Goal: Information Seeking & Learning: Check status

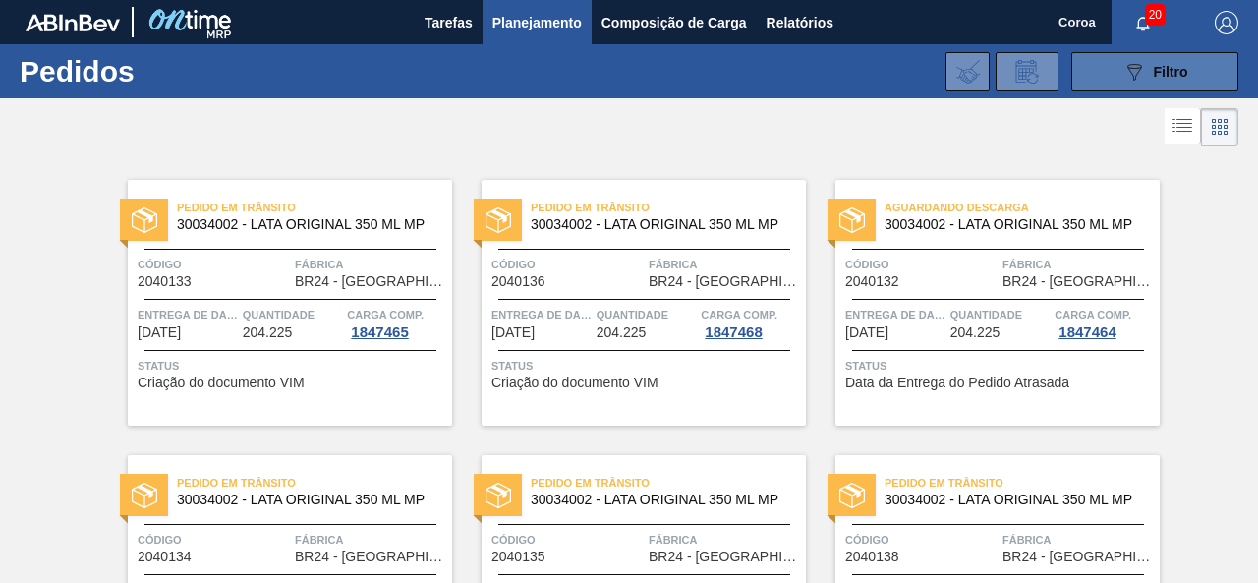
click at [1147, 69] on div "089F7B8B-B2A5-4AFE-B5C0-19BA573D28AC Filtro" at bounding box center [1155, 72] width 66 height 24
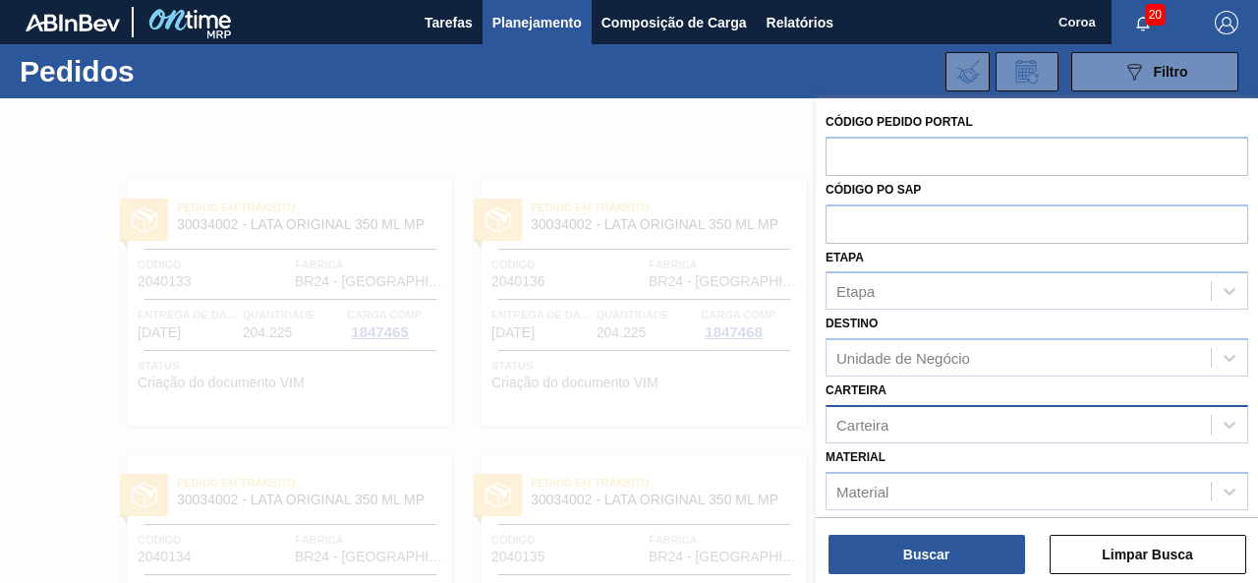
click at [884, 423] on font "Carteira" at bounding box center [862, 424] width 52 height 17
type input "[GEOGRAPHIC_DATA]"
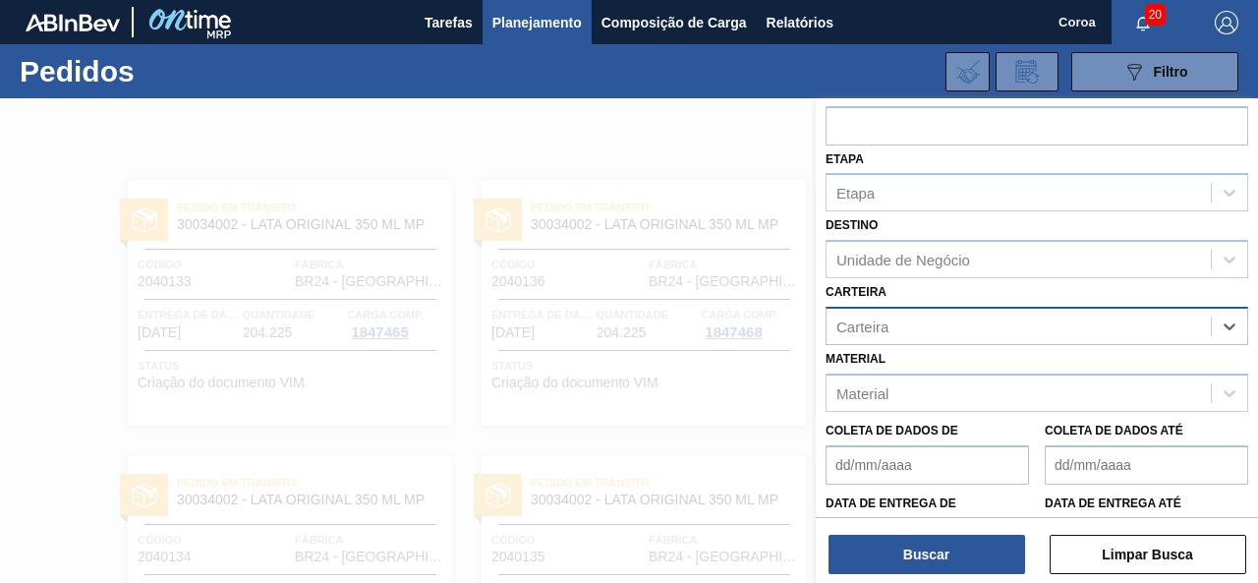
drag, startPoint x: 926, startPoint y: 323, endPoint x: 846, endPoint y: 323, distance: 79.6
click at [846, 323] on div "Carteira" at bounding box center [1019, 326] width 384 height 29
click at [1232, 323] on icon at bounding box center [1230, 326] width 12 height 7
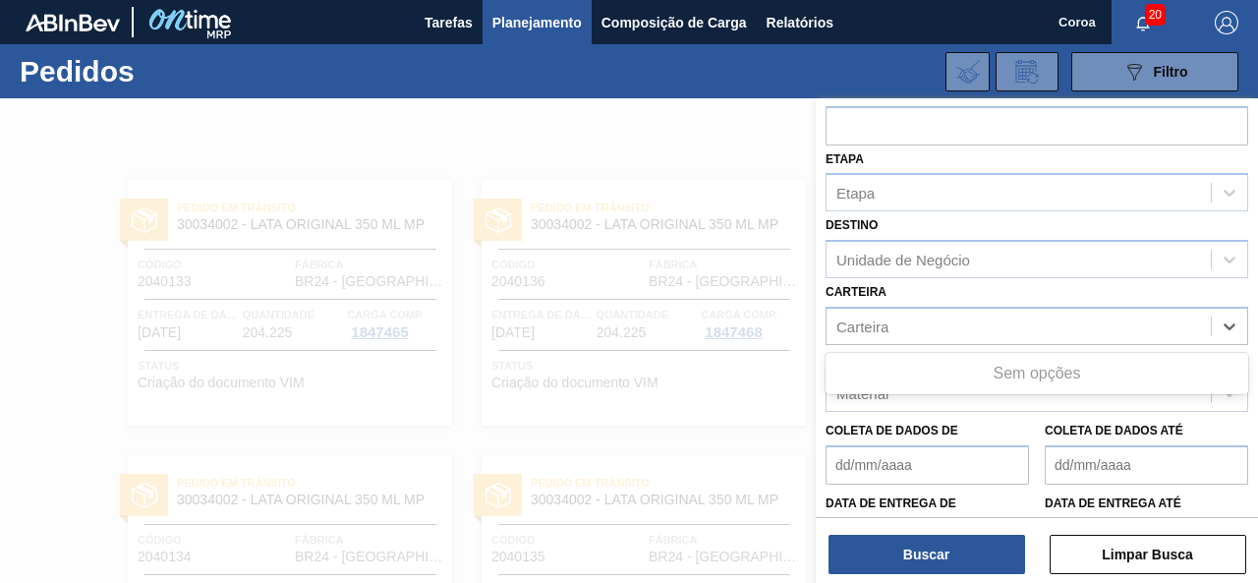
click at [1106, 431] on font "Coleta de dados até" at bounding box center [1114, 431] width 139 height 14
click at [1106, 445] on até "Coleta de dados até" at bounding box center [1146, 464] width 203 height 39
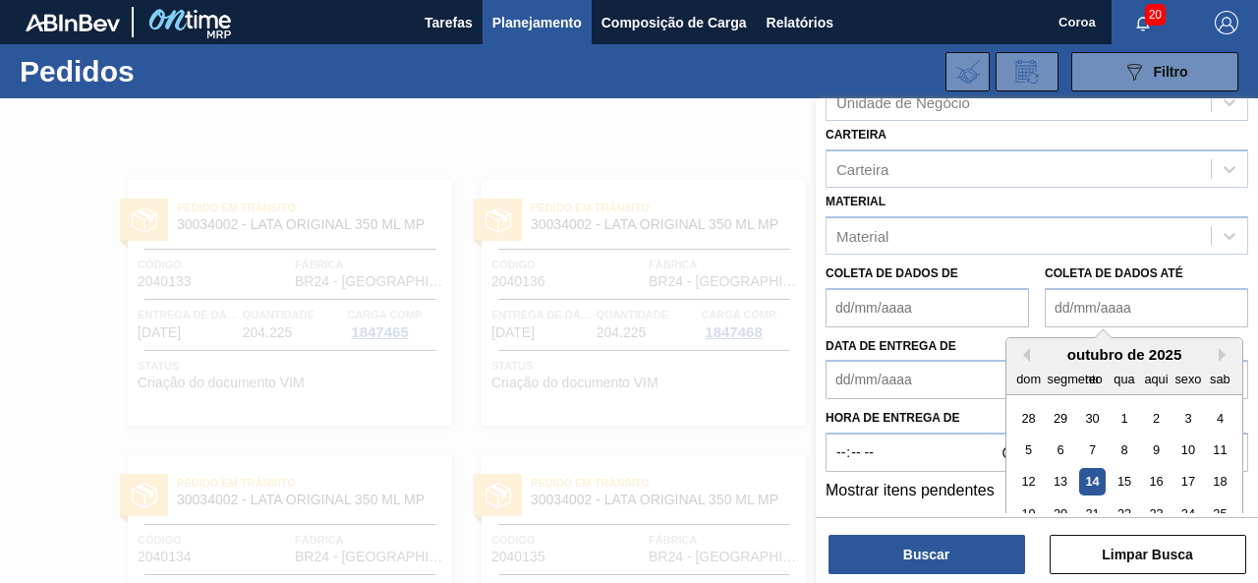
click at [903, 461] on div "Código Pedido Portal Código PO SAP Etapa Etapa Destino Unidade de Negócio Carte…" at bounding box center [1037, 305] width 442 height 415
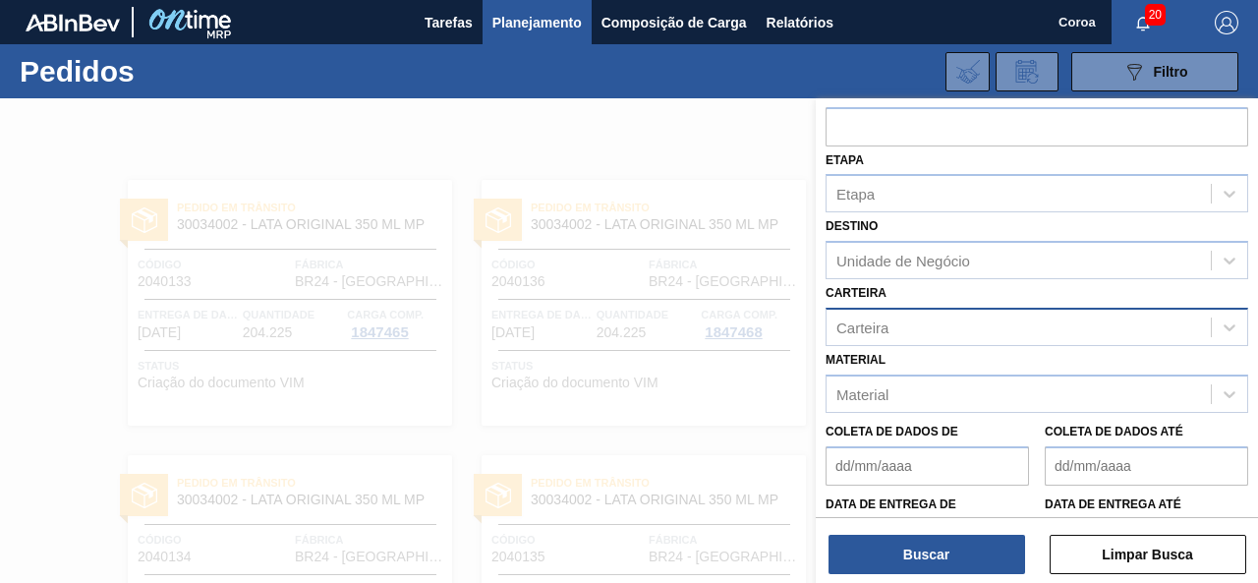
scroll to position [0, 0]
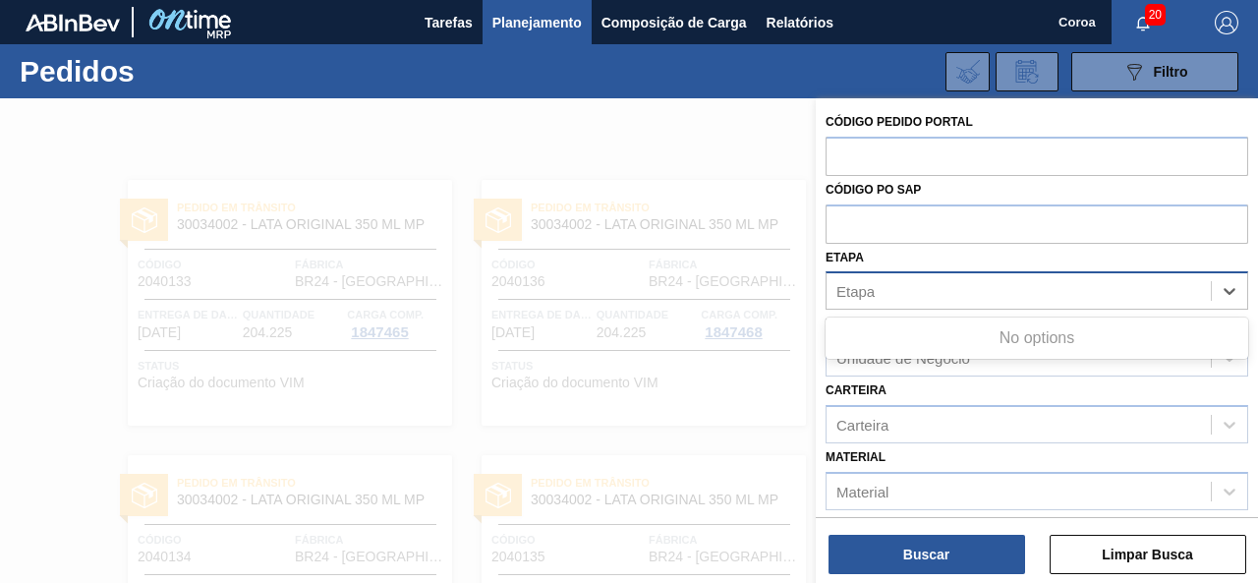
click at [898, 286] on div "Etapa" at bounding box center [1019, 291] width 384 height 29
type input "tam"
click at [621, 126] on div at bounding box center [629, 389] width 1258 height 583
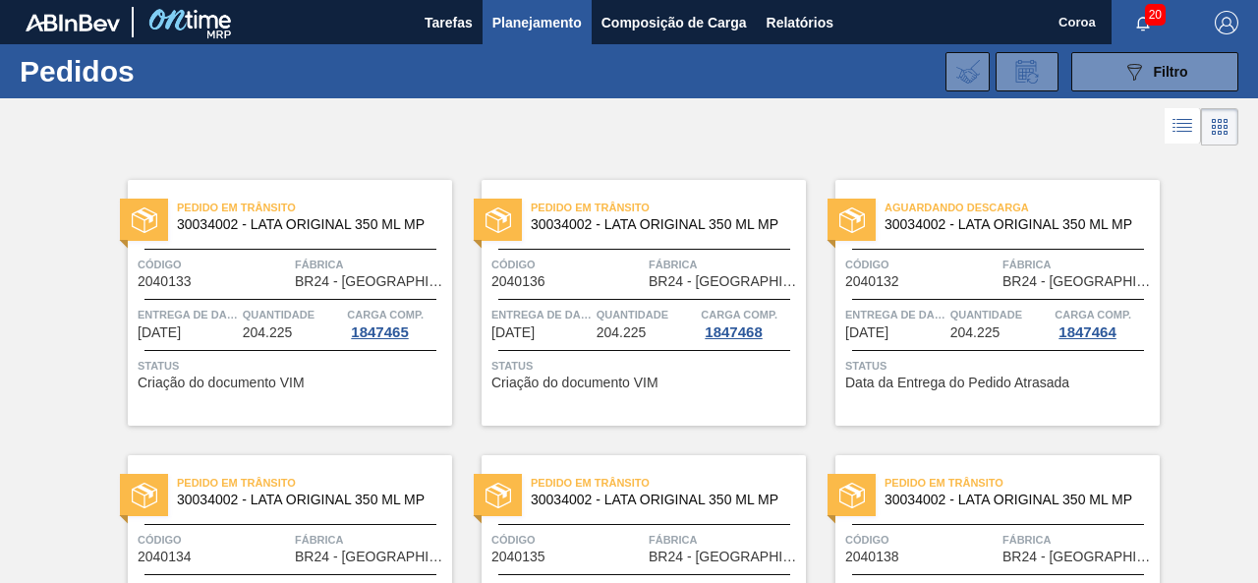
click at [521, 19] on font "Planejamento" at bounding box center [536, 23] width 89 height 16
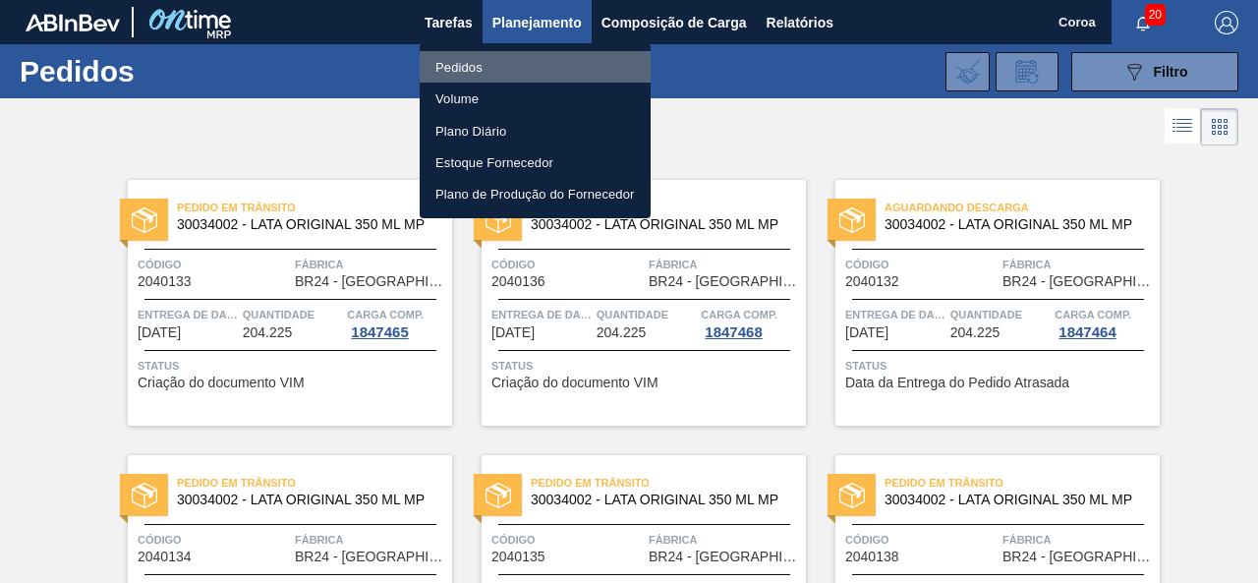
click at [487, 62] on li "Pedidos" at bounding box center [535, 66] width 231 height 31
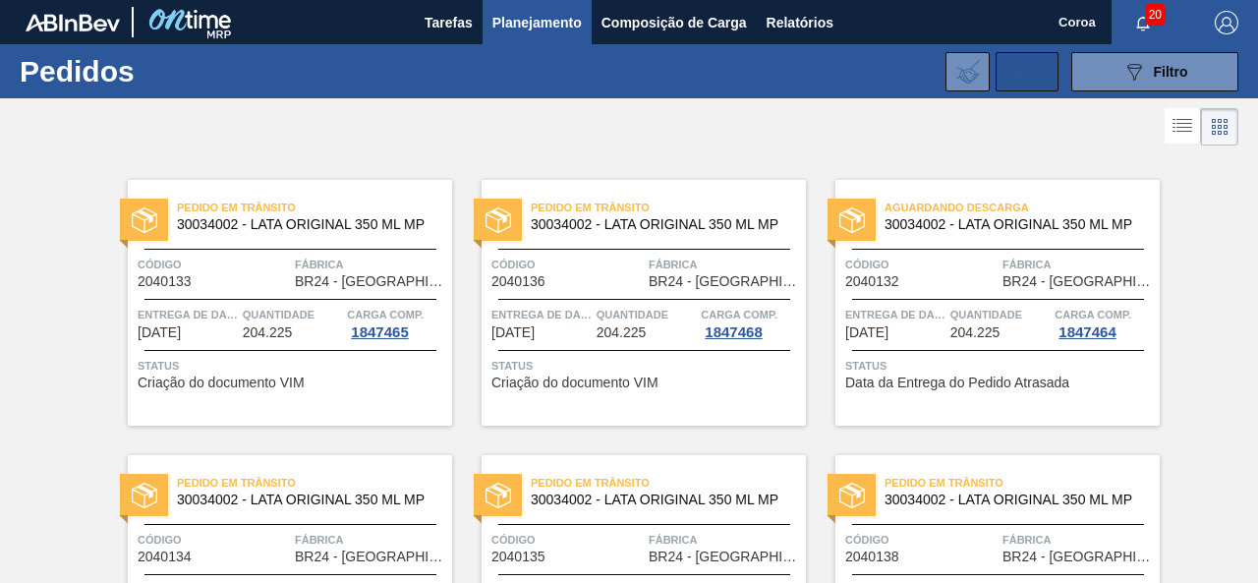
click at [1035, 68] on icon at bounding box center [1026, 72] width 31 height 24
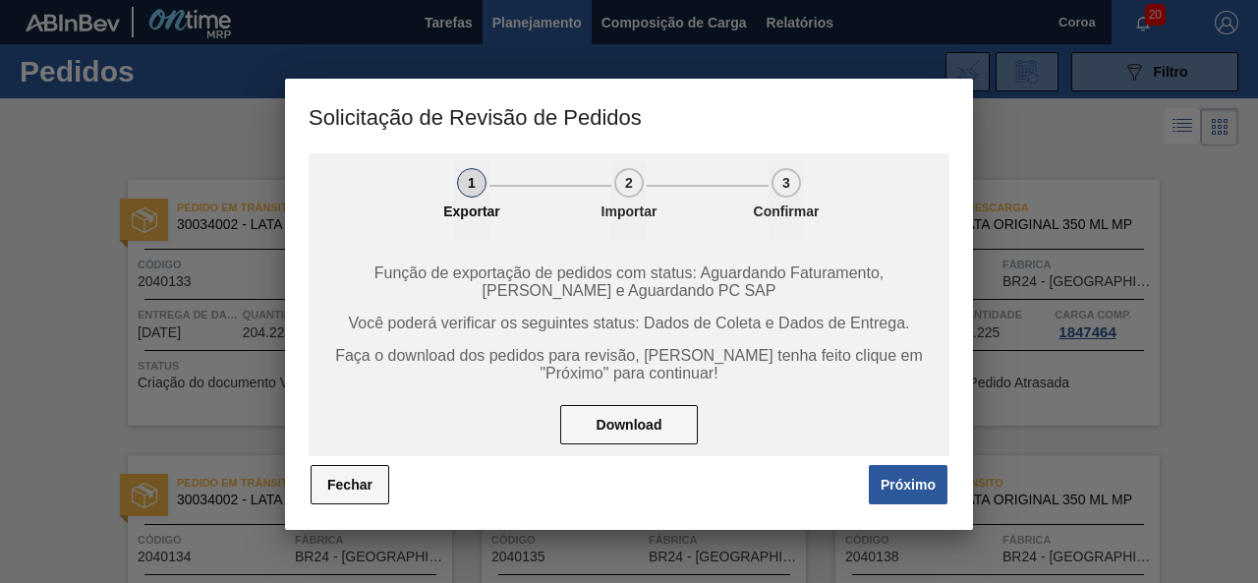
click at [364, 490] on font "Fechar" at bounding box center [349, 485] width 45 height 16
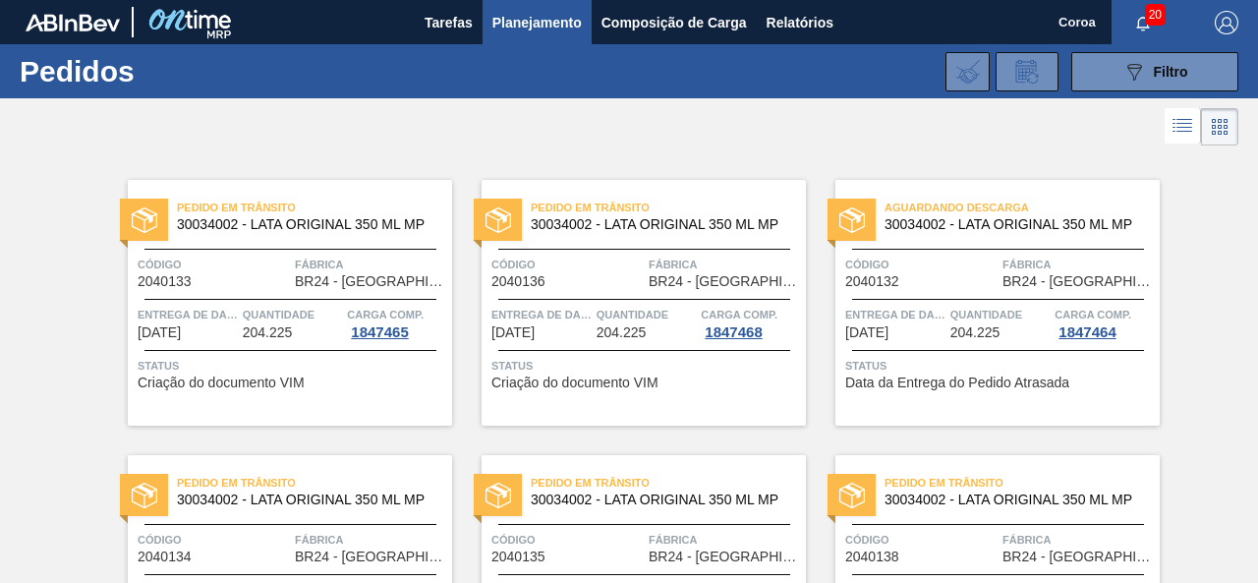
click at [1201, 61] on button "089F7B8B-B2A5-4AFE-B5C0-19BA573D28AC Filtro" at bounding box center [1154, 71] width 167 height 39
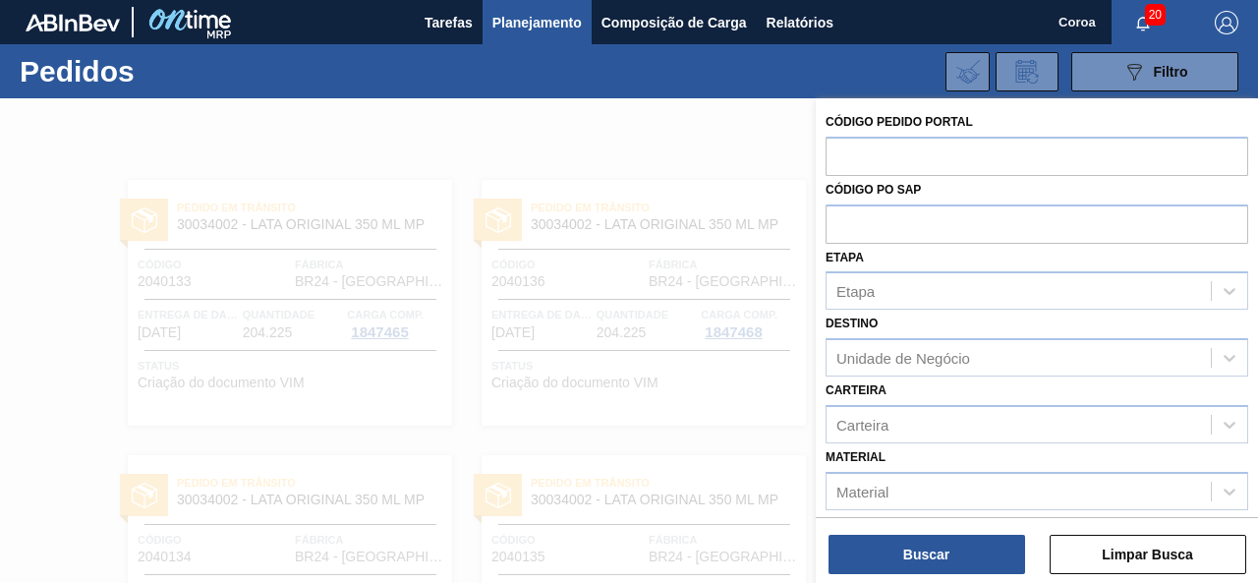
click at [1248, 292] on div "Código Pedido Portal Código PO SAP Etapa Etapa Destino Unidade de Negócio Carte…" at bounding box center [1037, 434] width 442 height 672
click at [1245, 292] on div "Código Pedido Portal Código PO SAP Etapa Etapa Destino Unidade de Negócio Carte…" at bounding box center [1037, 434] width 442 height 672
click at [1234, 293] on icon at bounding box center [1230, 291] width 20 height 20
click at [1120, 554] on font "Limpar Busca" at bounding box center [1147, 554] width 91 height 16
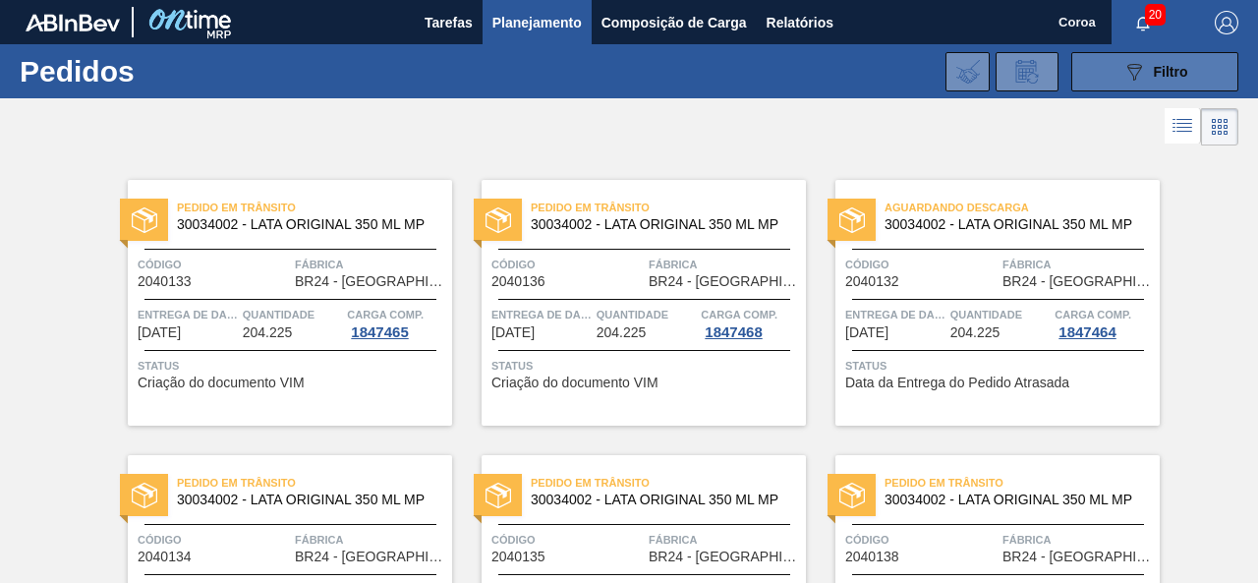
click at [1205, 67] on button "089F7B8B-B2A5-4AFE-B5C0-19BA573D28AC Filtro" at bounding box center [1154, 71] width 167 height 39
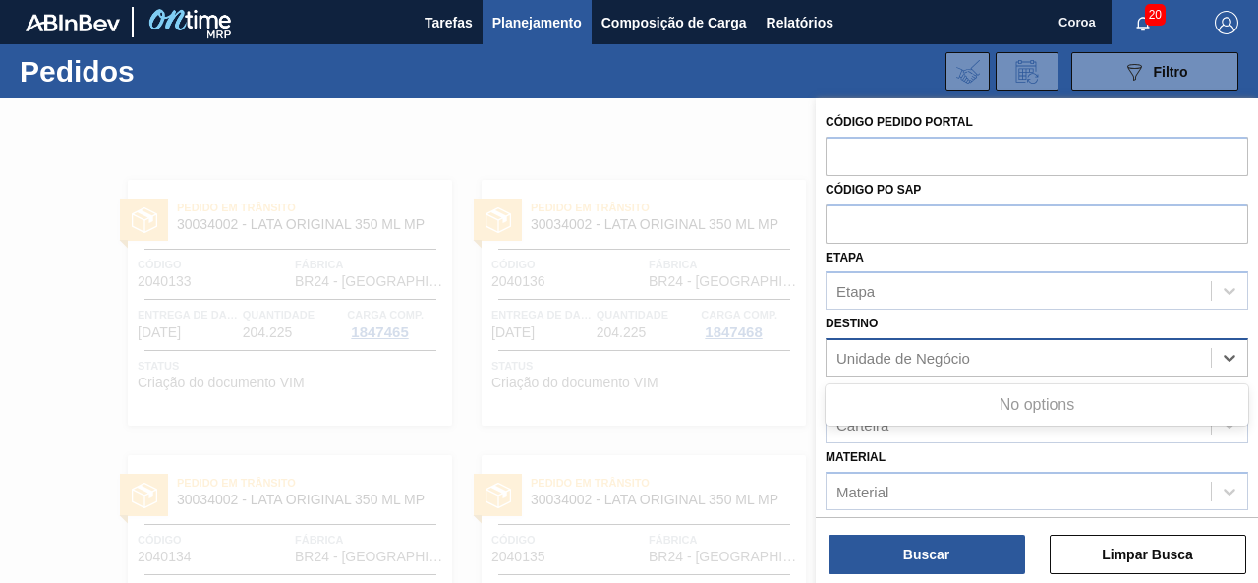
click at [945, 359] on font "Unidade de Negócio" at bounding box center [903, 358] width 134 height 17
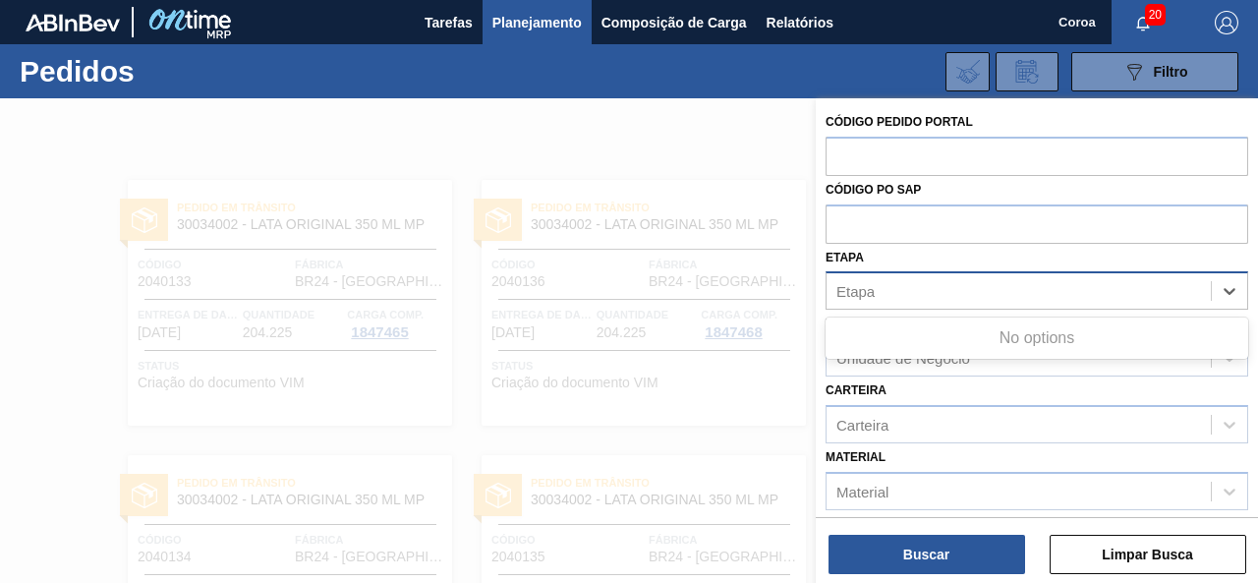
click at [956, 274] on div "Etapa" at bounding box center [1037, 290] width 423 height 38
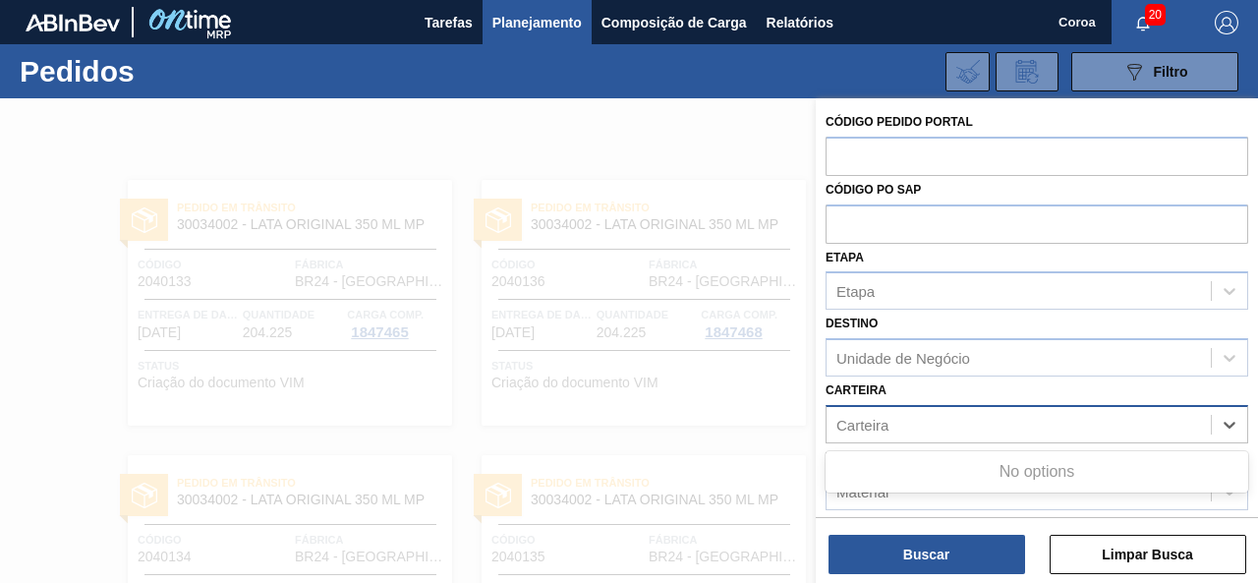
click at [976, 436] on div "Carteira" at bounding box center [1019, 424] width 384 height 29
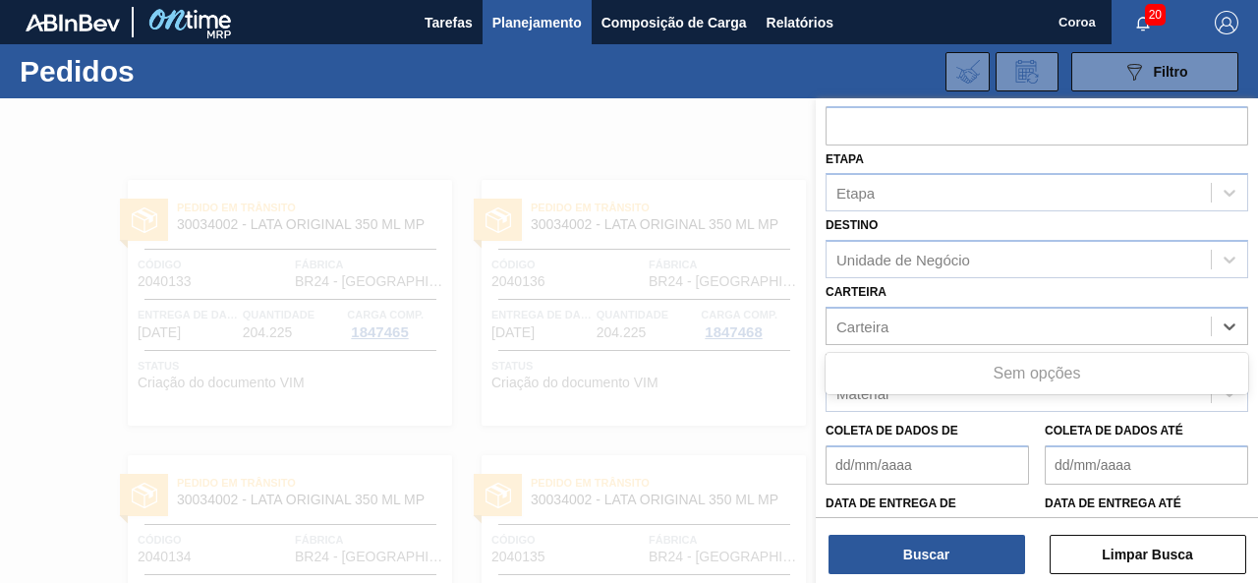
click at [921, 417] on div "Coleta de dados de" at bounding box center [927, 451] width 203 height 68
click at [999, 392] on div "Material" at bounding box center [1019, 392] width 384 height 29
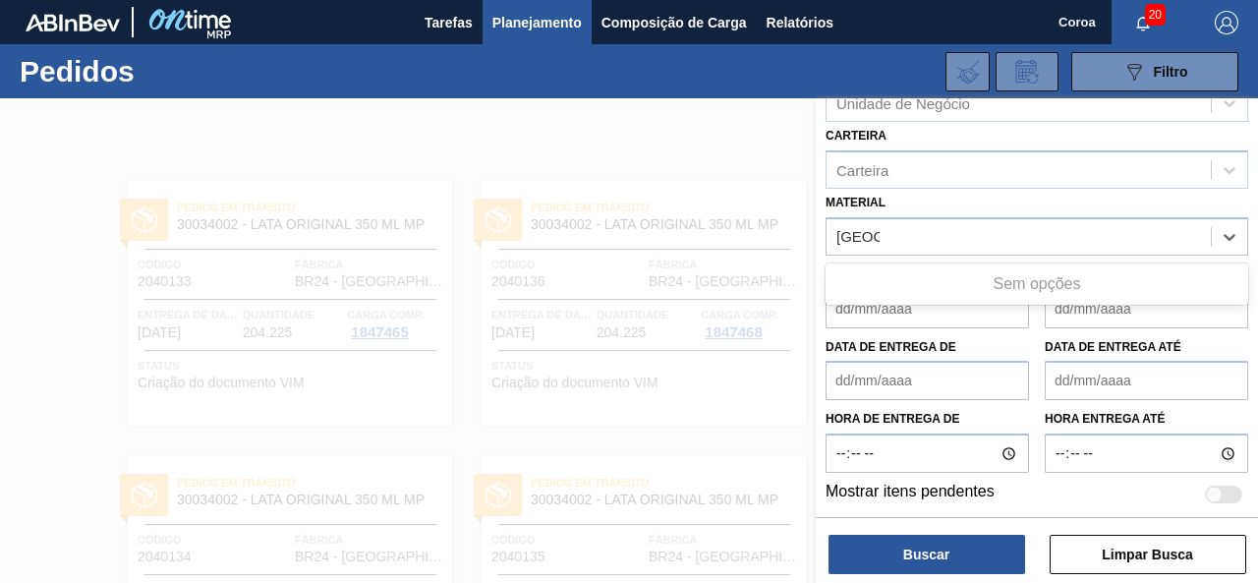
scroll to position [256, 0]
type input "[GEOGRAPHIC_DATA]"
click at [1071, 498] on div "Mostrar itens pendentes" at bounding box center [1037, 494] width 423 height 24
click at [592, 183] on div at bounding box center [629, 389] width 1258 height 583
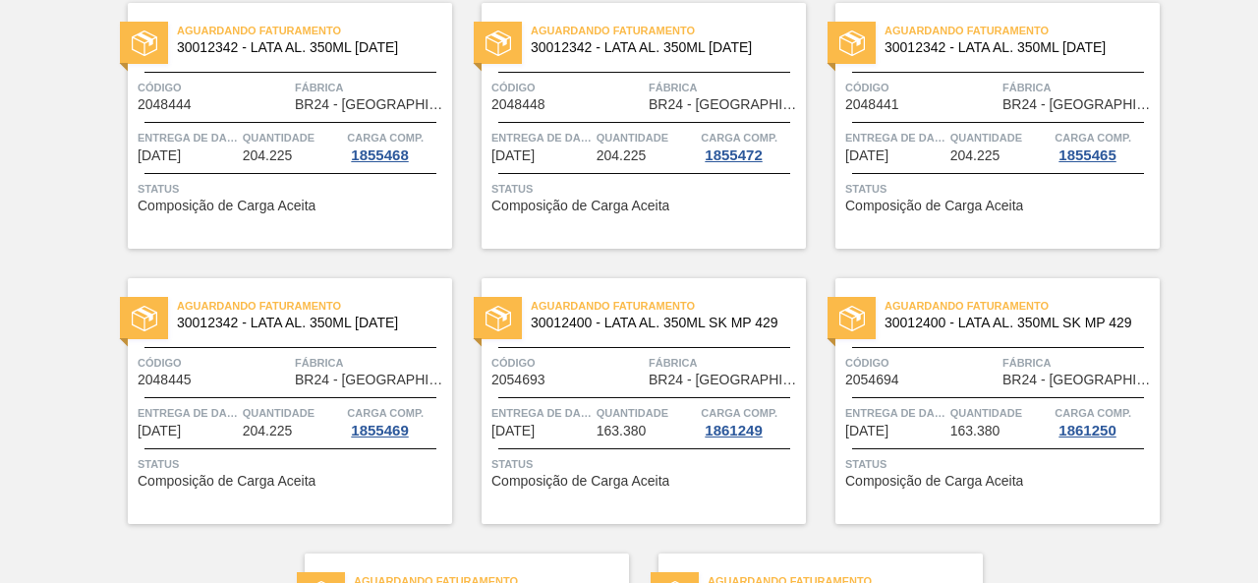
scroll to position [4318, 0]
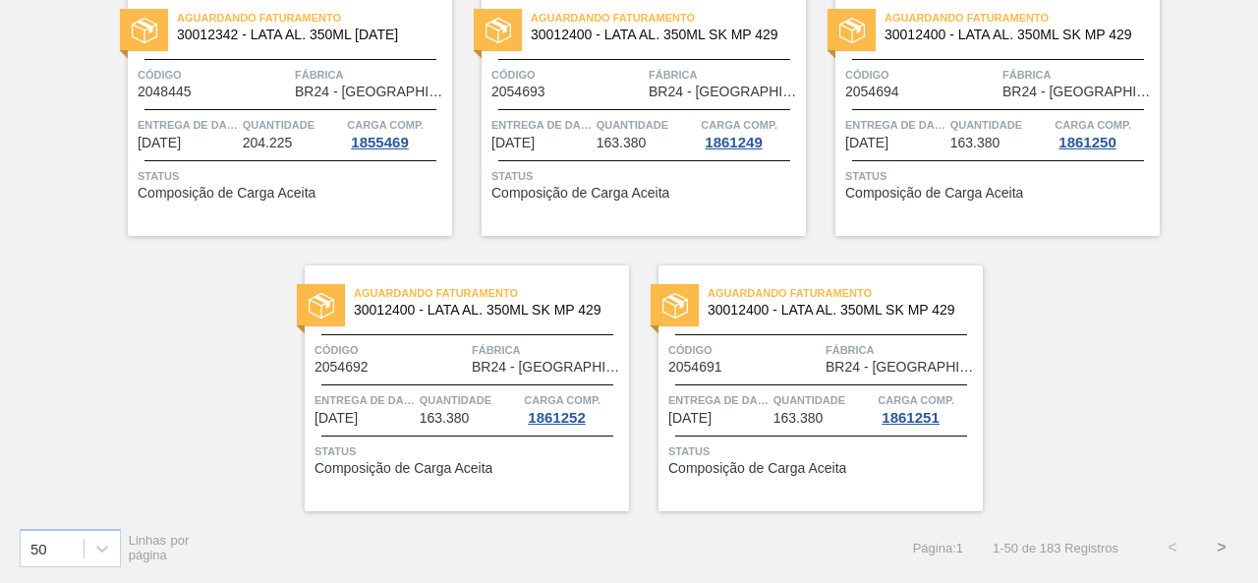
click at [1053, 547] on font "183" at bounding box center [1051, 548] width 22 height 15
click at [108, 544] on icon at bounding box center [102, 549] width 20 height 20
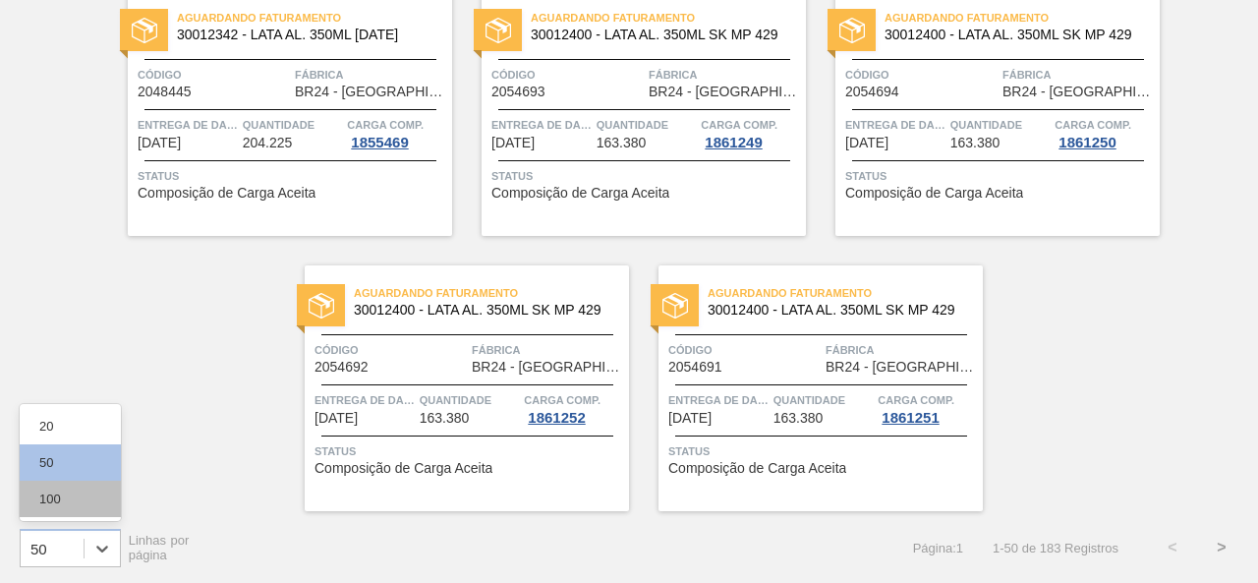
click at [88, 504] on div "100" at bounding box center [70, 499] width 101 height 36
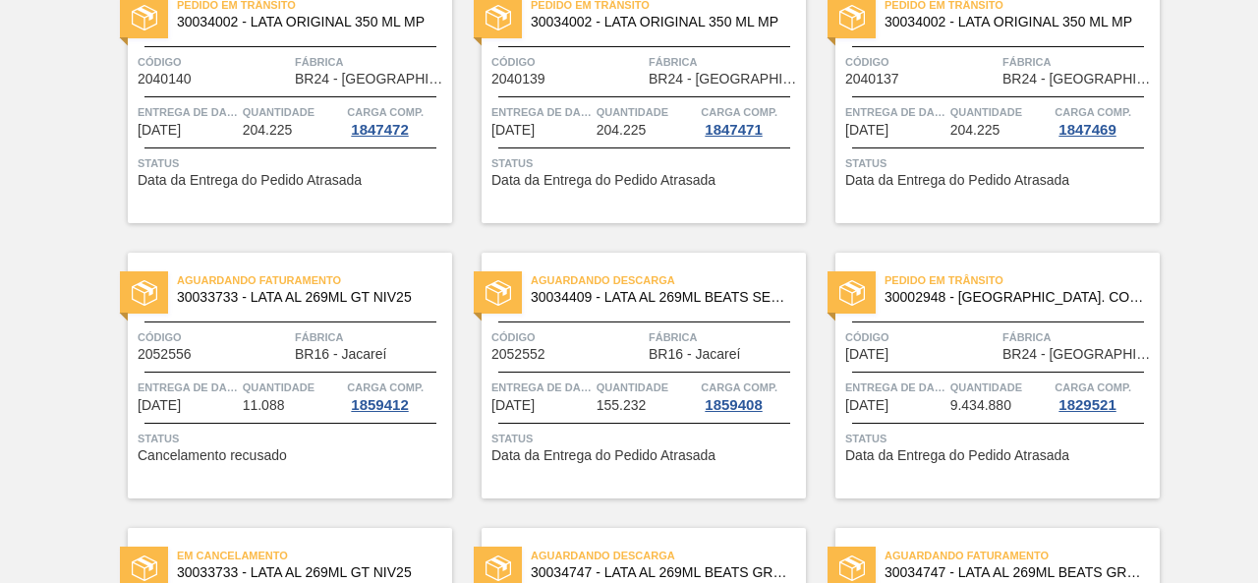
scroll to position [0, 0]
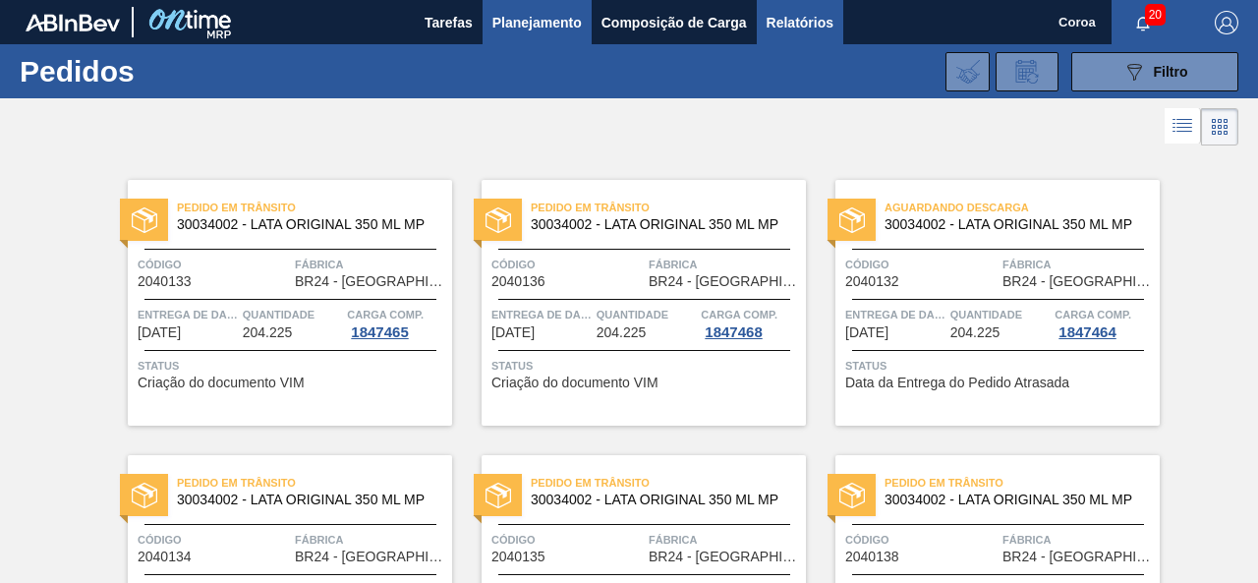
click at [787, 27] on font "Relatórios" at bounding box center [800, 23] width 67 height 16
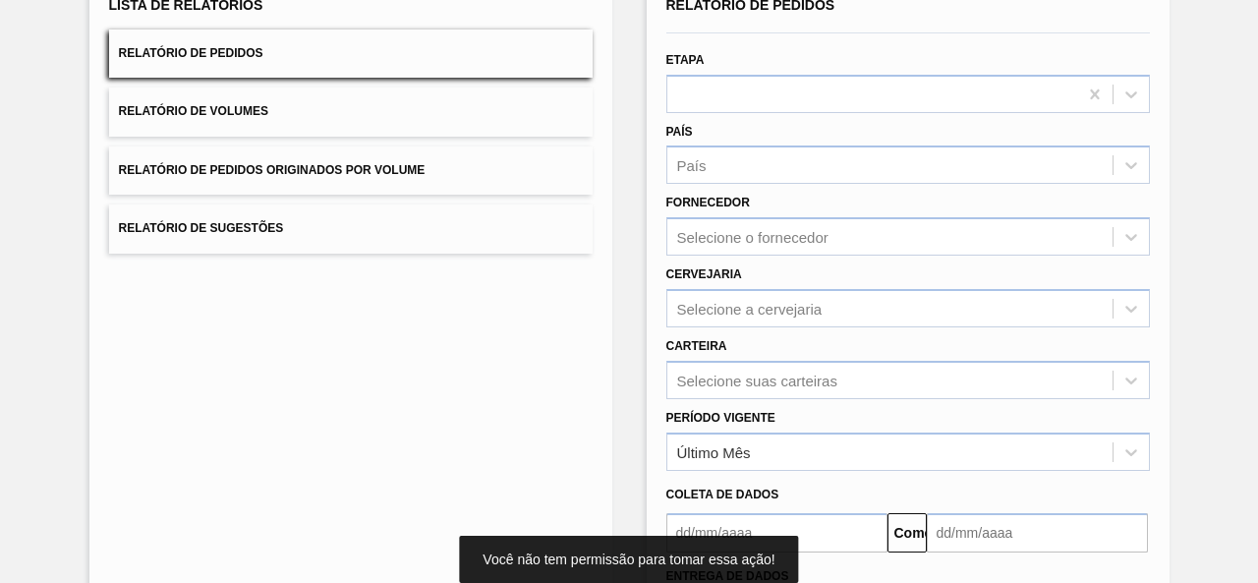
scroll to position [197, 0]
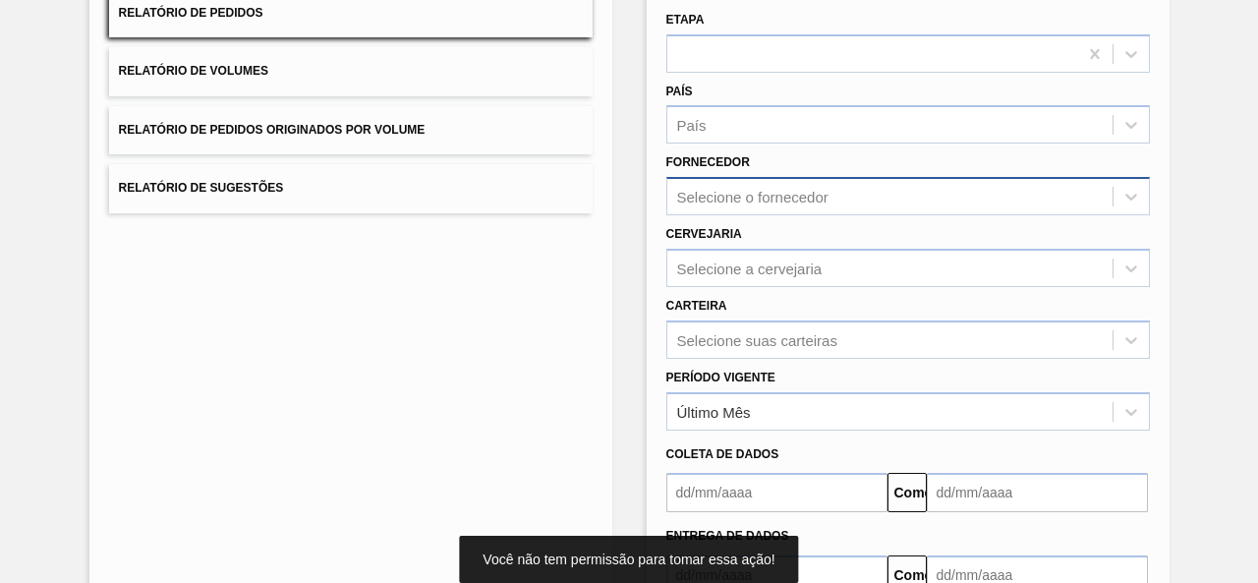
click at [714, 198] on font "Selecione o fornecedor" at bounding box center [752, 197] width 151 height 17
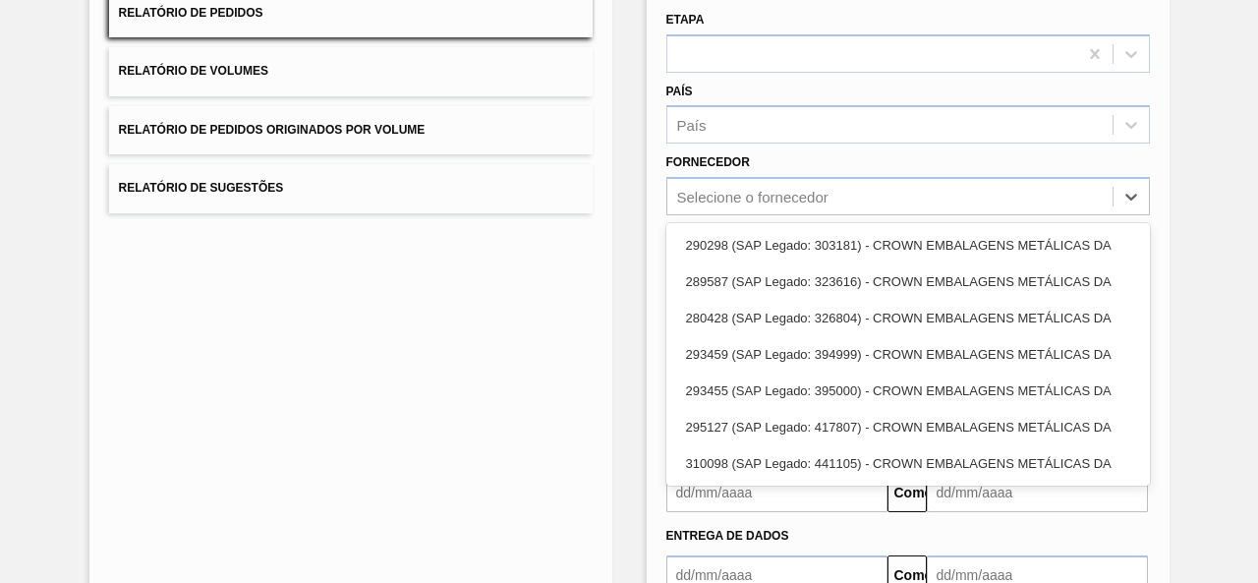
click at [613, 235] on div "Lista de Relatórios Relatório de Pedidos Relatório de Volumes Relatório de Pedi…" at bounding box center [629, 308] width 1258 height 812
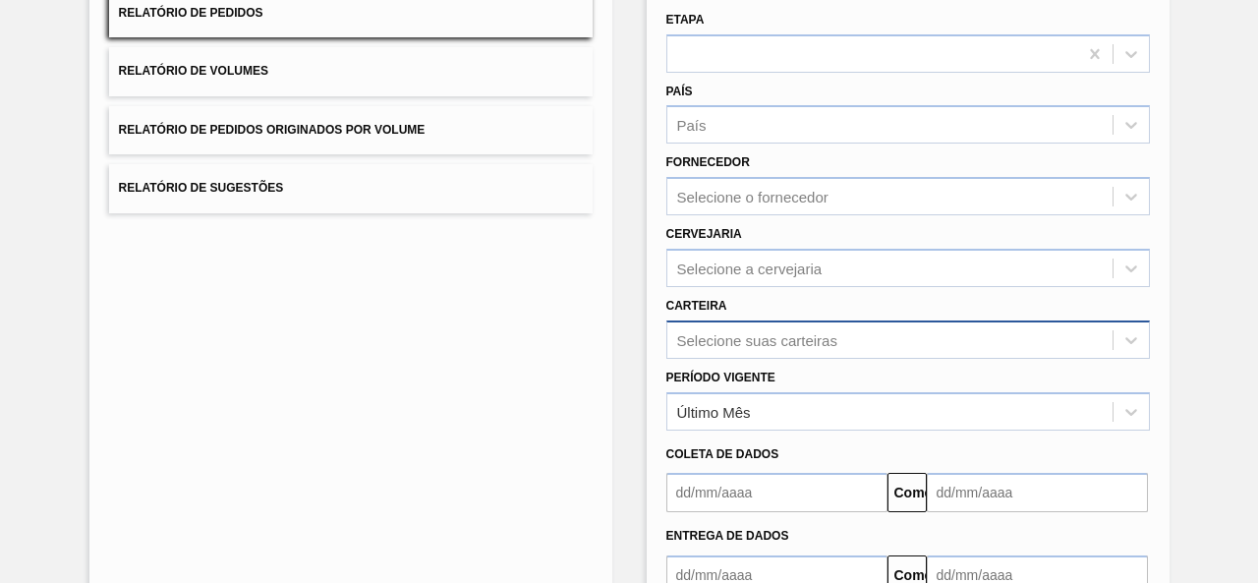
click at [753, 338] on div "Selecione suas carteiras" at bounding box center [908, 339] width 484 height 38
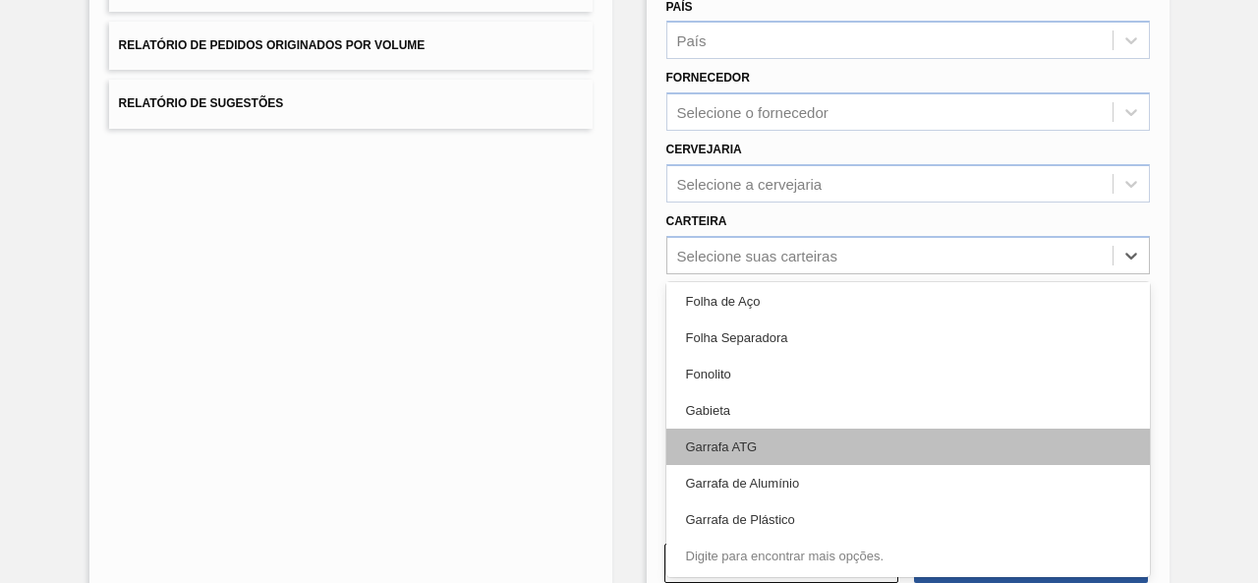
scroll to position [3386, 0]
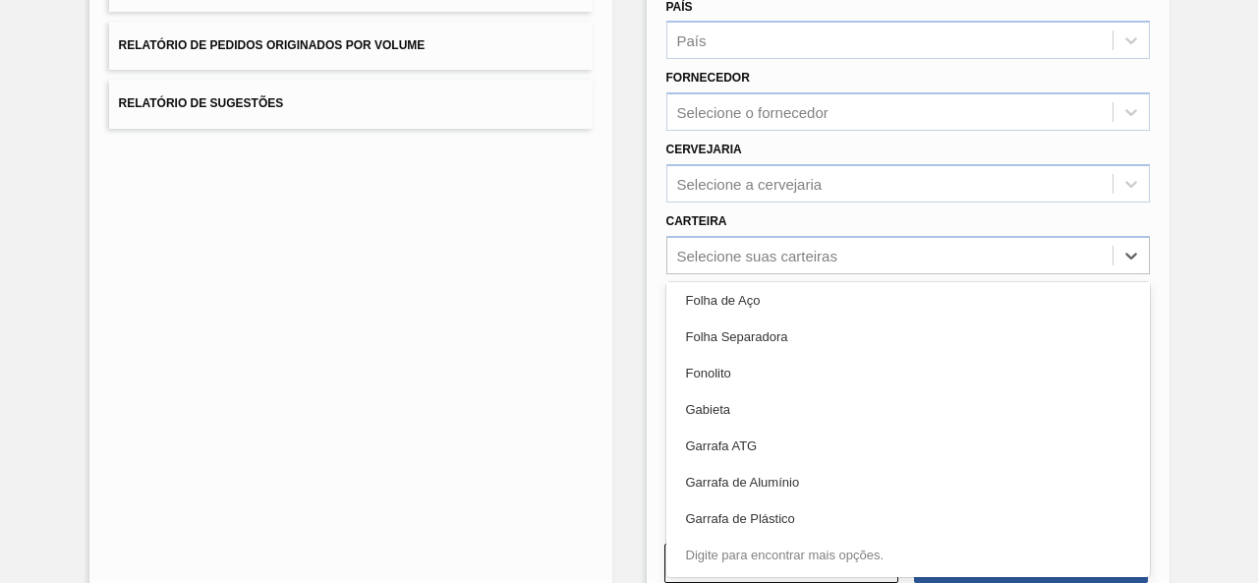
click at [577, 415] on div "Lista de Relatórios Relatório de Pedidos Relatório de Volumes Relatório de Pedi…" at bounding box center [350, 226] width 523 height 758
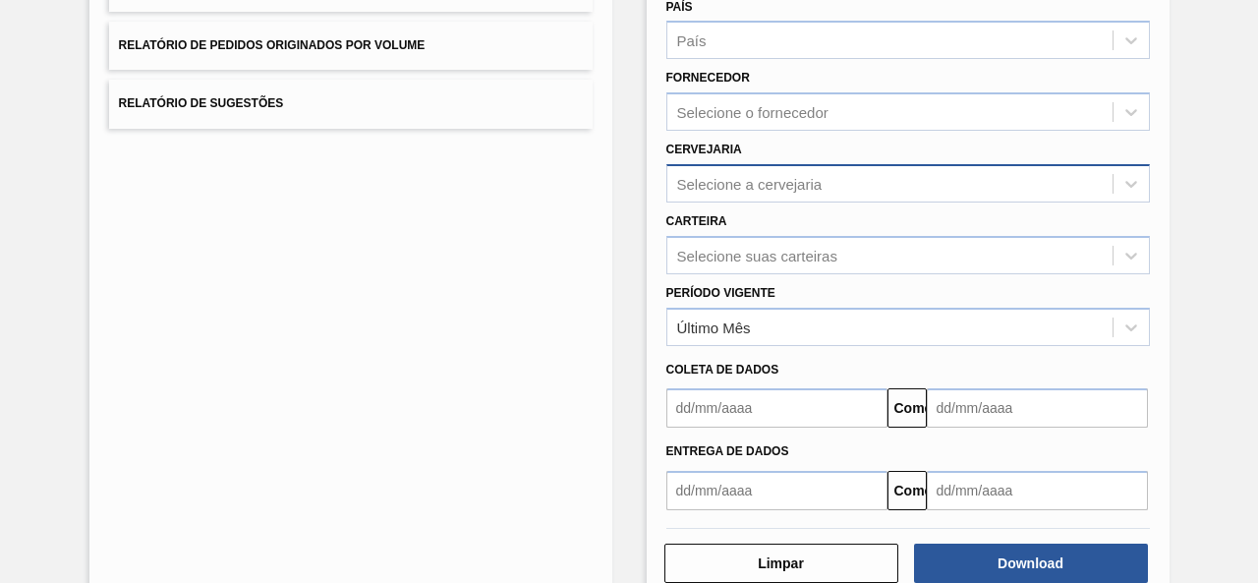
click at [713, 184] on font "Selecione a cervejaria" at bounding box center [749, 183] width 145 height 17
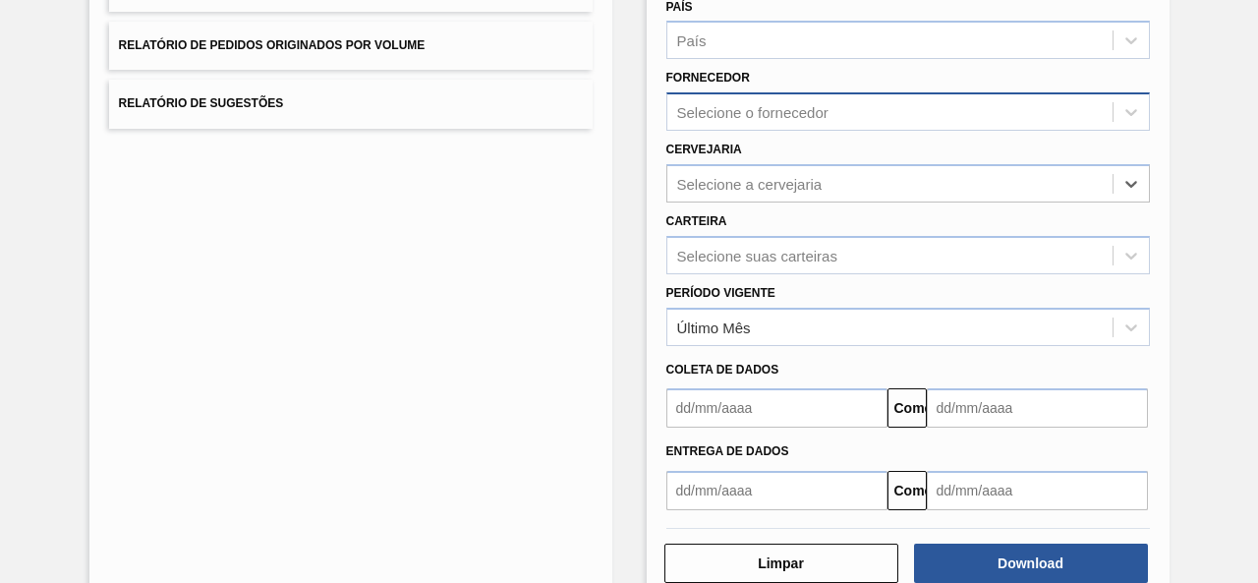
click at [737, 109] on font "Selecione o fornecedor" at bounding box center [752, 112] width 151 height 17
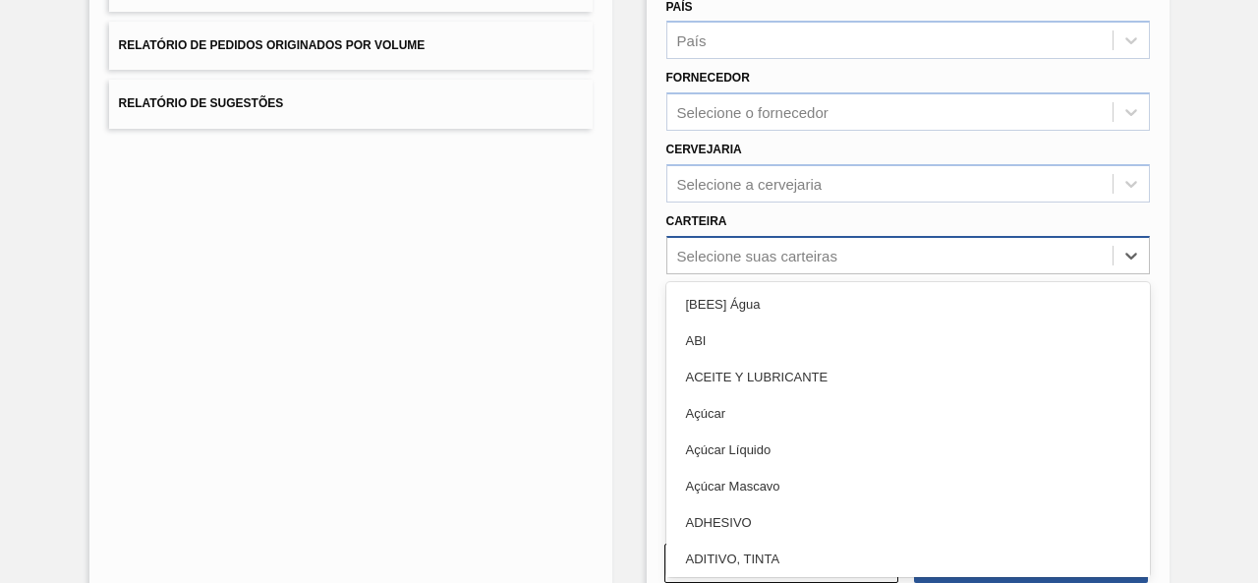
click at [750, 238] on div "Selecione suas carteiras" at bounding box center [908, 255] width 484 height 38
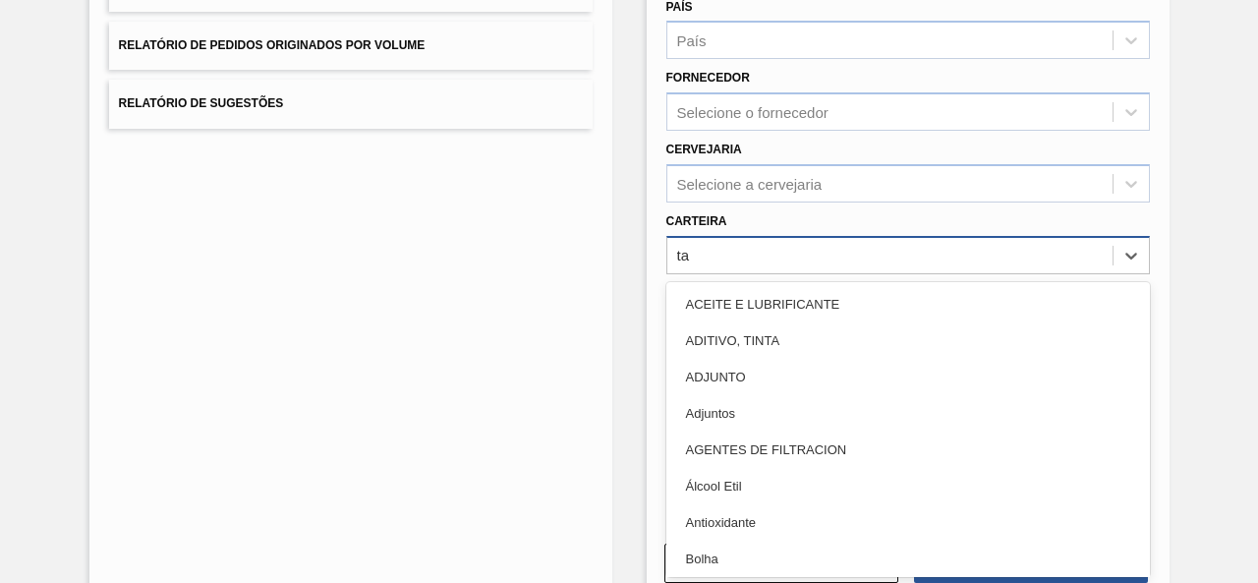
type input "tam"
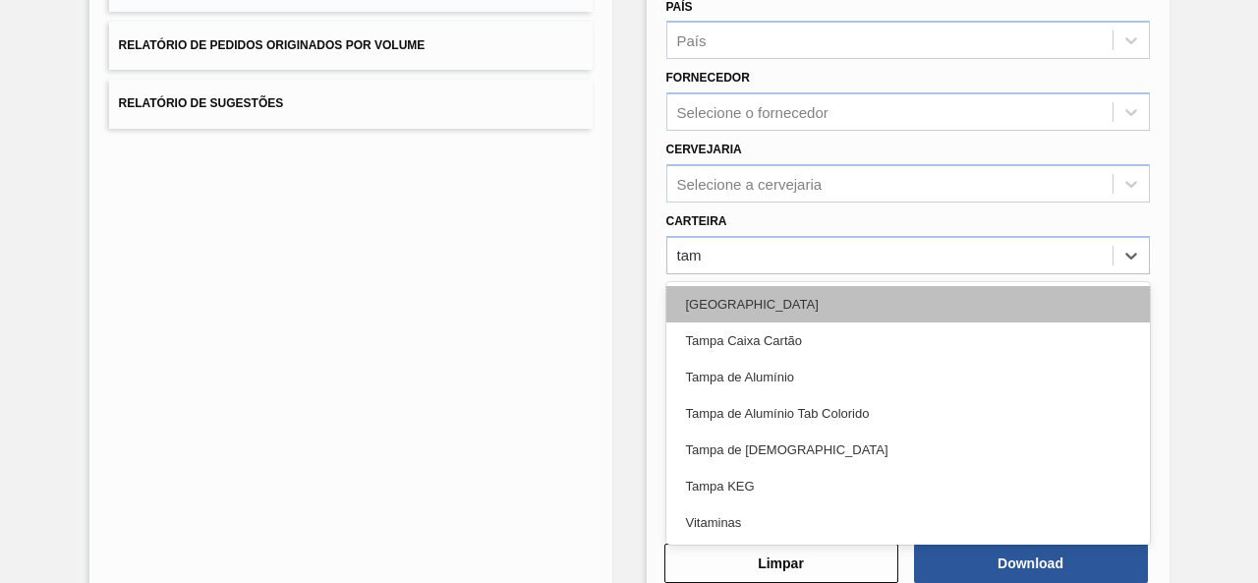
click at [743, 300] on div "[GEOGRAPHIC_DATA]" at bounding box center [908, 304] width 484 height 36
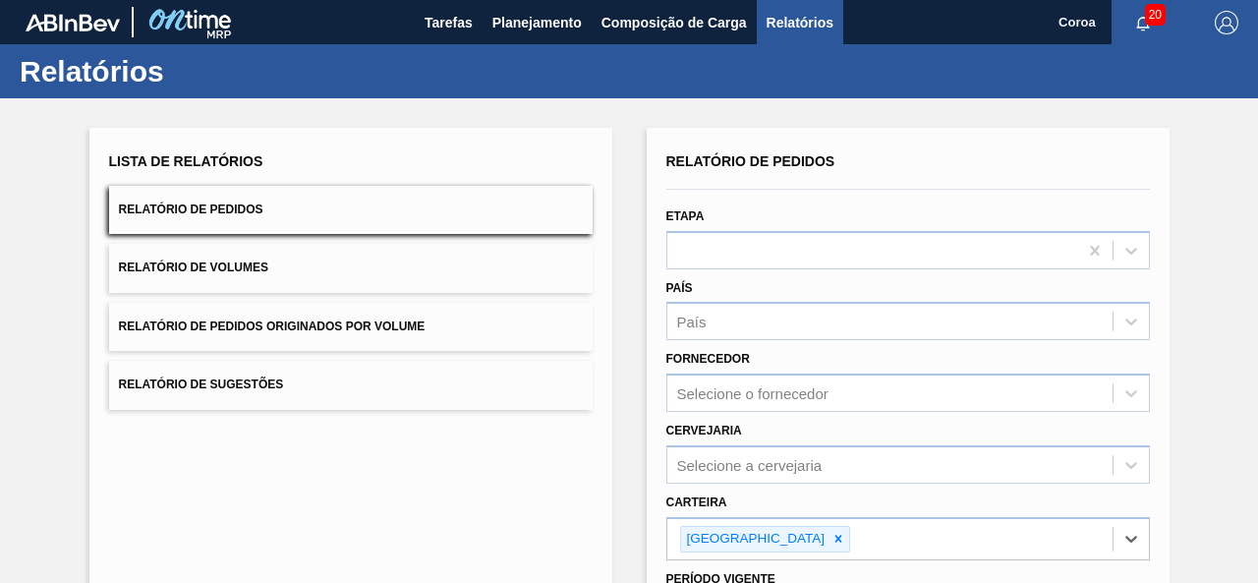
scroll to position [329, 0]
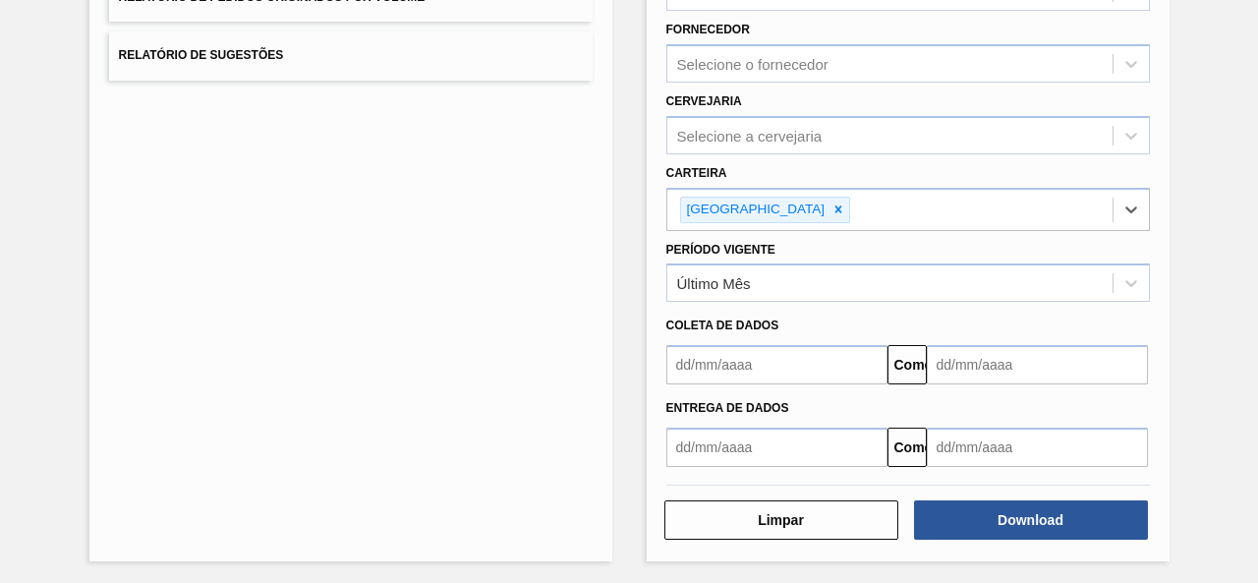
click at [263, 330] on div "Lista de Relatórios Relatório de Pedidos Relatório de Volumes Relatório de Pedi…" at bounding box center [350, 180] width 523 height 763
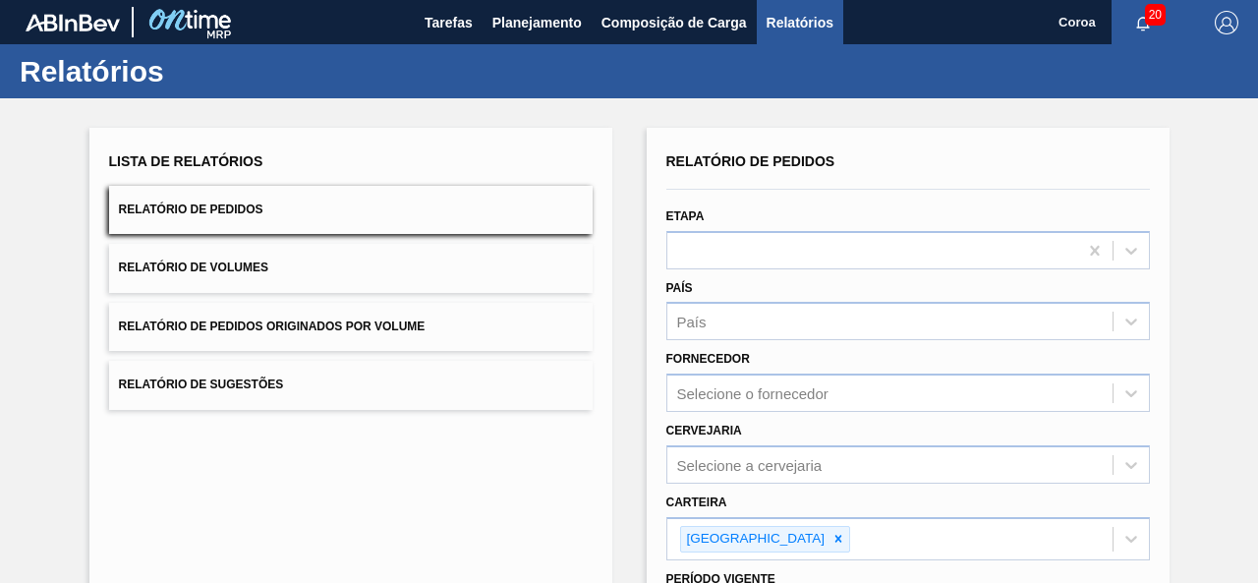
click at [230, 276] on button "Relatório de Volumes" at bounding box center [351, 268] width 484 height 48
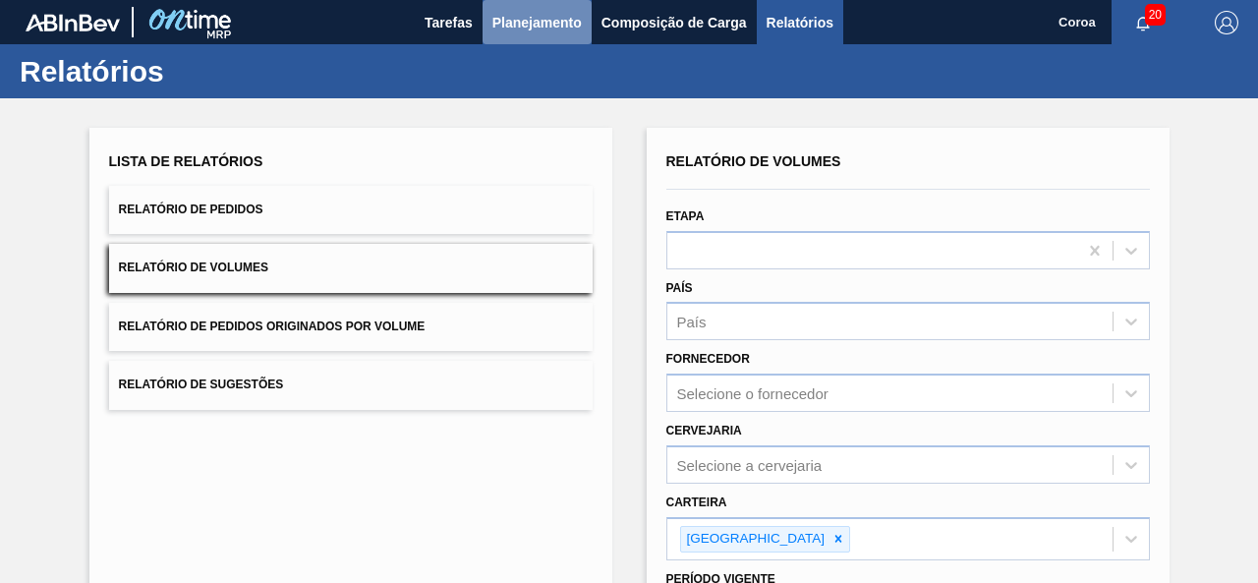
click at [544, 30] on font "Planejamento" at bounding box center [536, 23] width 89 height 24
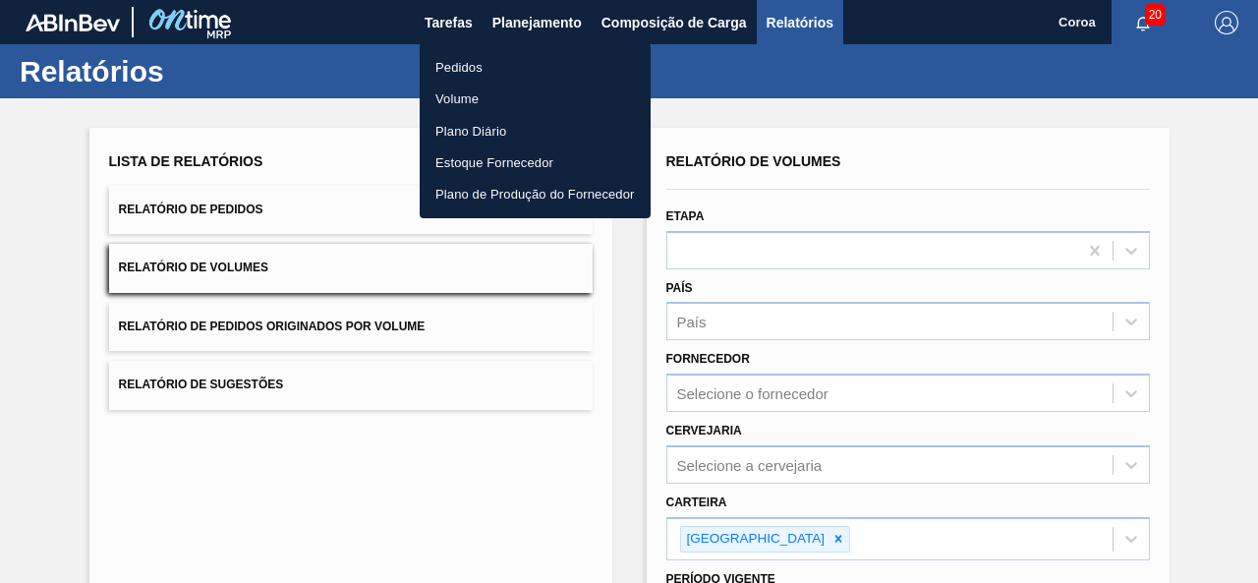
click at [482, 72] on font "Pedidos" at bounding box center [458, 67] width 47 height 15
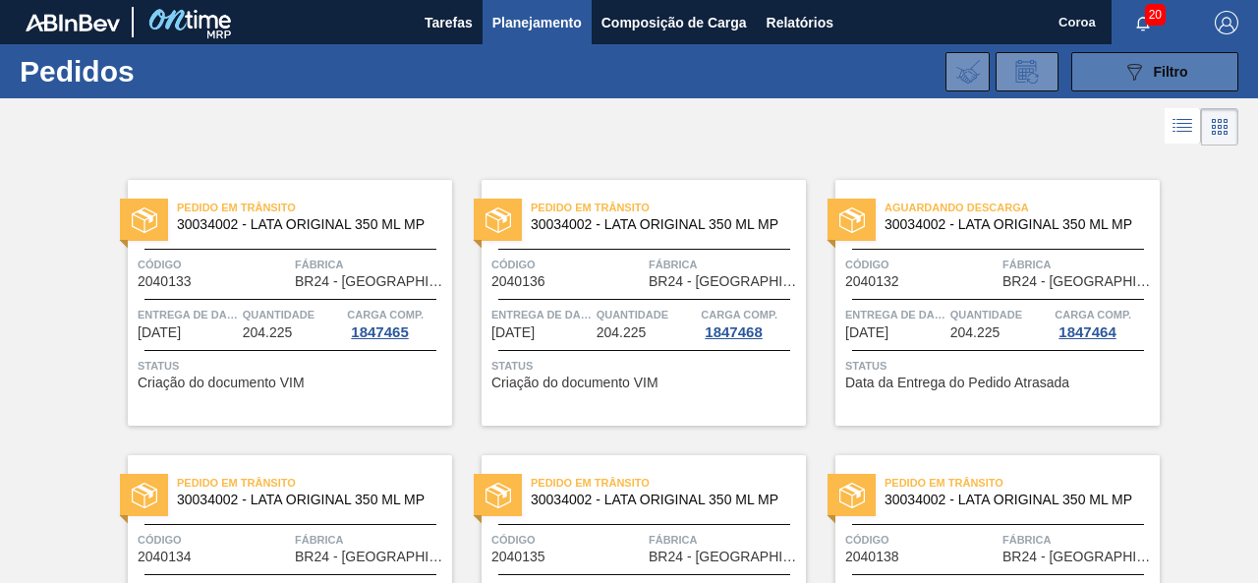
click at [1139, 83] on icon "089F7B8B-B2A5-4AFE-B5C0-19BA573D28AC" at bounding box center [1134, 72] width 24 height 24
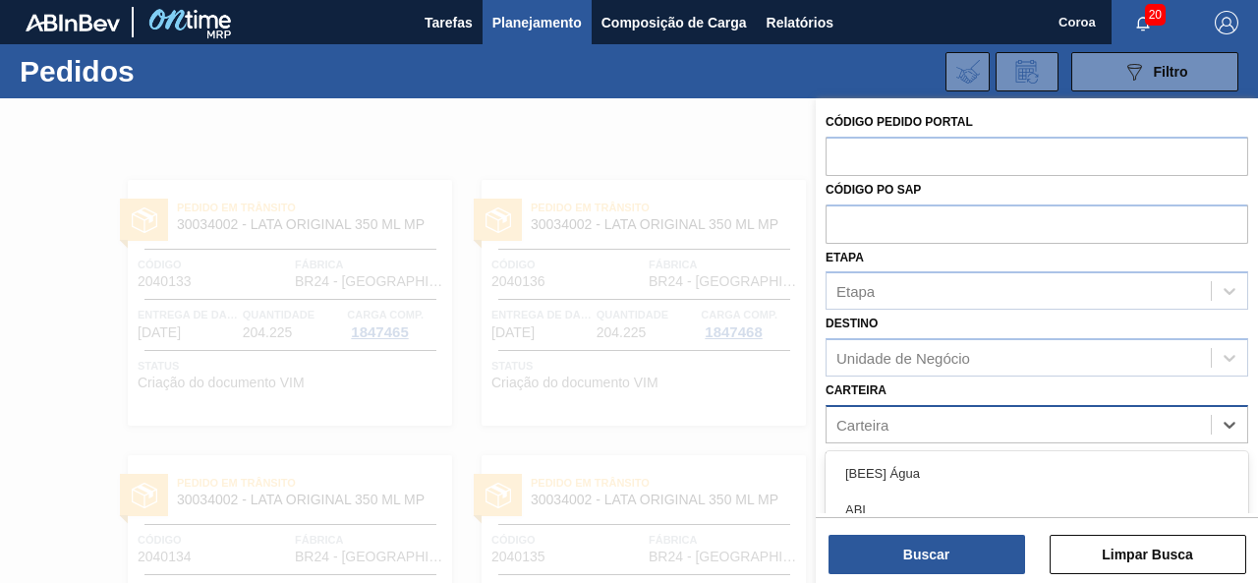
scroll to position [170, 0]
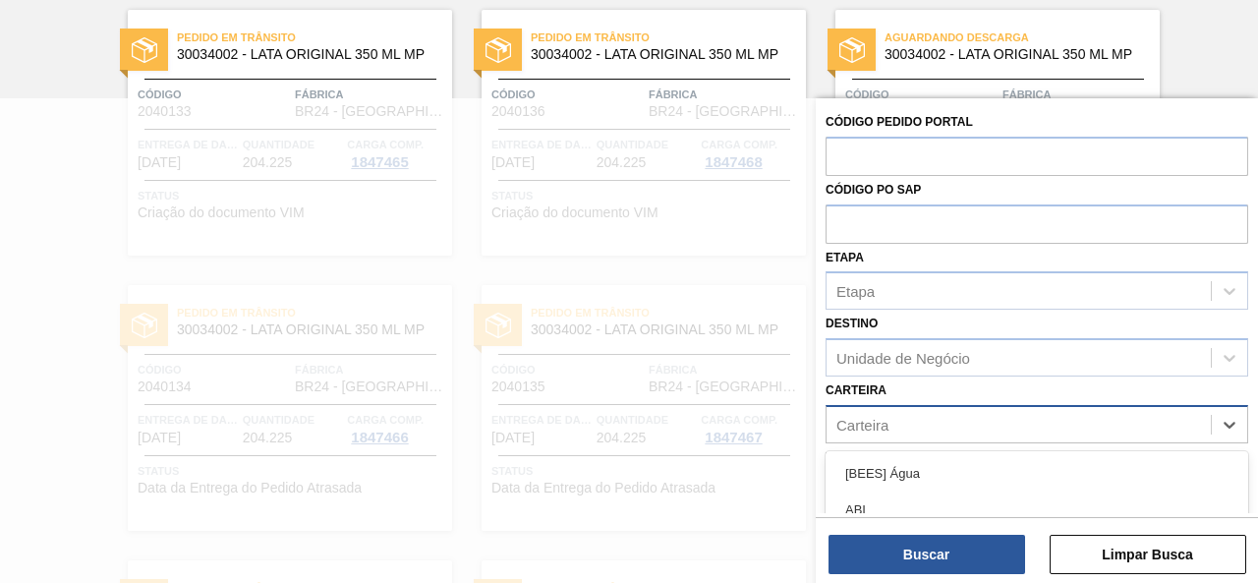
click at [871, 420] on font "Carteira" at bounding box center [862, 424] width 52 height 17
click at [900, 418] on div "Carteira" at bounding box center [1019, 424] width 384 height 29
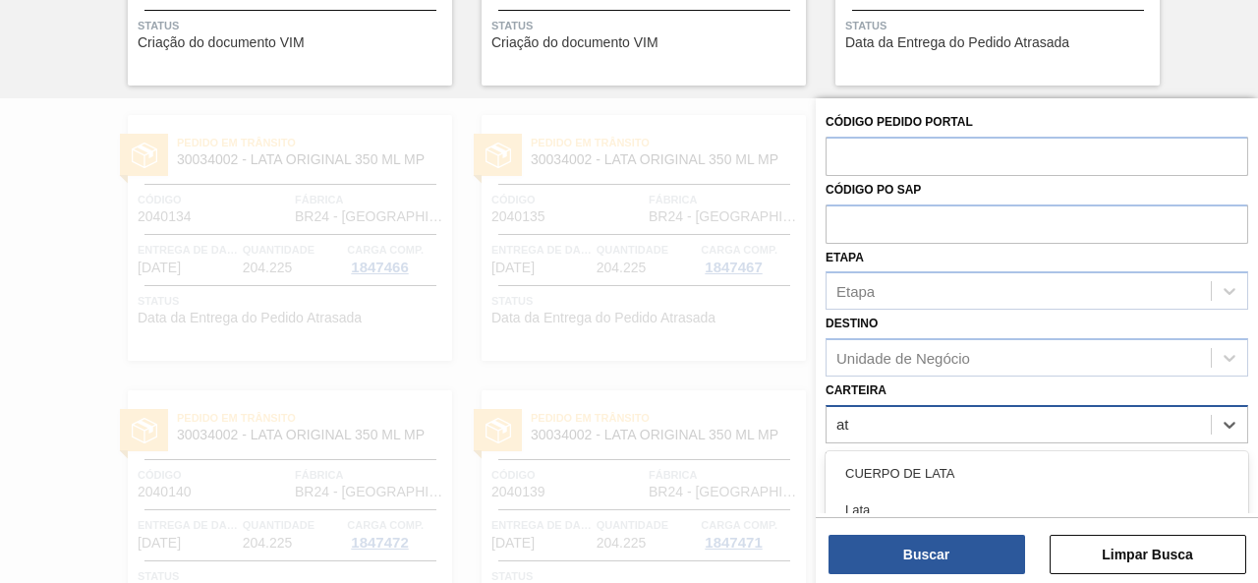
type input "a"
type input "[GEOGRAPHIC_DATA]"
click at [906, 430] on div "Carteira" at bounding box center [1019, 424] width 384 height 29
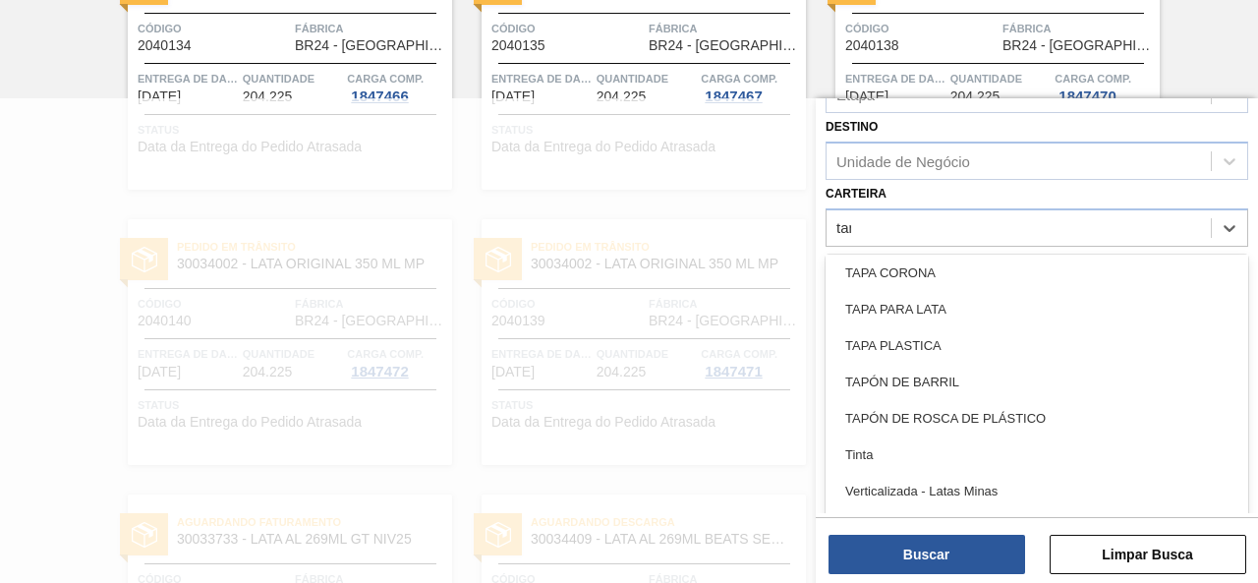
scroll to position [0, 0]
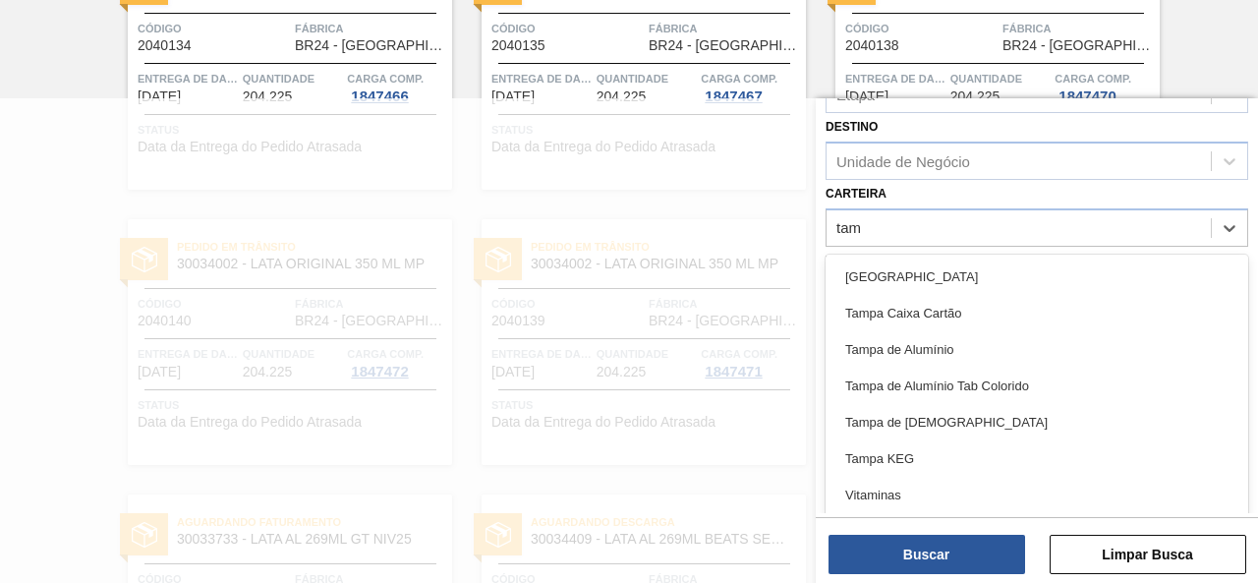
type input "tamp"
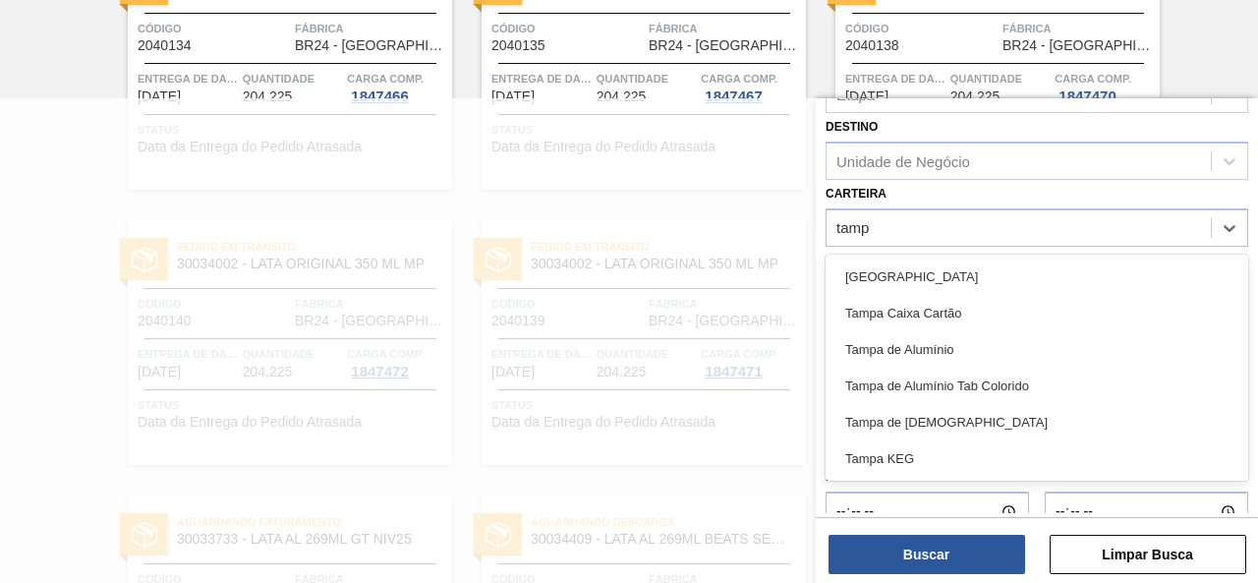
drag, startPoint x: 892, startPoint y: 276, endPoint x: 898, endPoint y: 303, distance: 27.2
click at [893, 276] on div "[GEOGRAPHIC_DATA]" at bounding box center [1037, 276] width 423 height 36
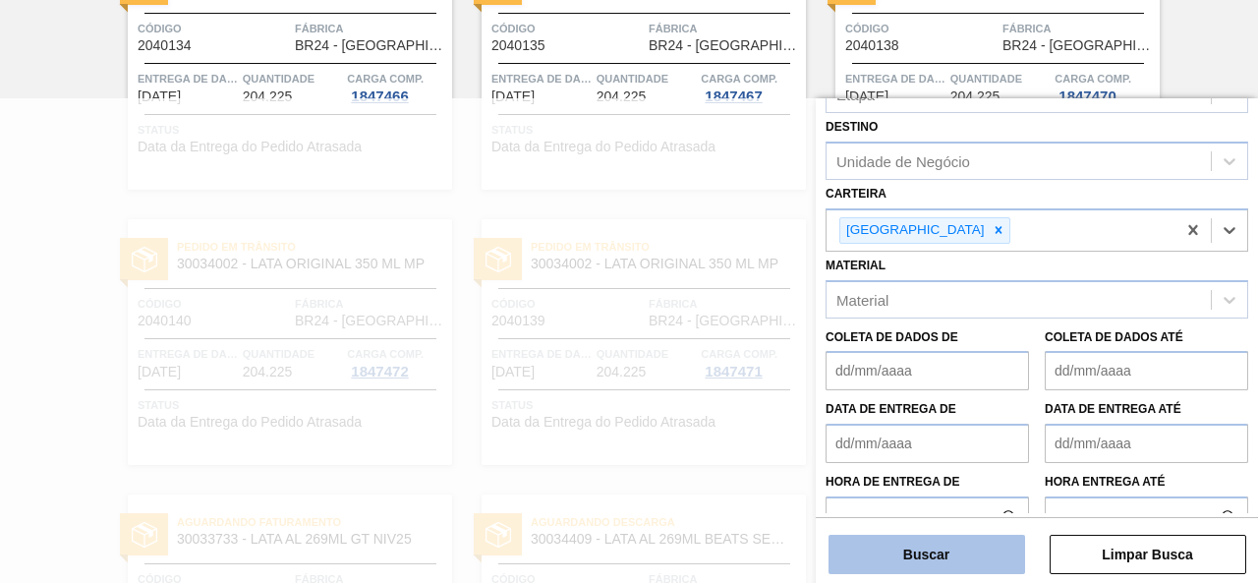
click at [984, 544] on button "Buscar" at bounding box center [927, 554] width 197 height 39
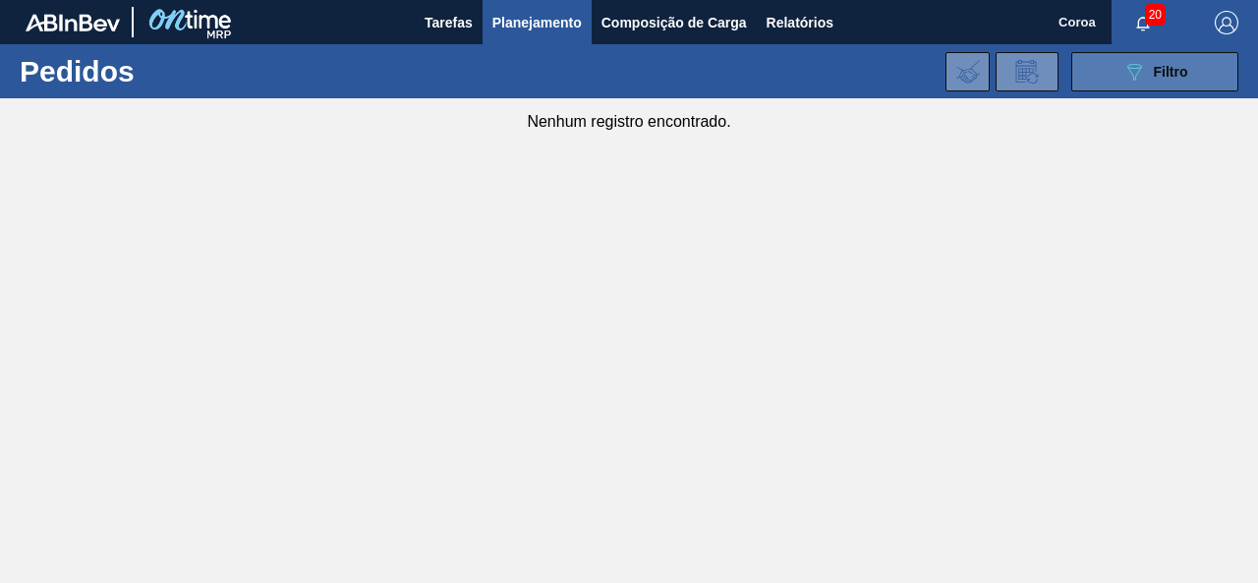
click at [1115, 66] on button "089F7B8B-B2A5-4AFE-B5C0-19BA573D28AC Filtro" at bounding box center [1154, 71] width 167 height 39
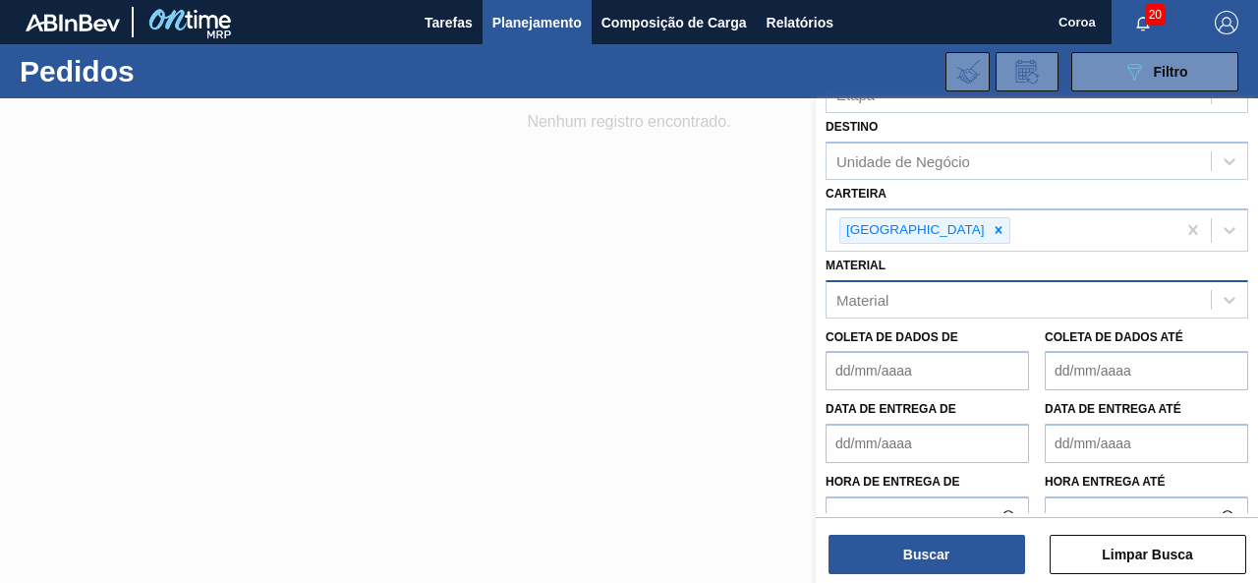
click at [930, 302] on div "Material" at bounding box center [1019, 299] width 384 height 29
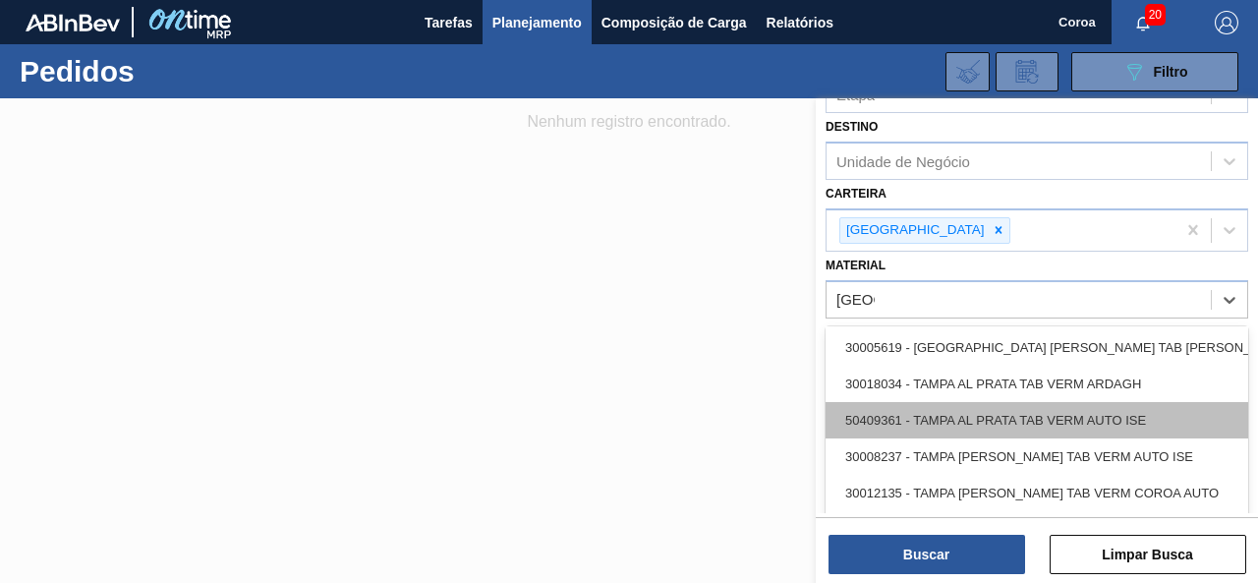
scroll to position [2901, 0]
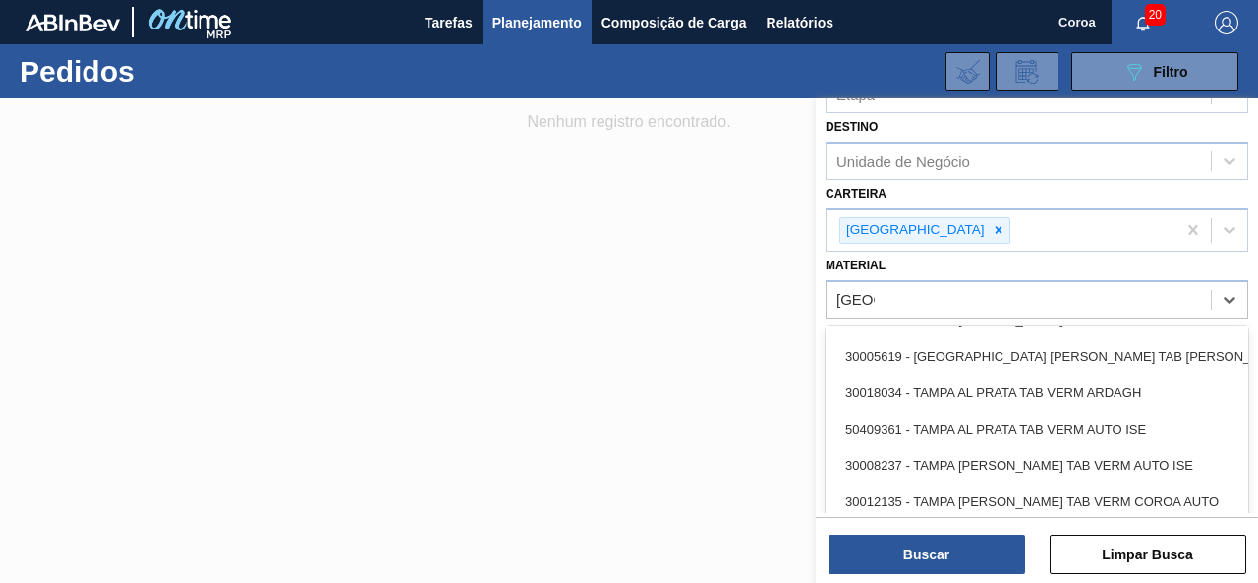
type input "[GEOGRAPHIC_DATA]"
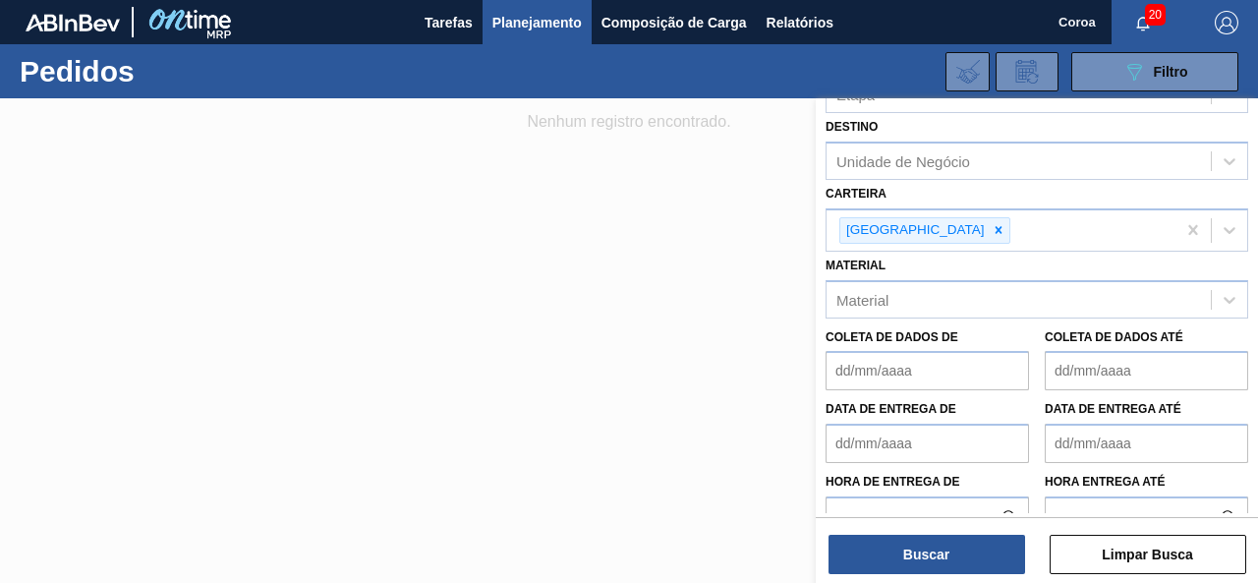
drag, startPoint x: 645, startPoint y: 388, endPoint x: 761, endPoint y: 392, distance: 116.0
click at [645, 388] on div at bounding box center [629, 389] width 1258 height 583
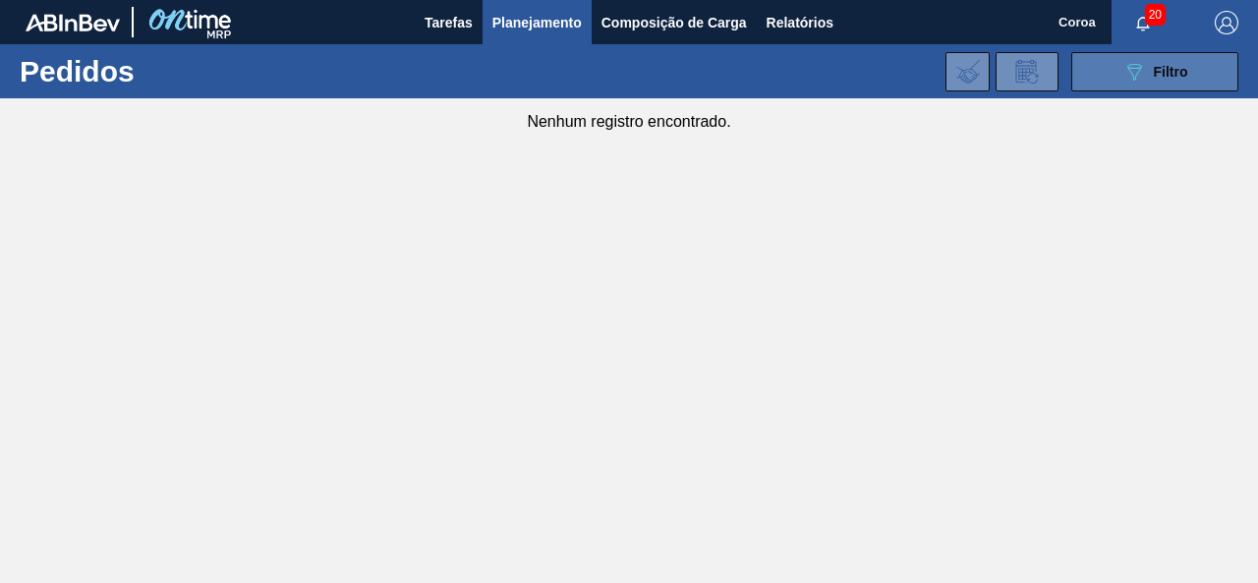
click at [1113, 80] on button "089F7B8B-B2A5-4AFE-B5C0-19BA573D28AC Filtro" at bounding box center [1154, 71] width 167 height 39
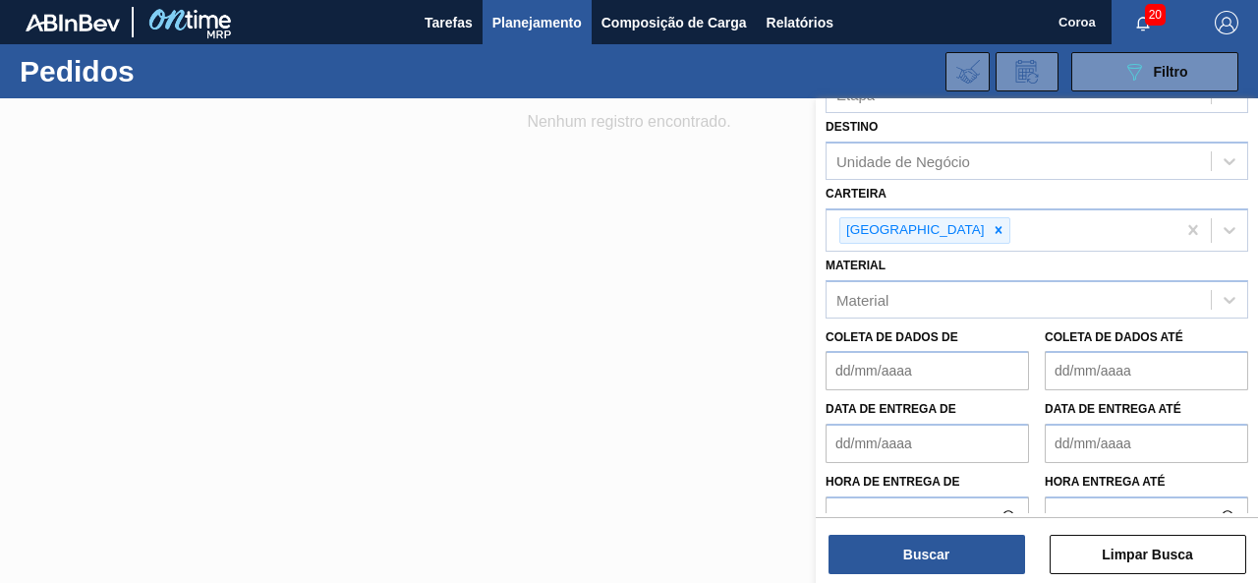
scroll to position [259, 0]
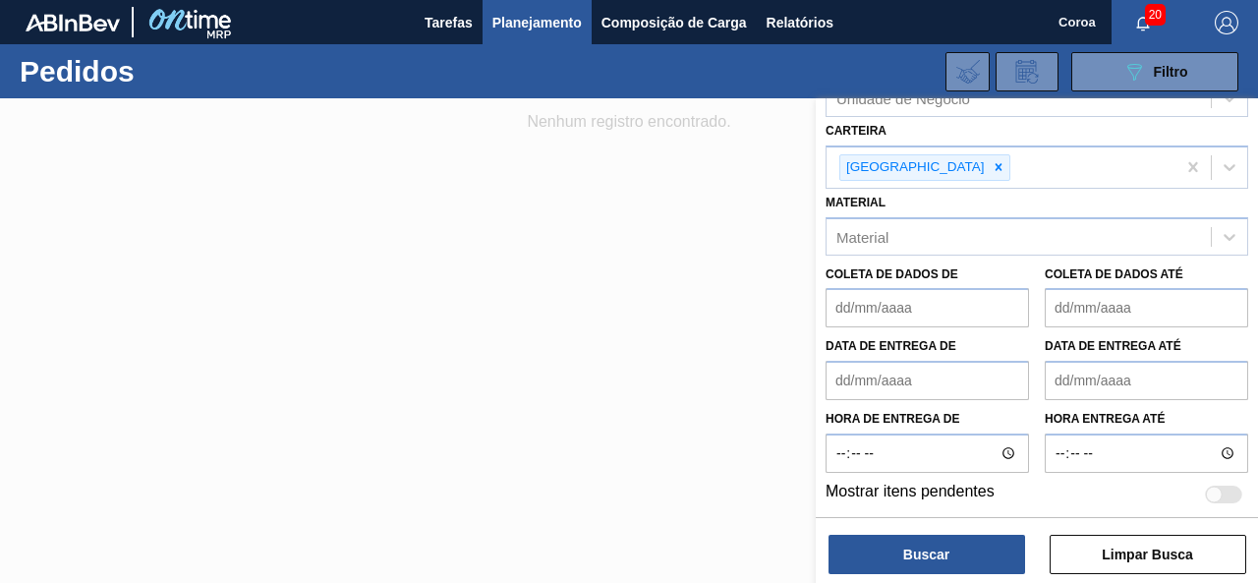
click at [951, 387] on de "Data de Entrega de" at bounding box center [927, 380] width 203 height 39
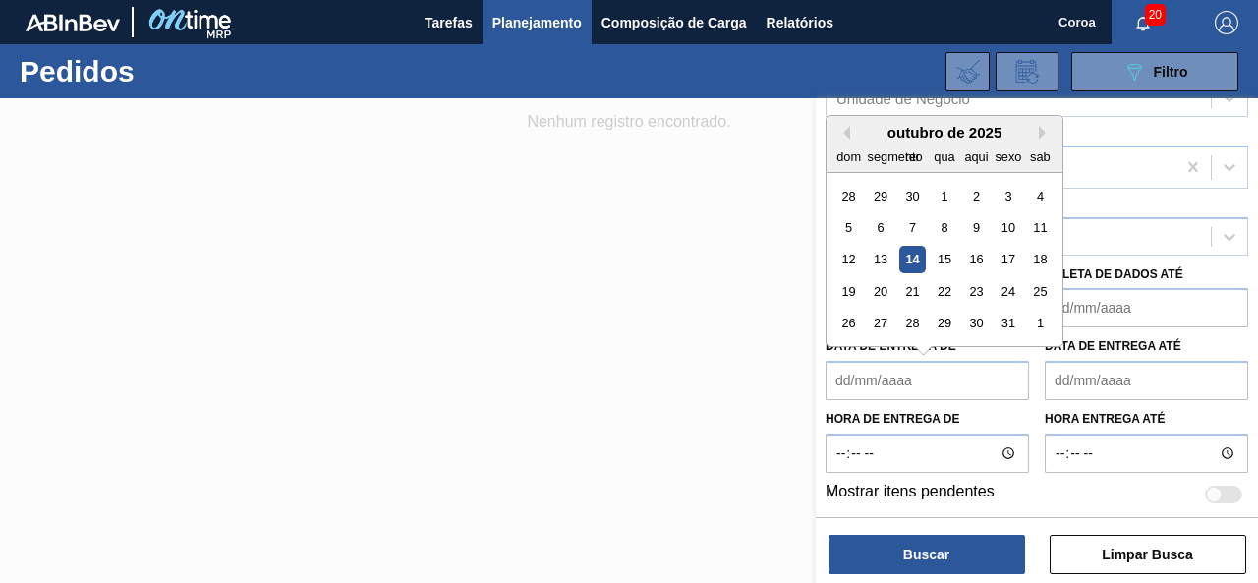
click at [715, 378] on div at bounding box center [629, 389] width 1258 height 583
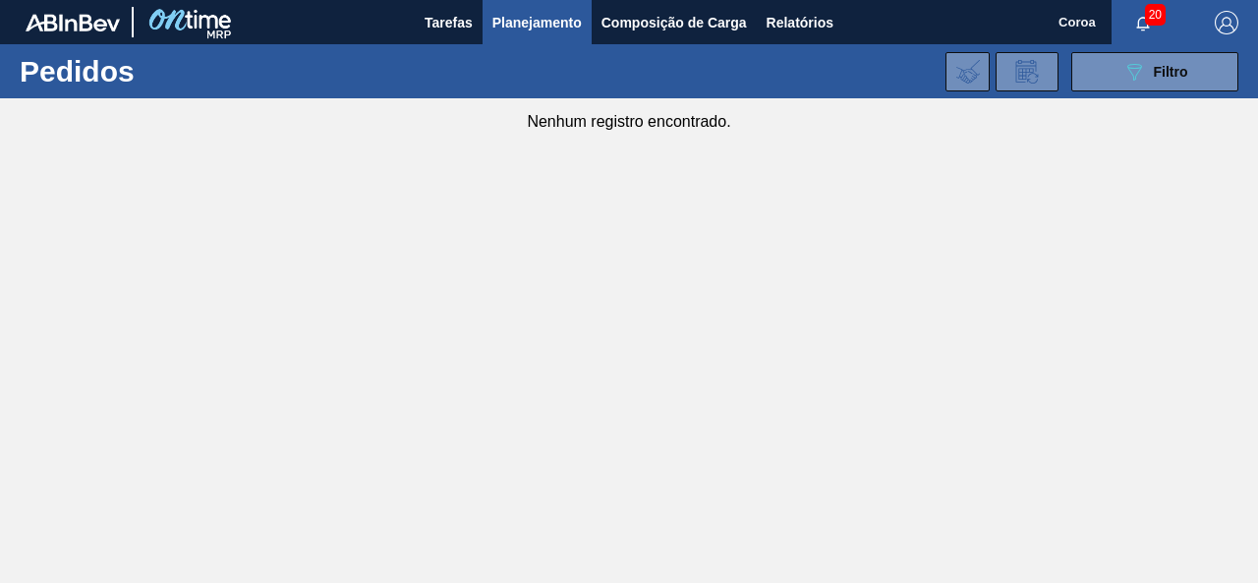
click at [1061, 71] on div at bounding box center [1002, 71] width 119 height 45
click at [1092, 69] on button "089F7B8B-B2A5-4AFE-B5C0-19BA573D28AC Filtro" at bounding box center [1154, 71] width 167 height 39
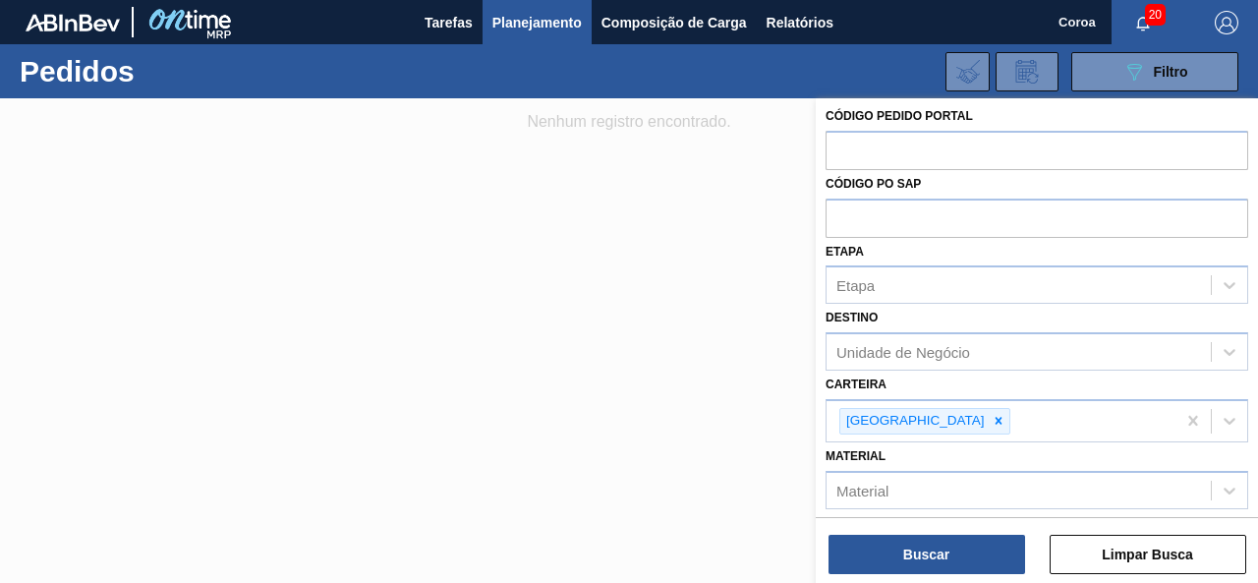
scroll to position [0, 0]
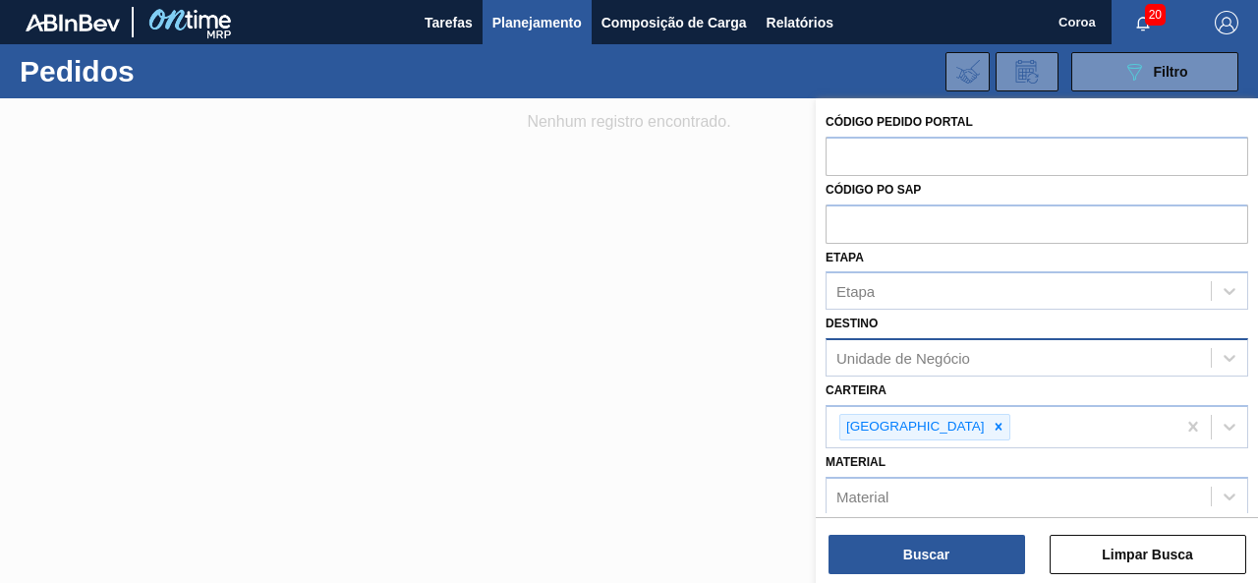
click at [977, 364] on div "Unidade de Negócio" at bounding box center [1019, 358] width 384 height 29
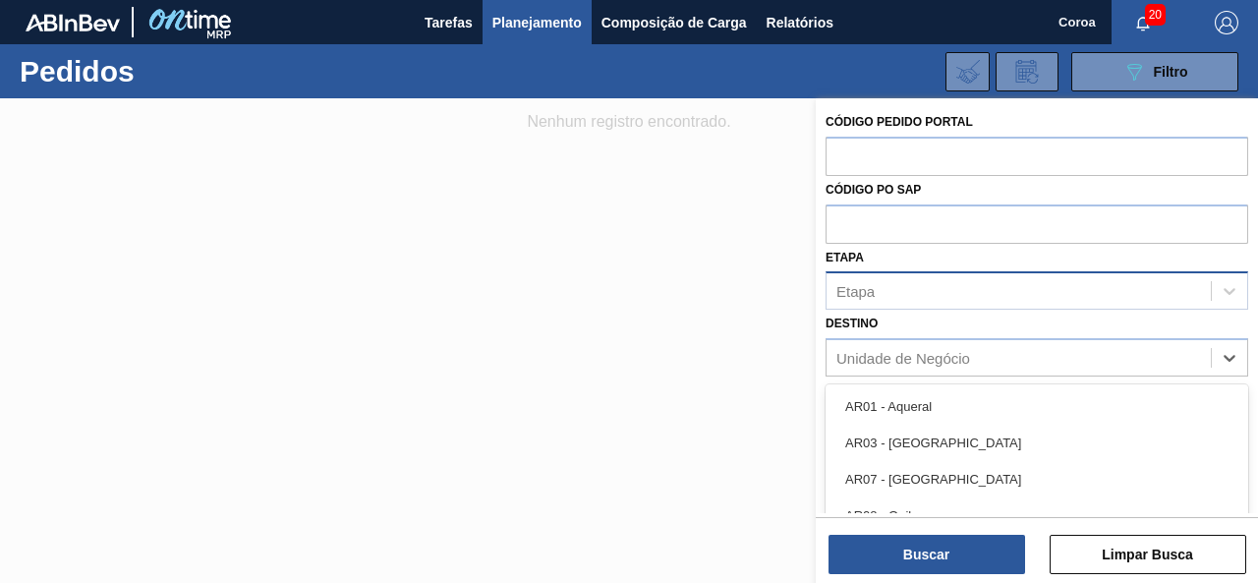
click at [969, 271] on div "Etapa" at bounding box center [1037, 290] width 423 height 38
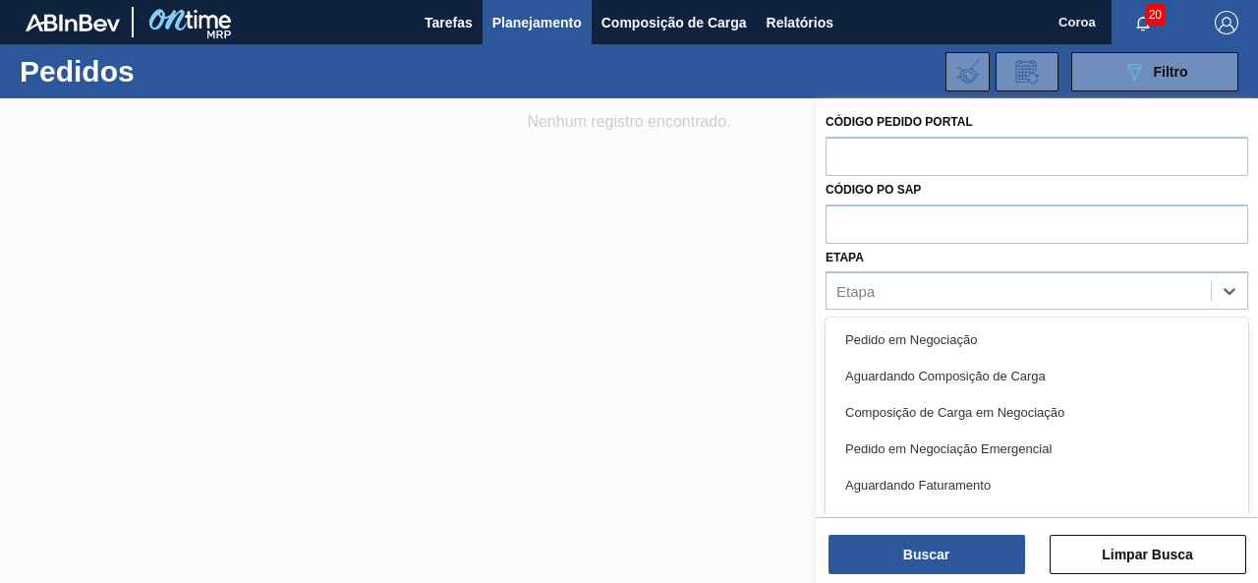
click at [957, 340] on font "Pedido em Negociação" at bounding box center [911, 339] width 132 height 15
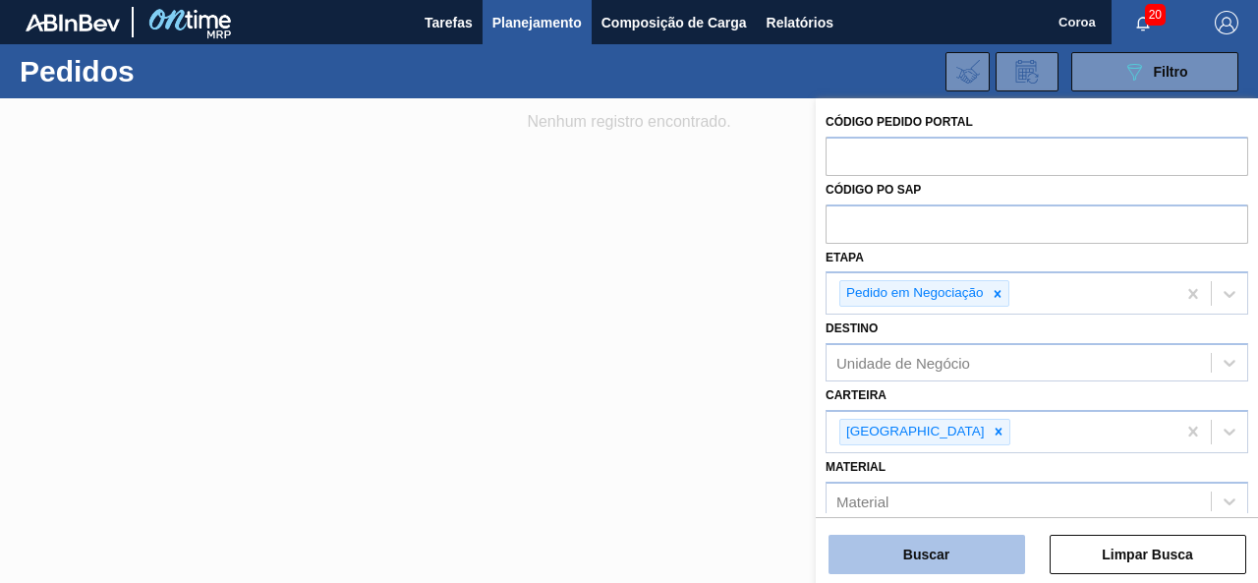
click at [970, 557] on button "Buscar" at bounding box center [927, 554] width 197 height 39
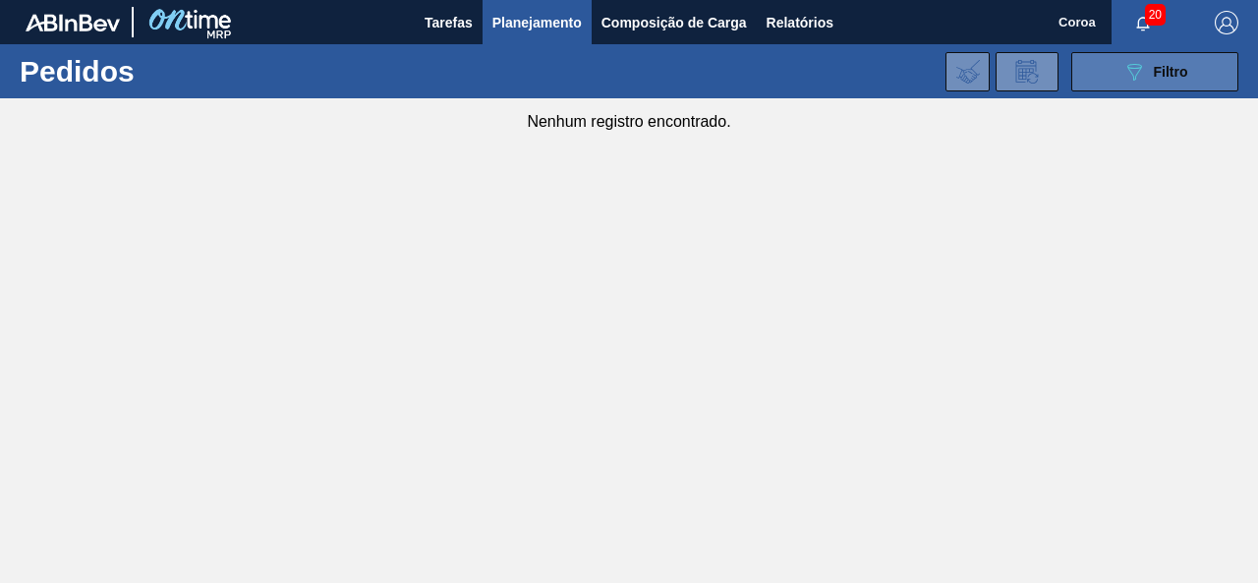
click at [1134, 56] on button "089F7B8B-B2A5-4AFE-B5C0-19BA573D28AC Filtro" at bounding box center [1154, 71] width 167 height 39
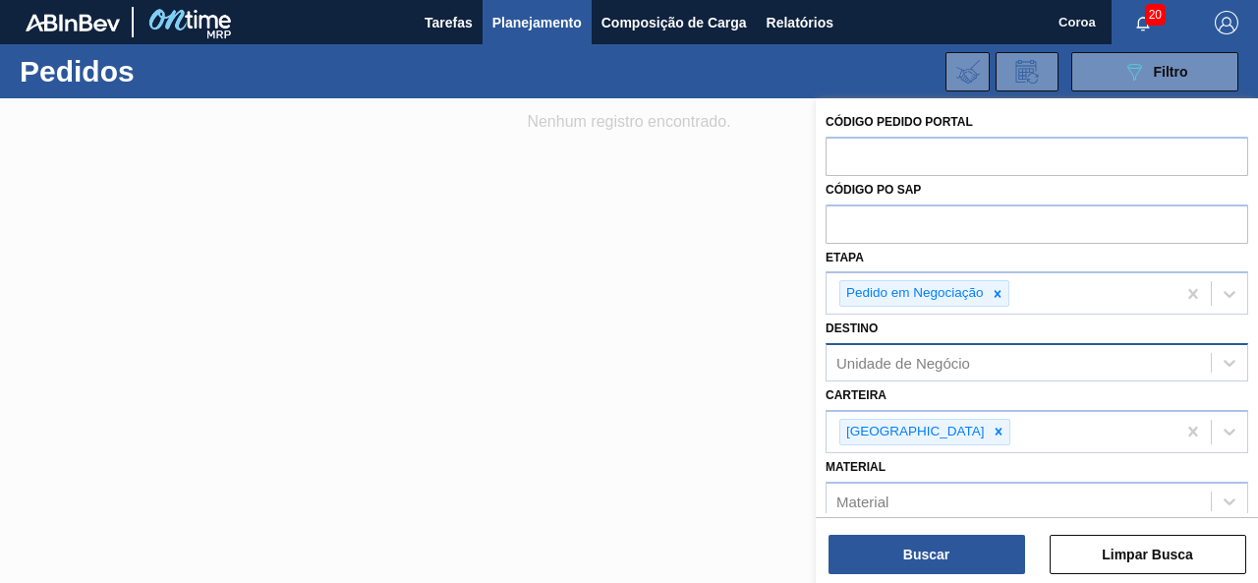
click at [867, 361] on font "Unidade de Negócio" at bounding box center [903, 363] width 134 height 17
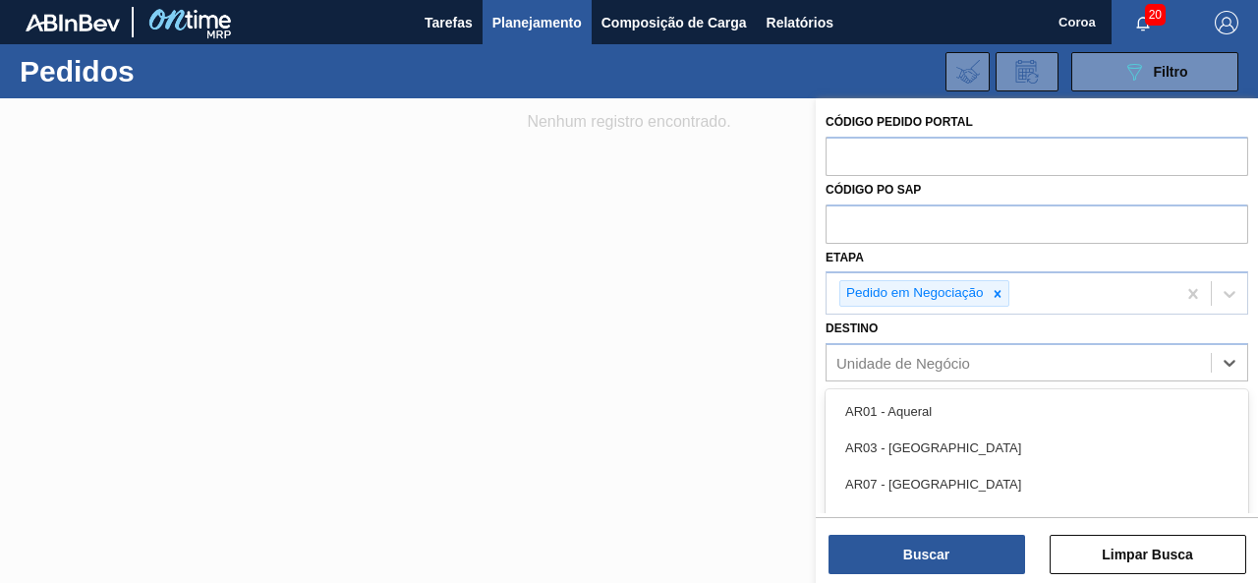
click at [621, 354] on div at bounding box center [629, 389] width 1258 height 583
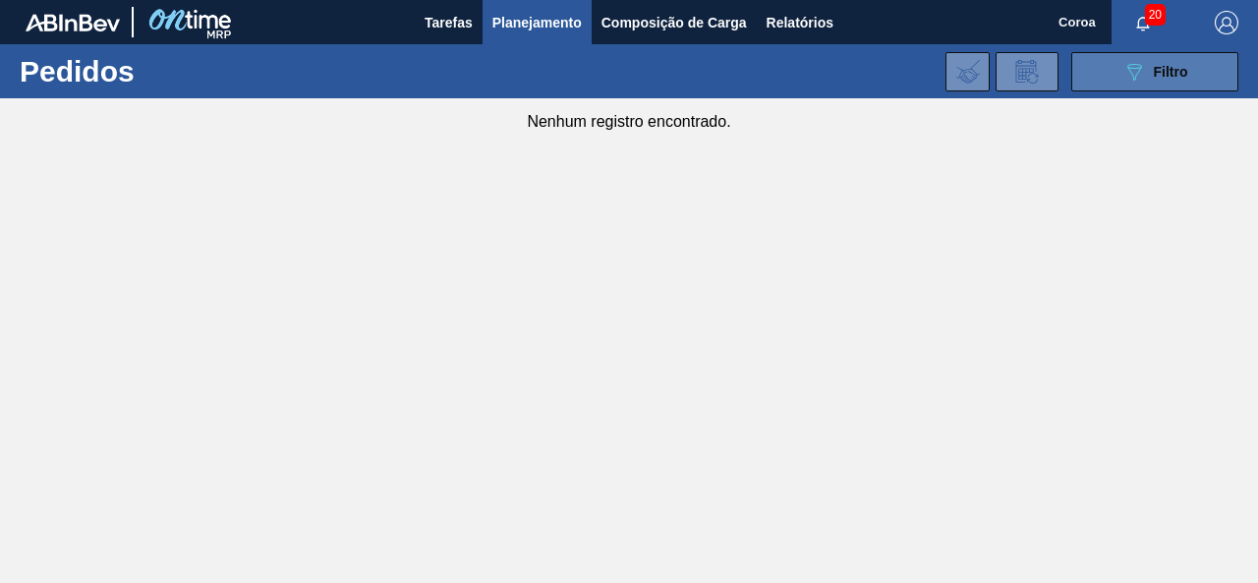
click at [1105, 61] on button "089F7B8B-B2A5-4AFE-B5C0-19BA573D28AC Filtro" at bounding box center [1154, 71] width 167 height 39
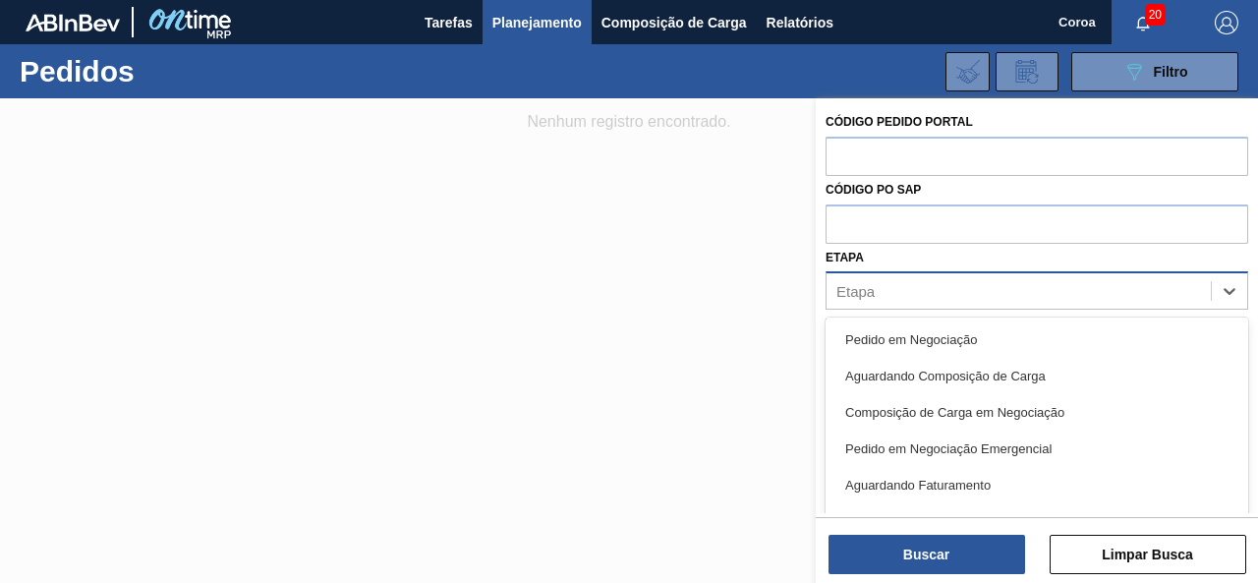
click at [1085, 290] on div "Etapa" at bounding box center [1019, 291] width 384 height 29
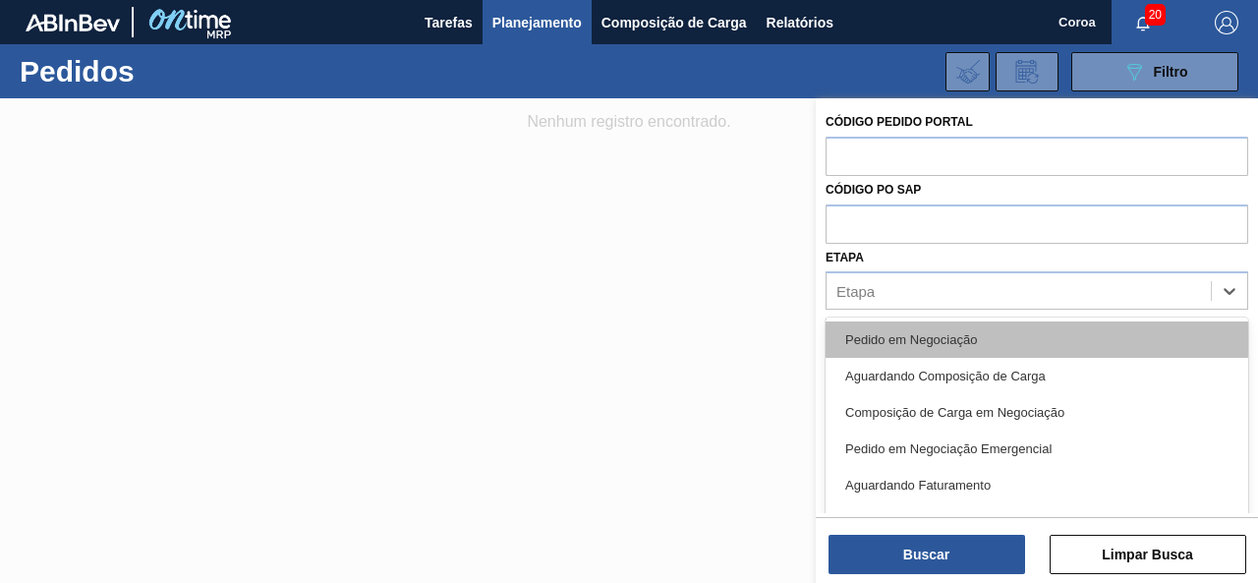
click at [934, 341] on font "Pedido em Negociação" at bounding box center [911, 339] width 132 height 15
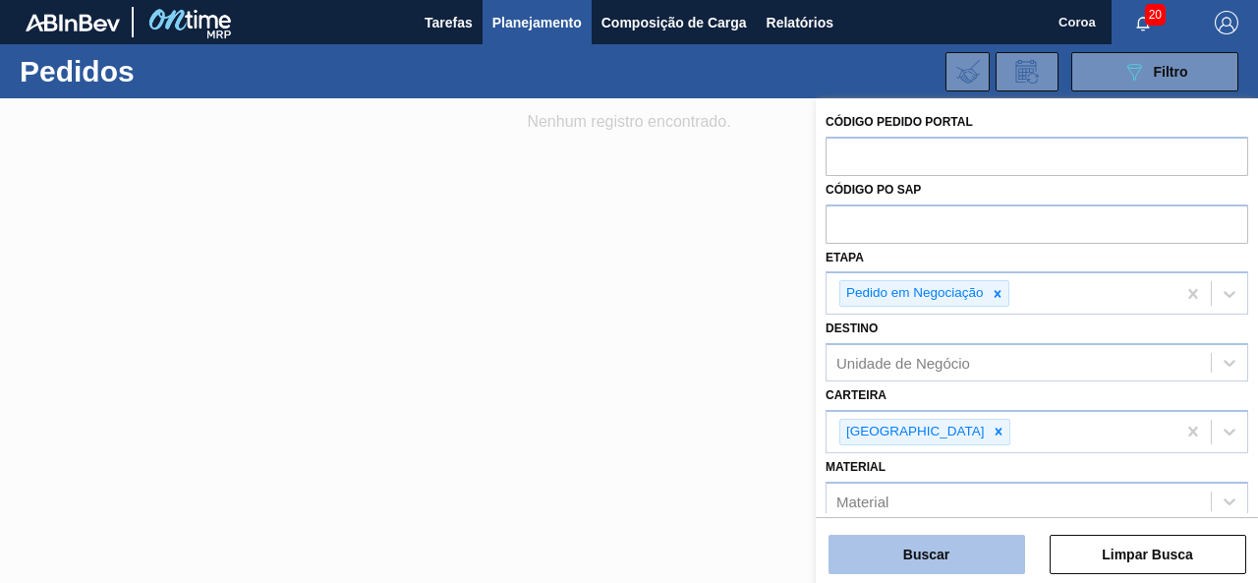
click at [975, 559] on button "Buscar" at bounding box center [927, 554] width 197 height 39
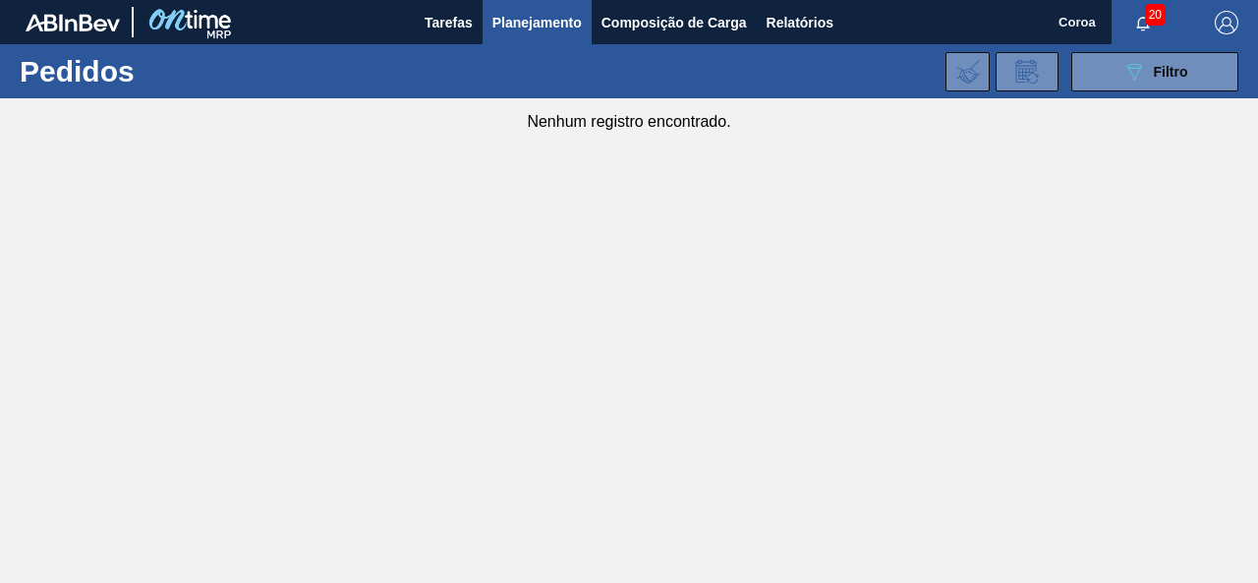
click at [1158, 22] on span "20" at bounding box center [1155, 15] width 21 height 22
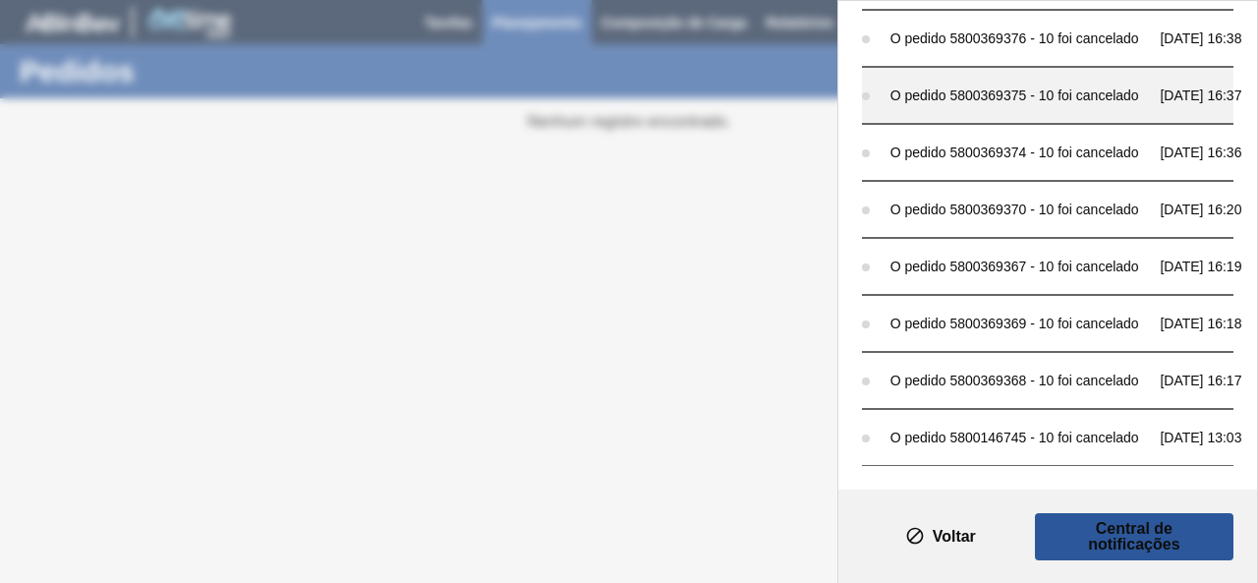
scroll to position [1660, 0]
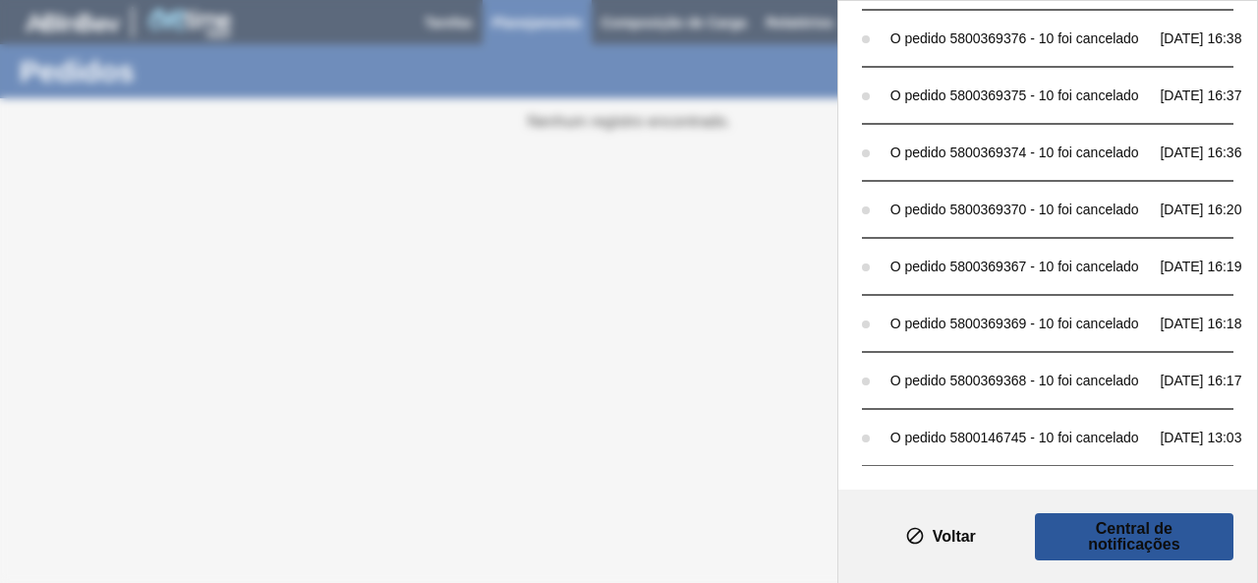
click at [656, 346] on div "Notificações Marcar todas como lido O pedido 5800388480 - 10 foi cancelado [DAT…" at bounding box center [629, 291] width 1258 height 583
click at [694, 268] on div "Notificações Marcar todas como lido O pedido 5800388480 - 10 foi cancelado [DAT…" at bounding box center [629, 291] width 1258 height 583
click at [926, 531] on button "Voltar" at bounding box center [940, 536] width 157 height 47
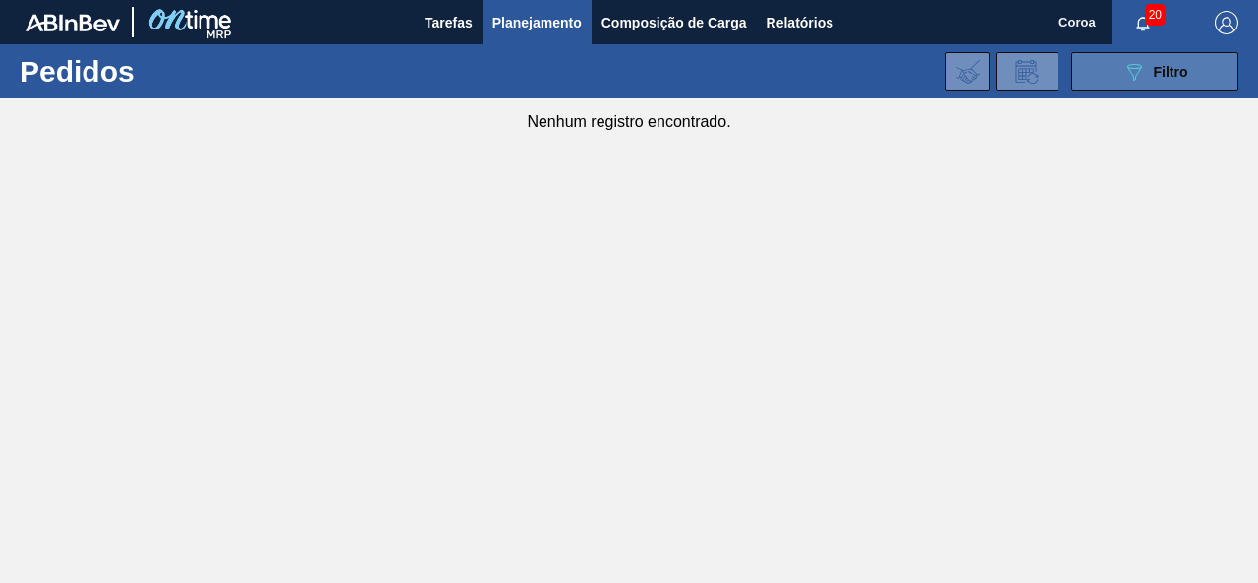
click at [1157, 82] on div "089F7B8B-B2A5-4AFE-B5C0-19BA573D28AC Filtro" at bounding box center [1155, 72] width 66 height 24
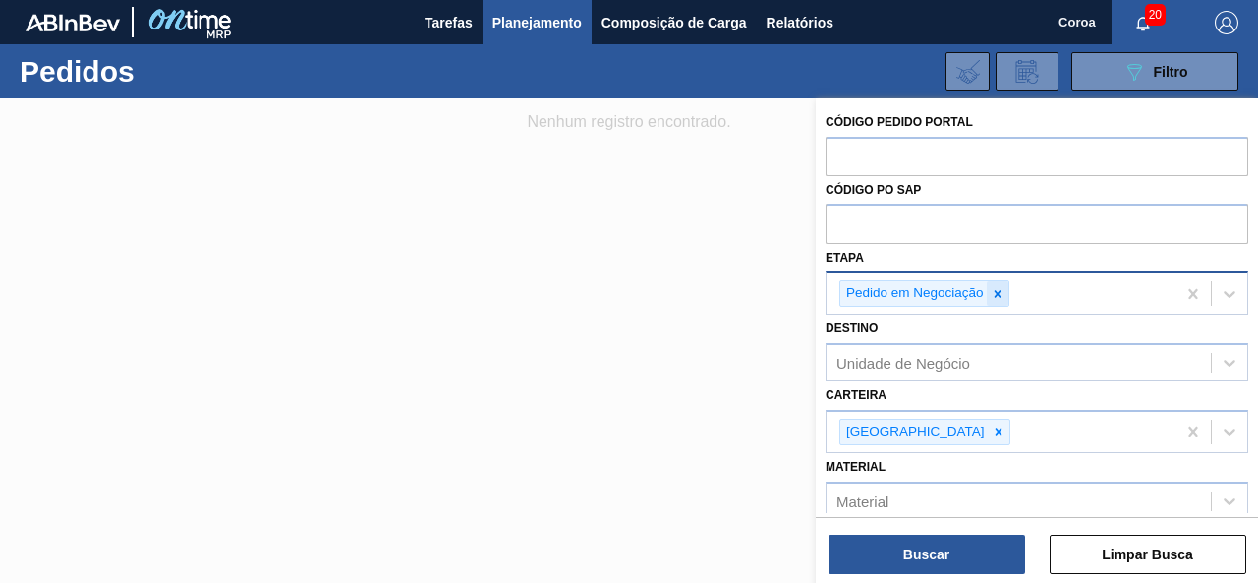
click at [993, 291] on icon at bounding box center [998, 294] width 14 height 14
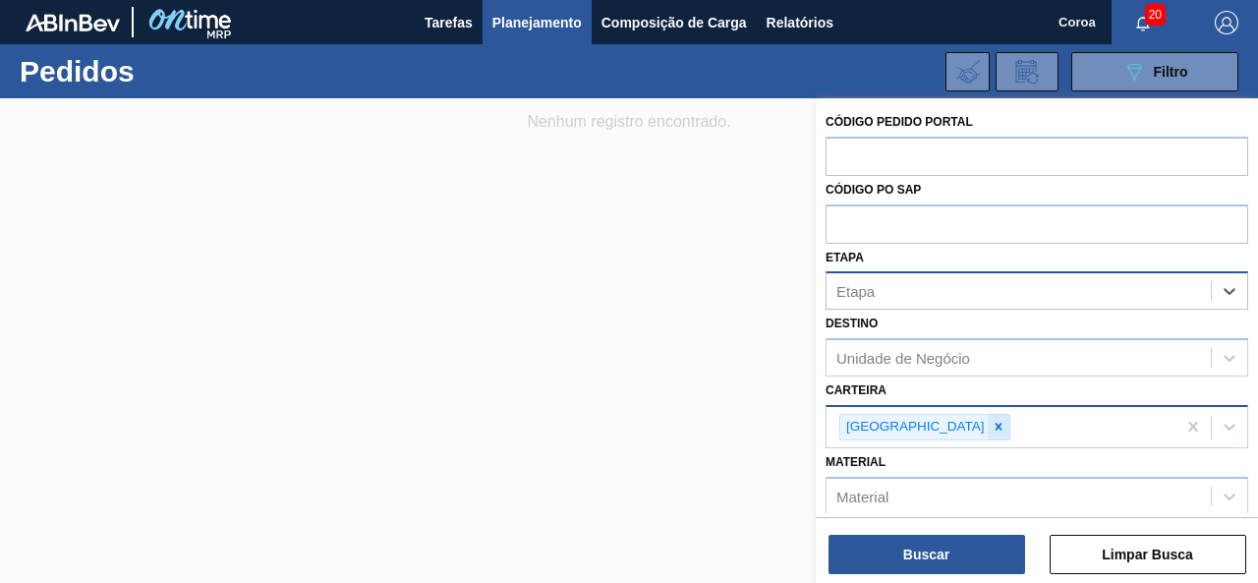
click at [992, 430] on icon at bounding box center [999, 427] width 14 height 14
type input "[GEOGRAPHIC_DATA]"
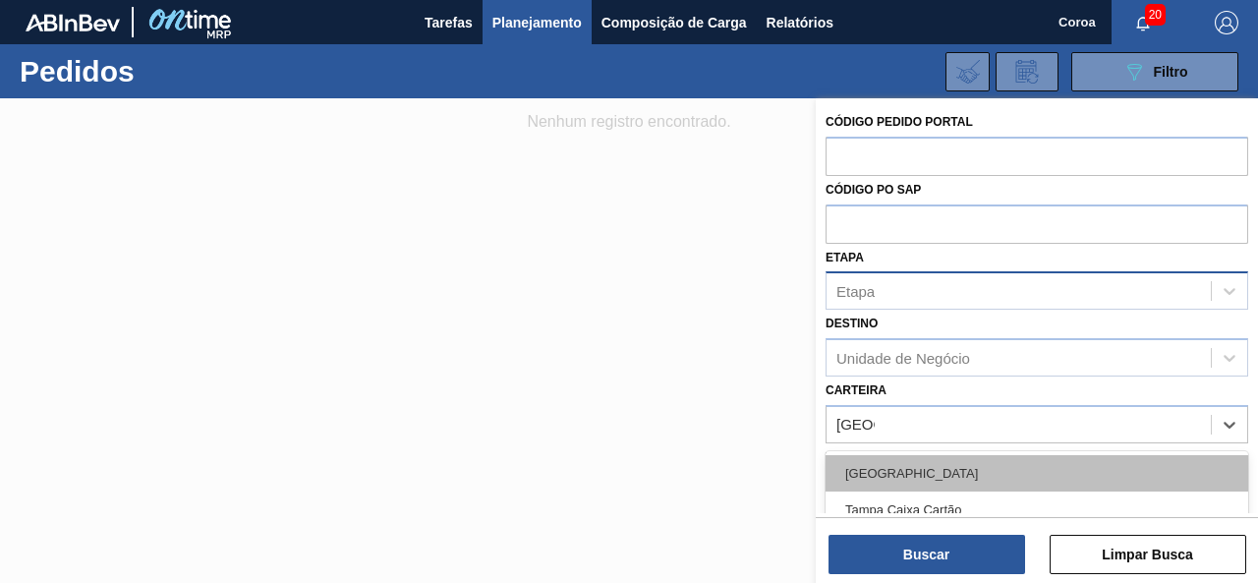
click at [905, 476] on div "[GEOGRAPHIC_DATA]" at bounding box center [1037, 473] width 423 height 36
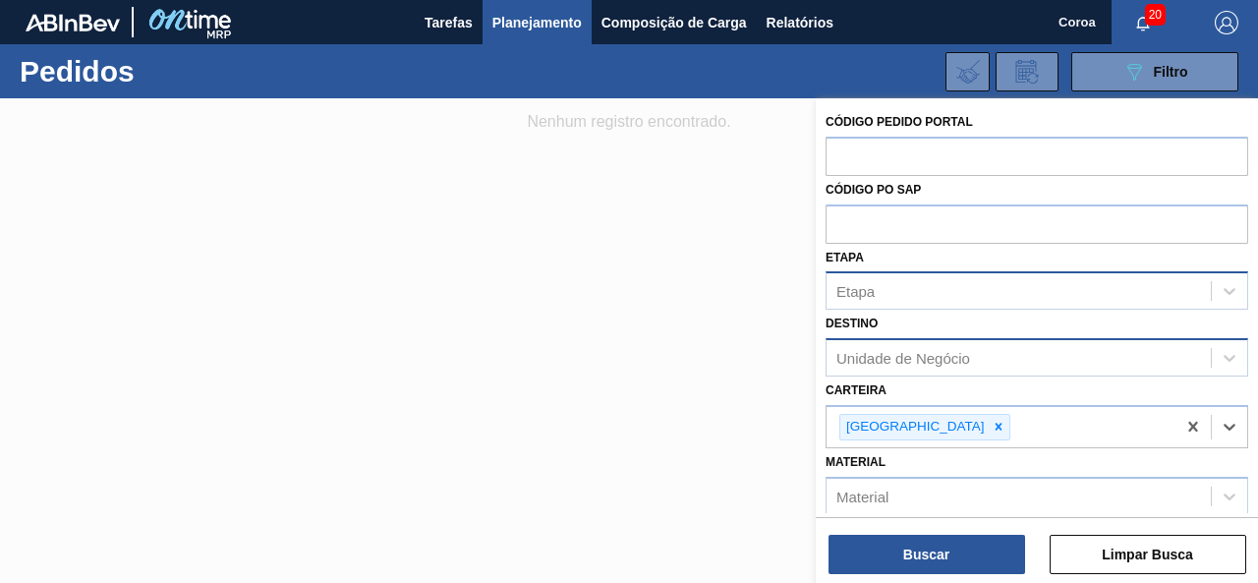
click at [908, 371] on div "Unidade de Negócio" at bounding box center [1019, 358] width 384 height 29
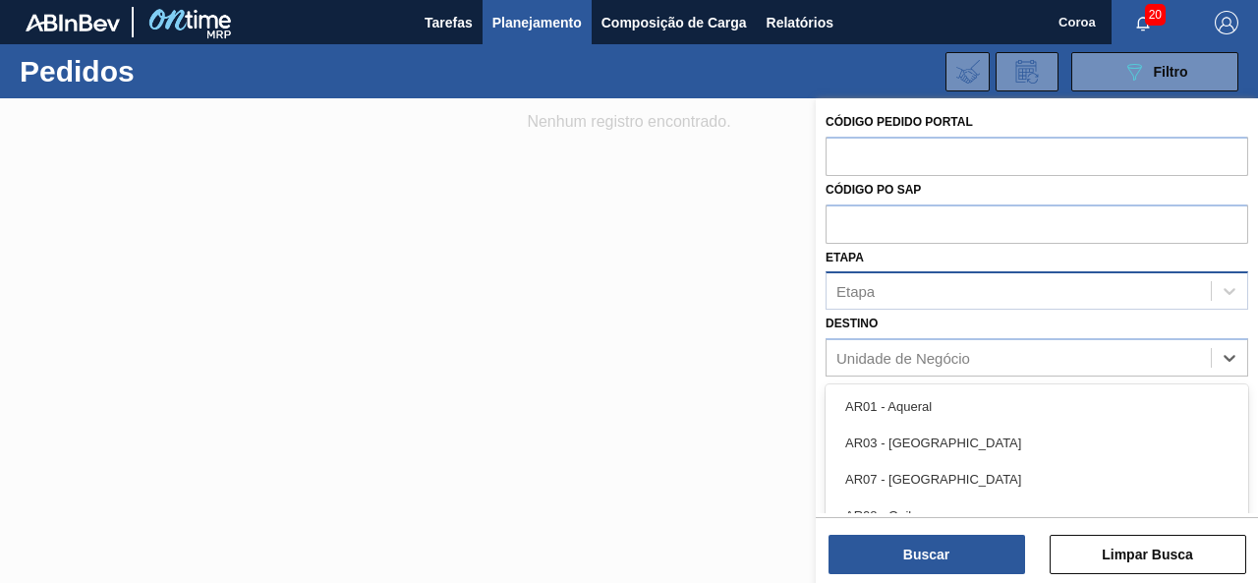
click at [908, 294] on div "Etapa" at bounding box center [1019, 291] width 384 height 29
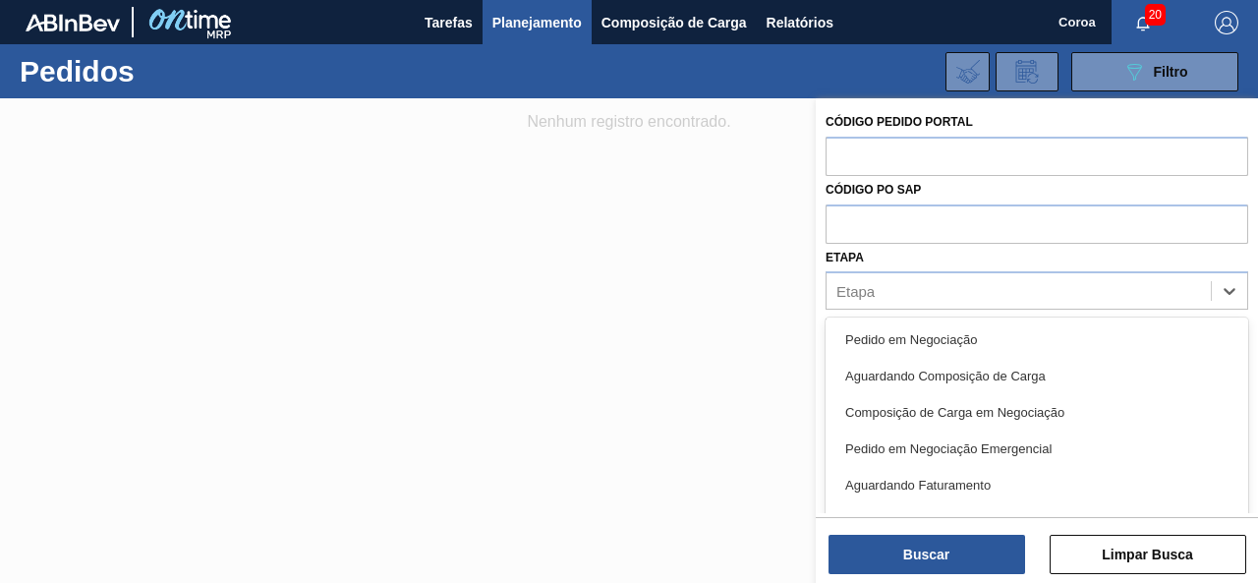
click at [708, 457] on div at bounding box center [629, 389] width 1258 height 583
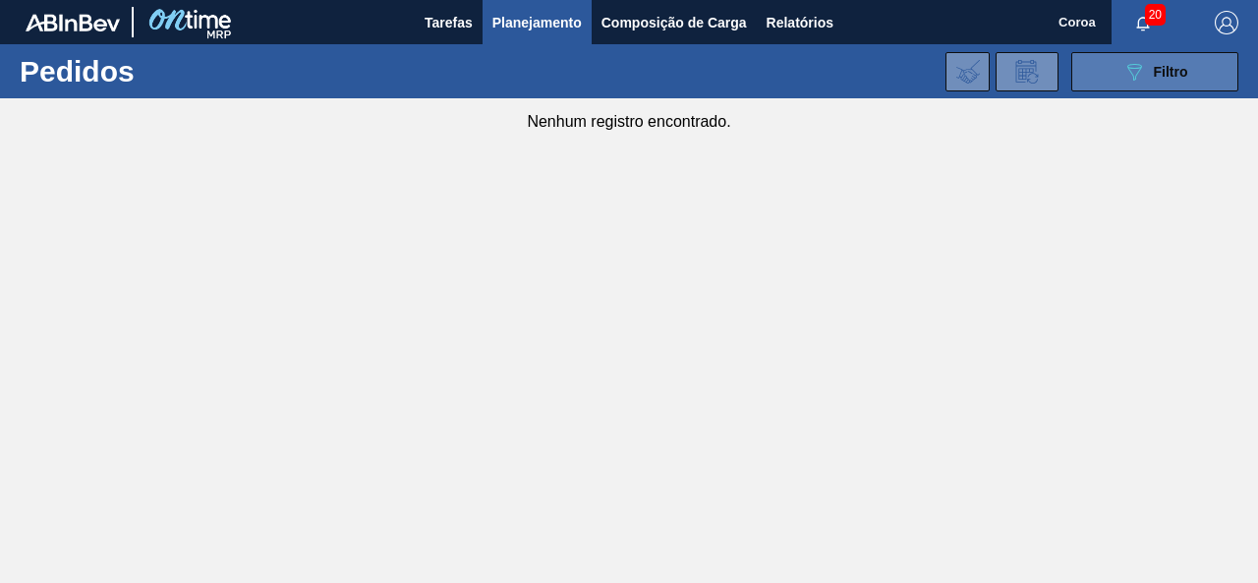
click at [1167, 69] on font "Filtro" at bounding box center [1171, 72] width 34 height 16
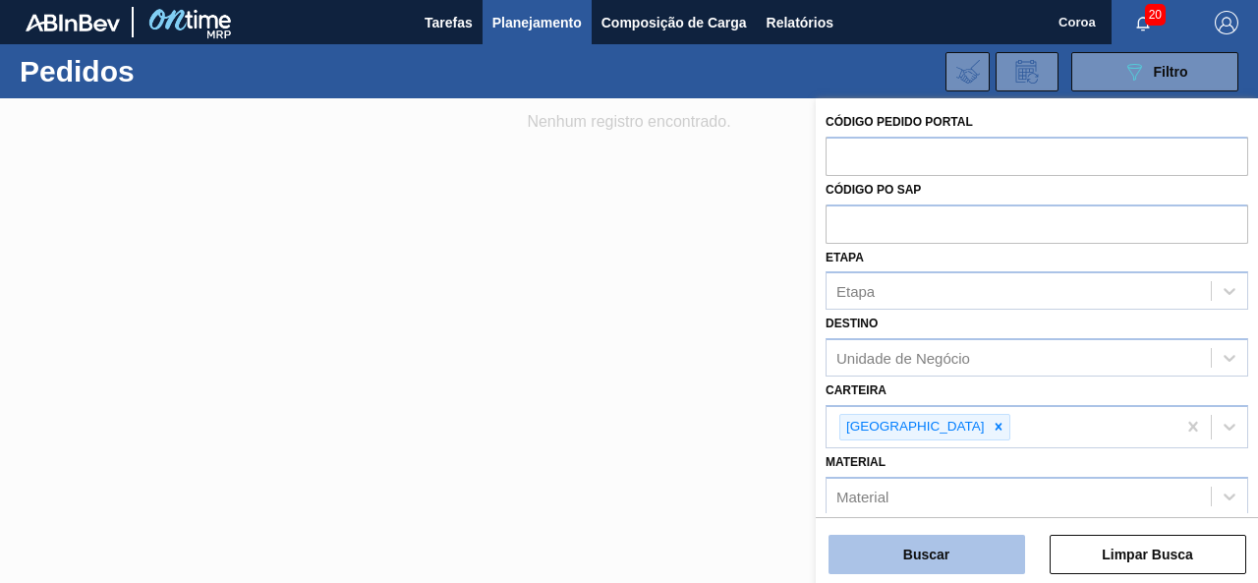
click at [946, 559] on font "Buscar" at bounding box center [926, 554] width 46 height 16
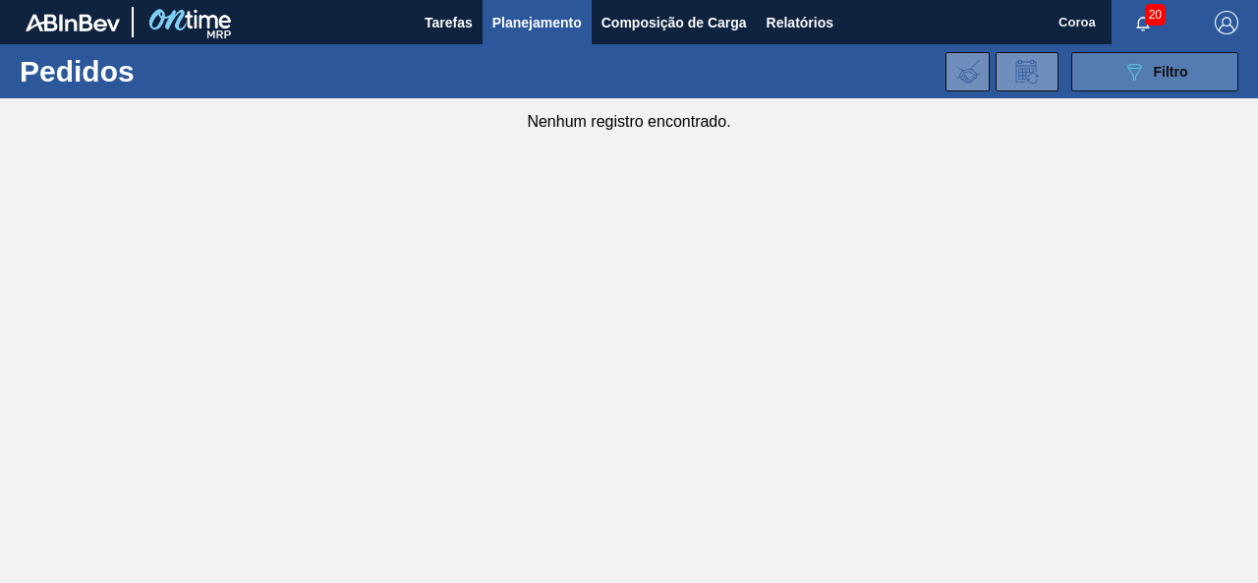
click at [1119, 82] on button "089F7B8B-B2A5-4AFE-B5C0-19BA573D28AC Filtro" at bounding box center [1154, 71] width 167 height 39
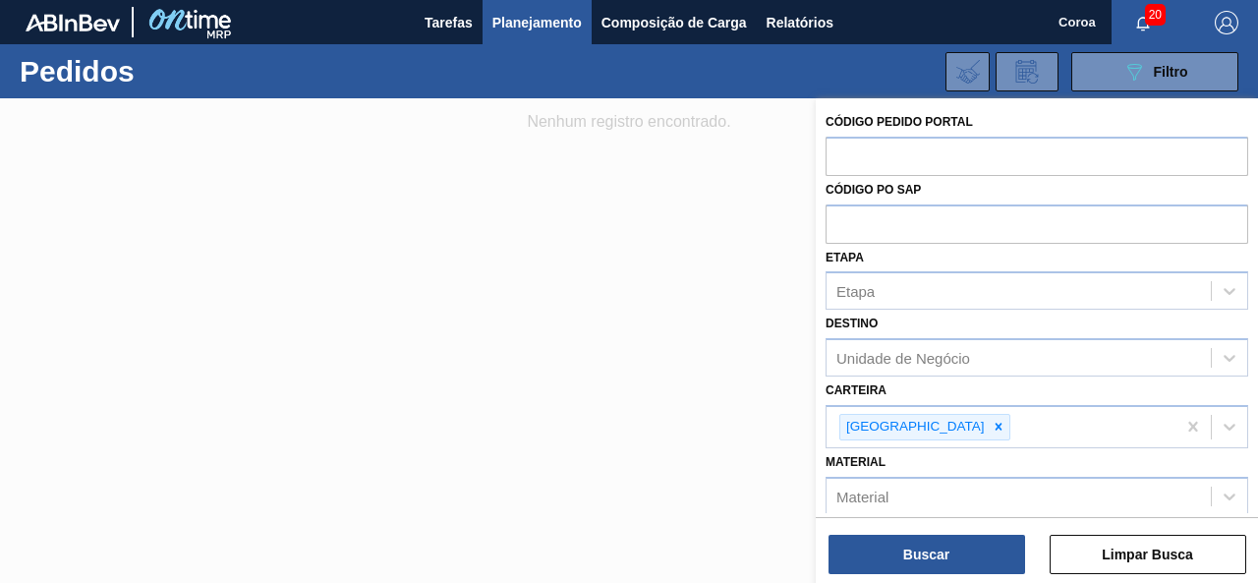
click at [731, 268] on div at bounding box center [629, 389] width 1258 height 583
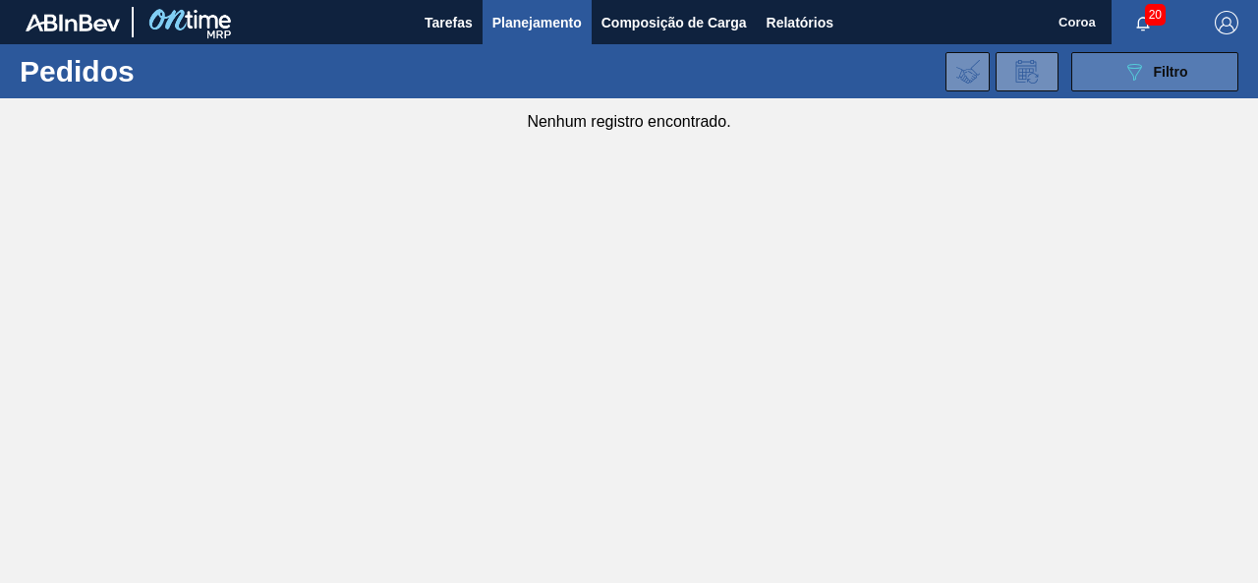
click at [1191, 78] on button "089F7B8B-B2A5-4AFE-B5C0-19BA573D28AC Filtro" at bounding box center [1154, 71] width 167 height 39
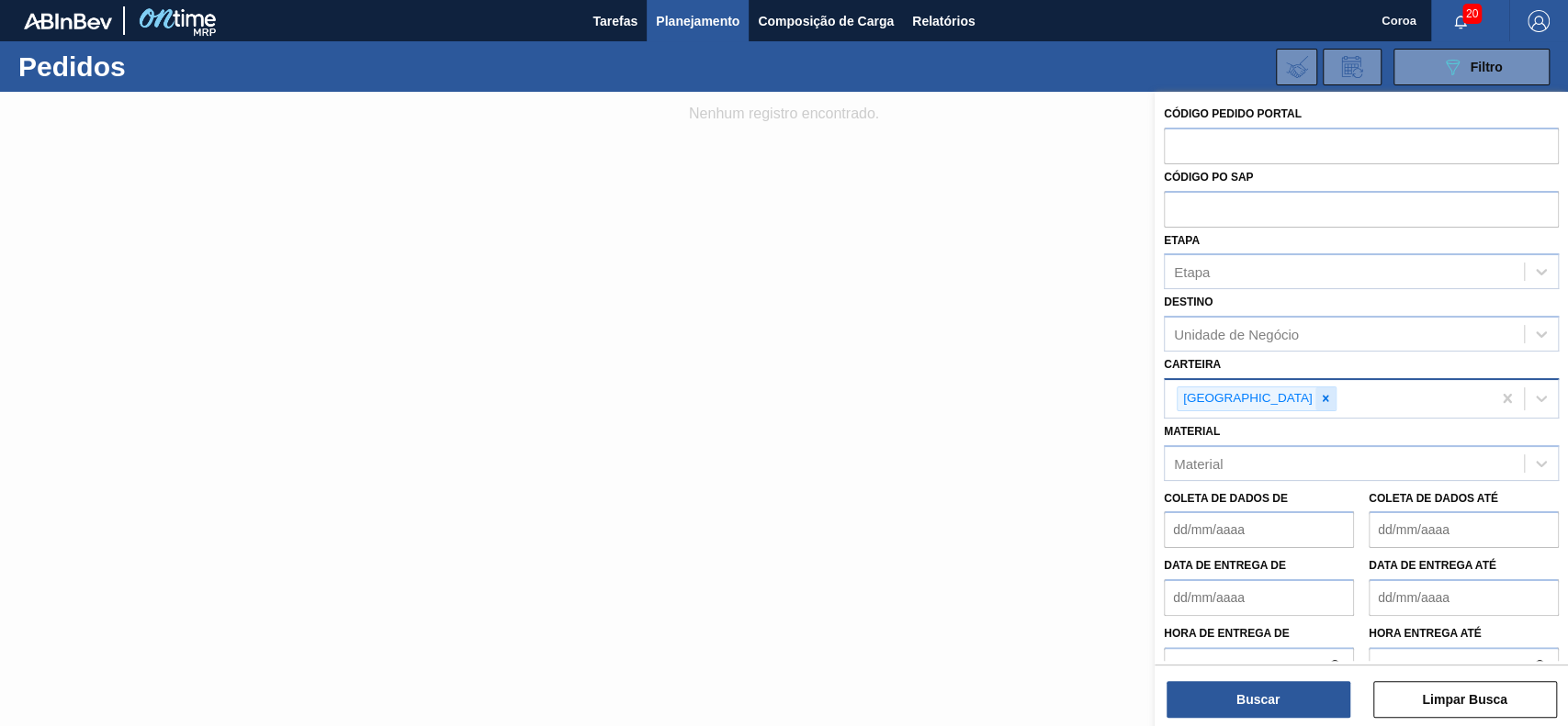
click at [1175, 401] on icon at bounding box center [1325, 399] width 13 height 13
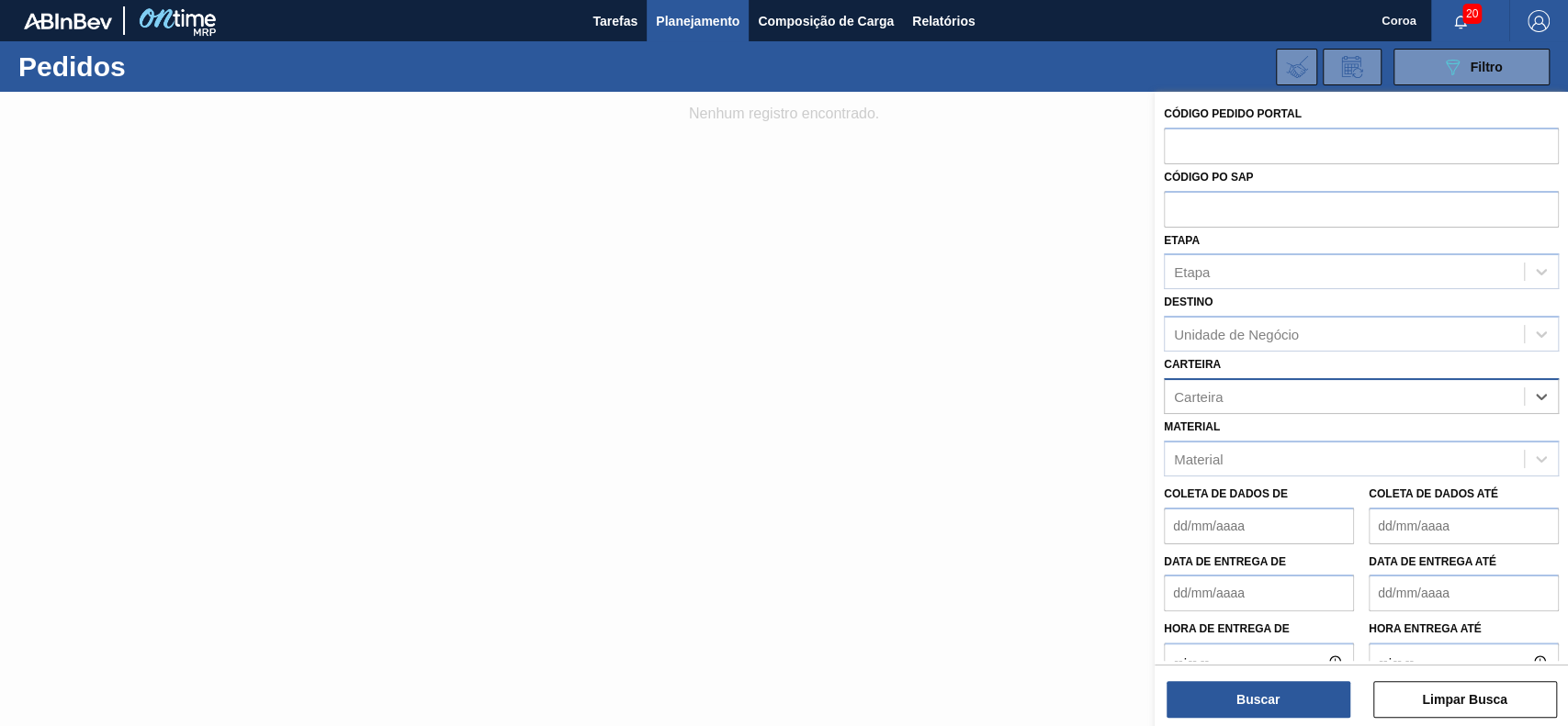
click at [1175, 403] on div "Carteira" at bounding box center [1344, 396] width 359 height 27
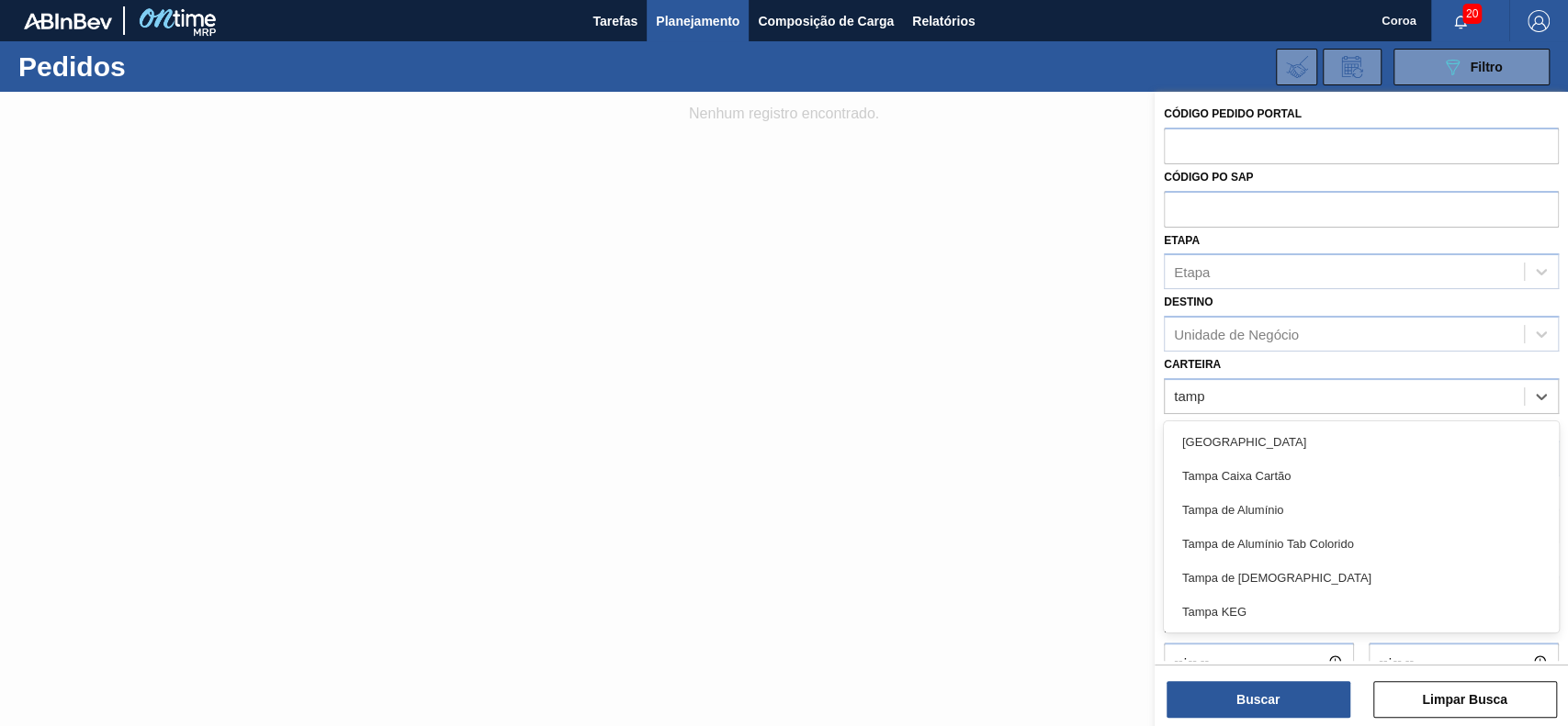
type input "[GEOGRAPHIC_DATA]"
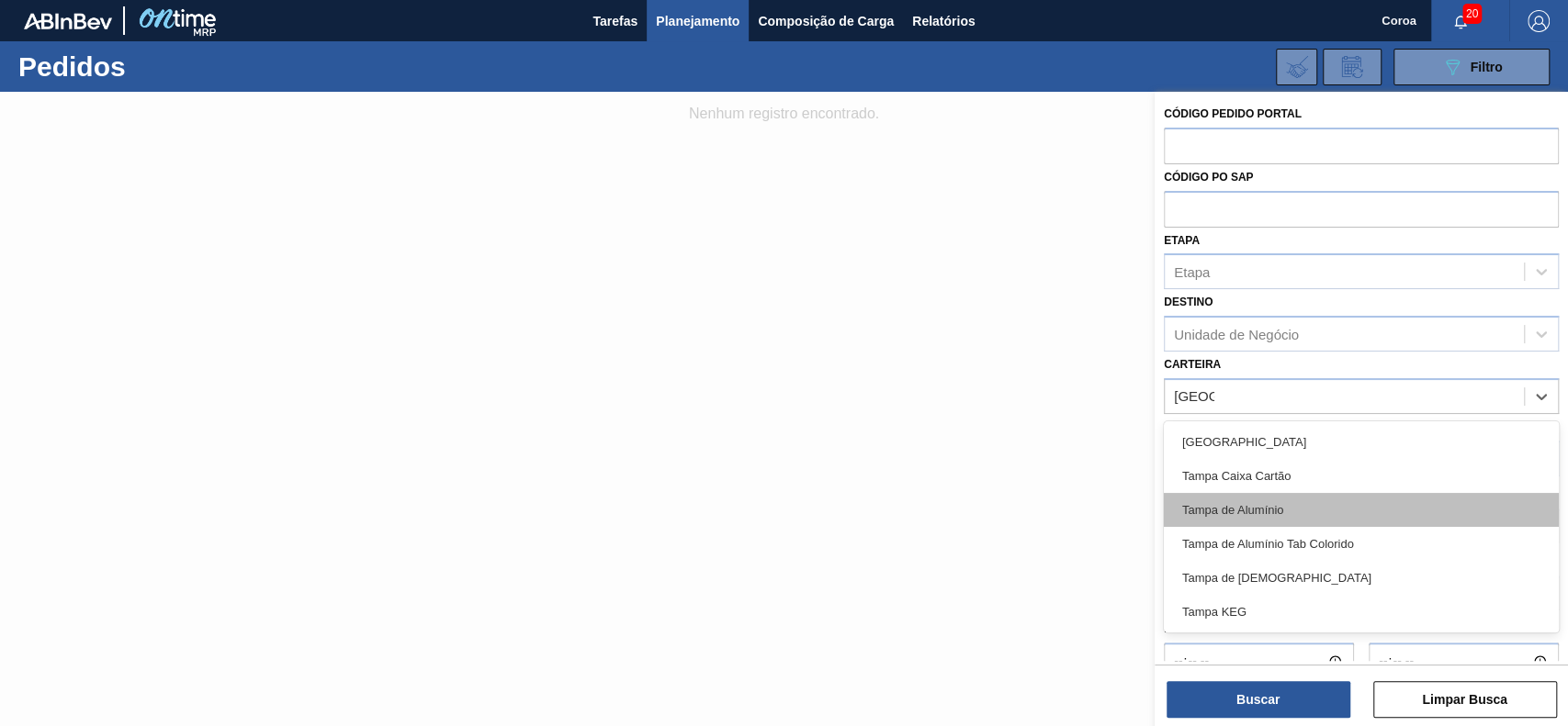
click at [1175, 504] on div "Tampa de Alumínio" at bounding box center [1361, 510] width 395 height 34
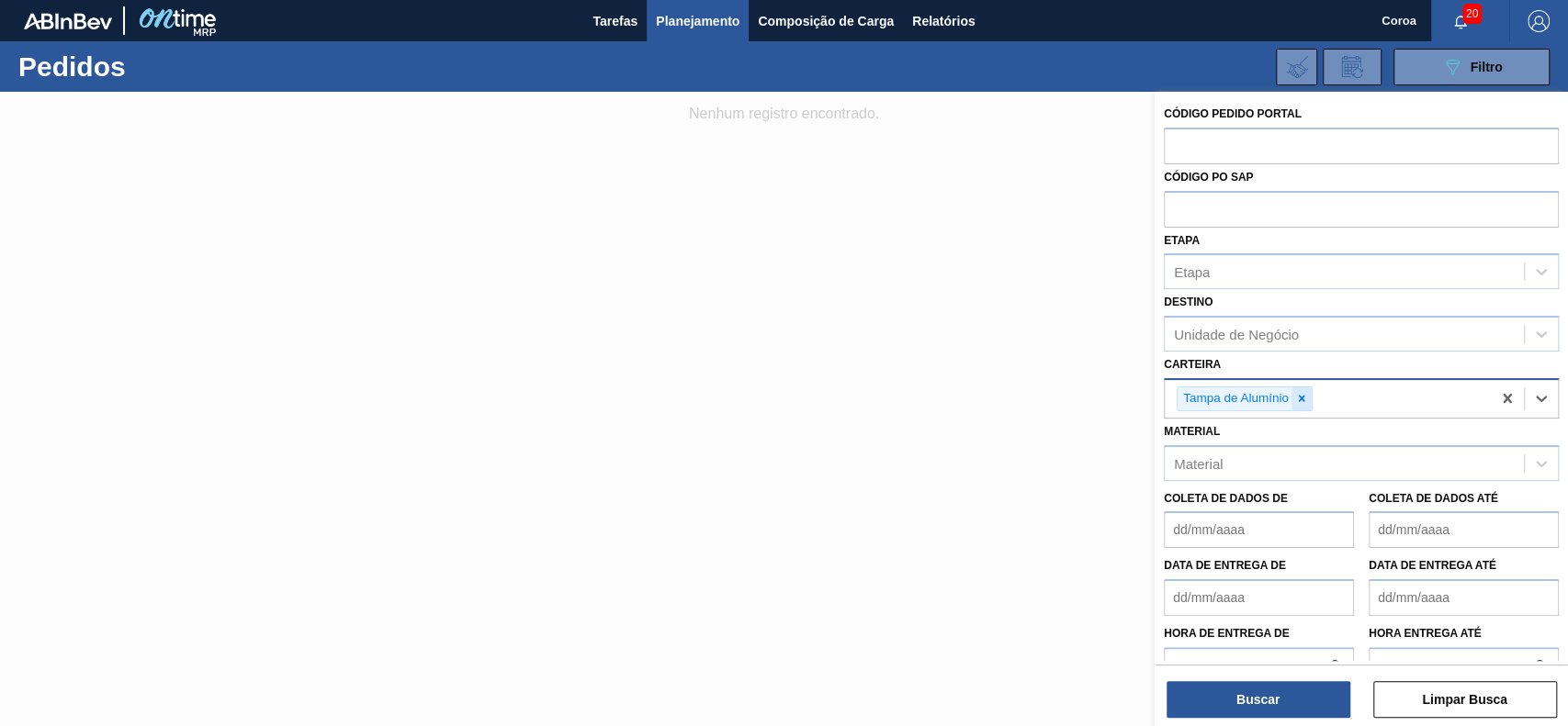
click at [1175, 398] on icon at bounding box center [1302, 399] width 13 height 13
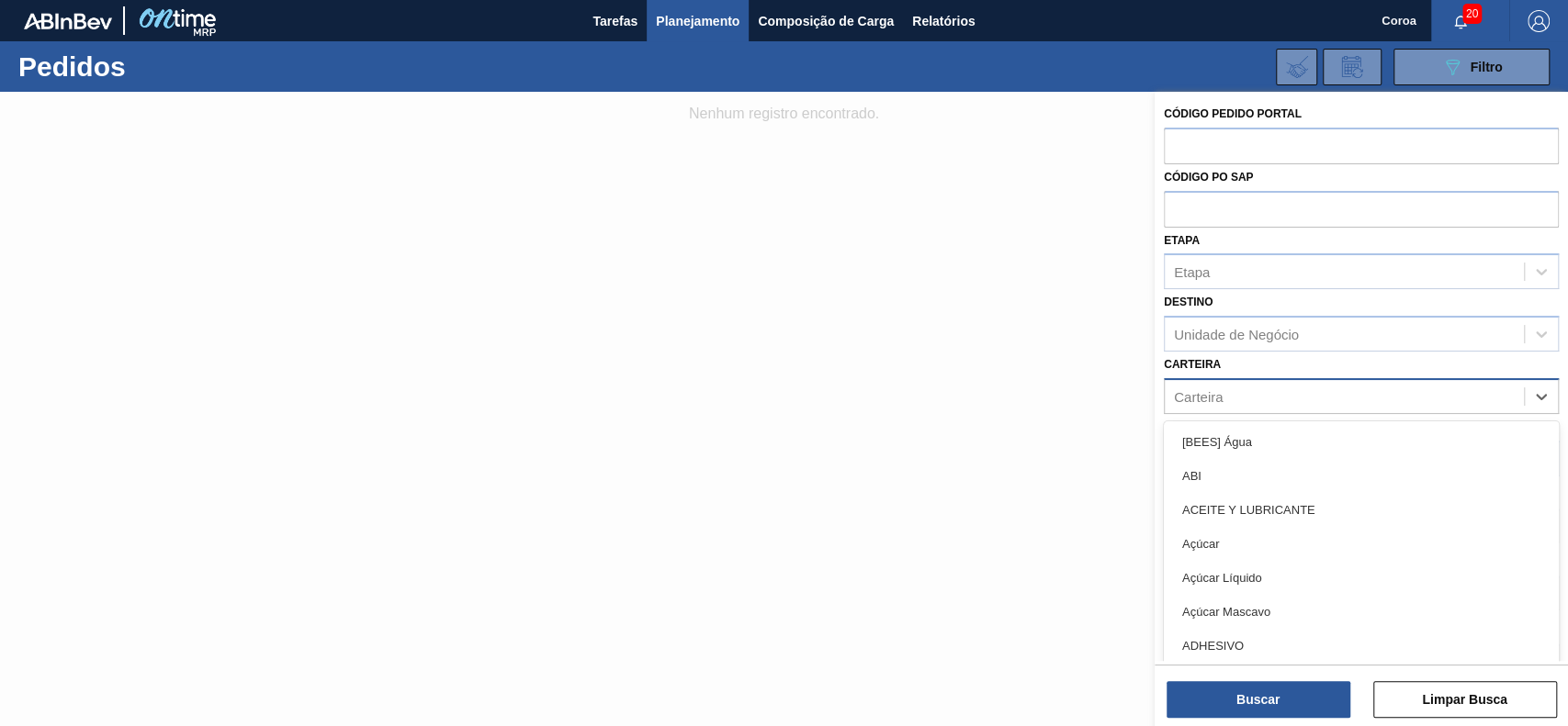
click at [1175, 395] on div "Carteira" at bounding box center [1344, 396] width 359 height 27
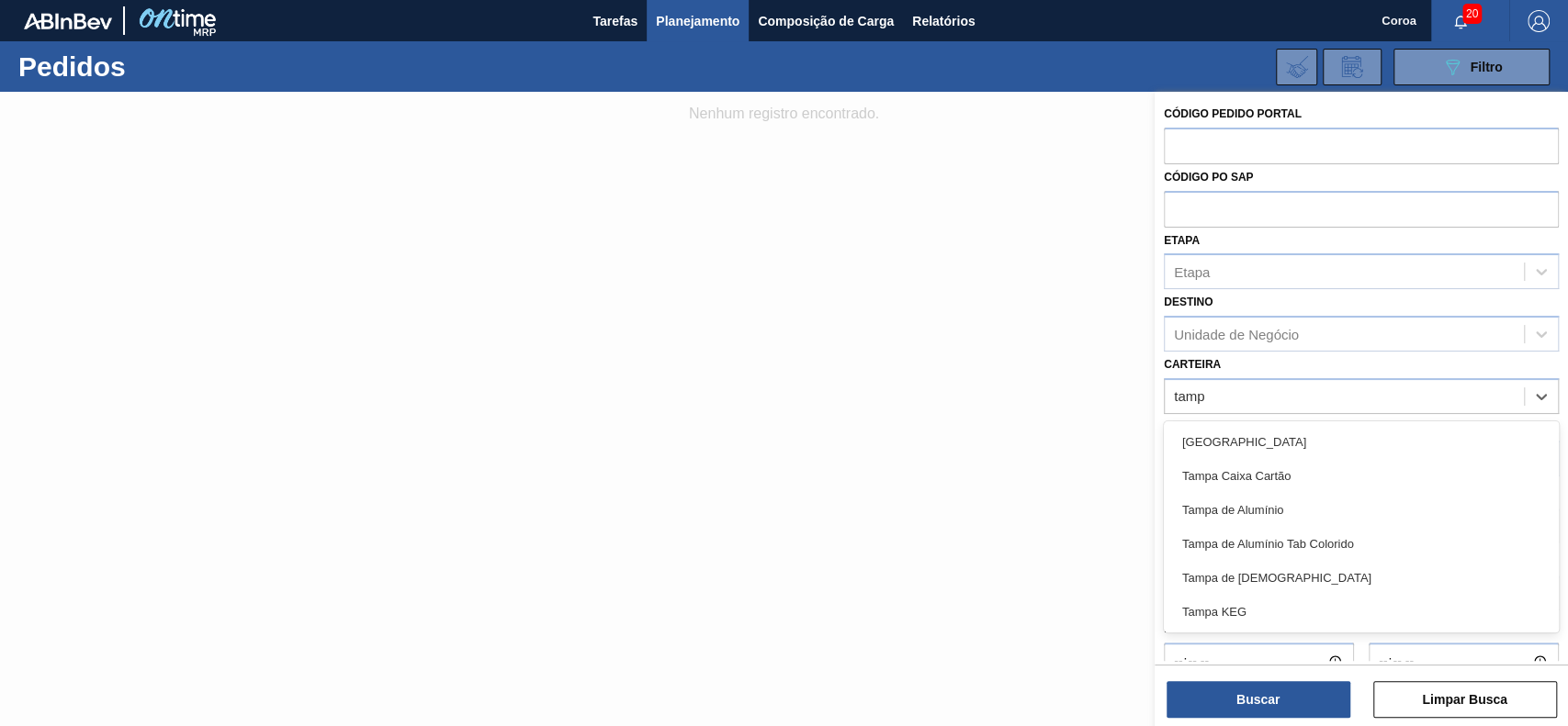
type input "[GEOGRAPHIC_DATA]"
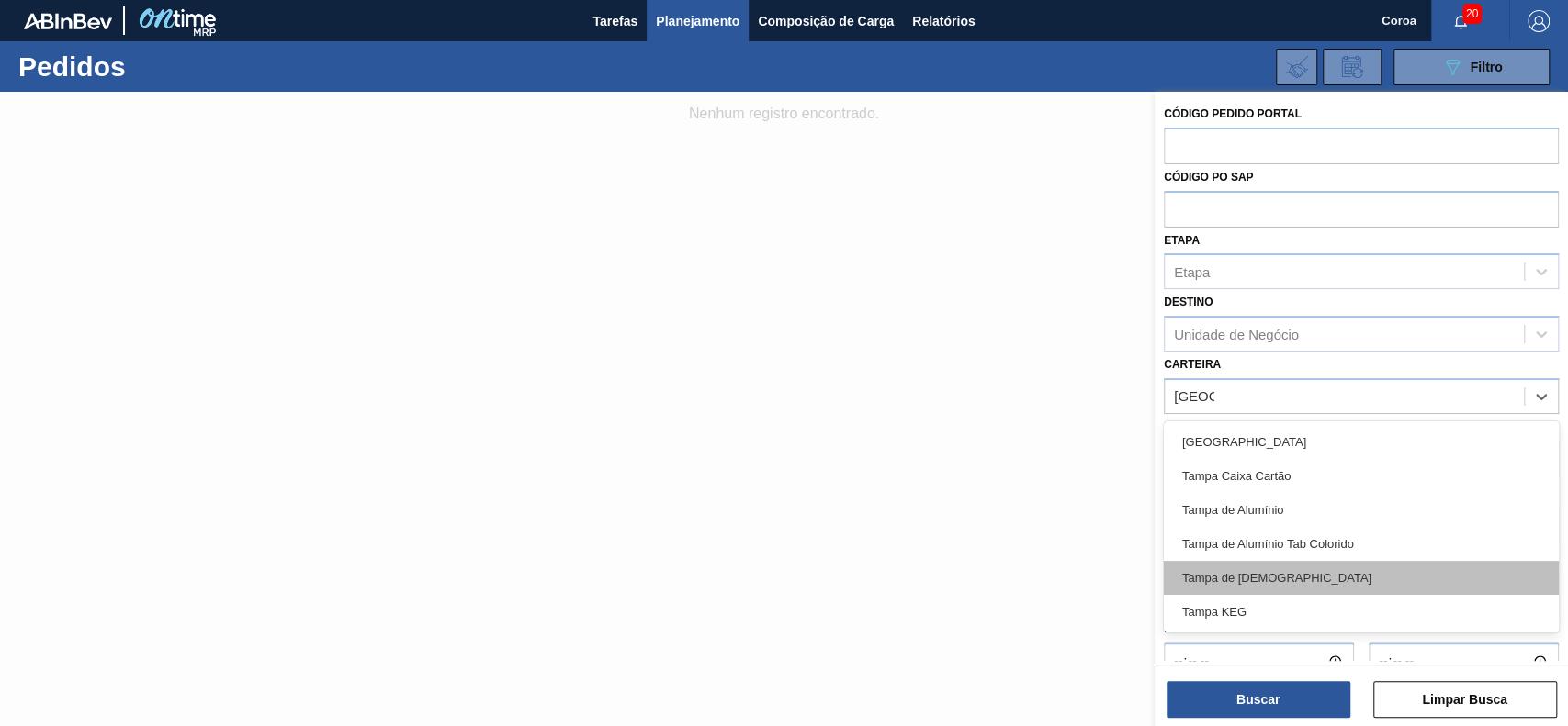
click at [1175, 544] on div "Tampa de [DEMOGRAPHIC_DATA]" at bounding box center [1361, 578] width 395 height 34
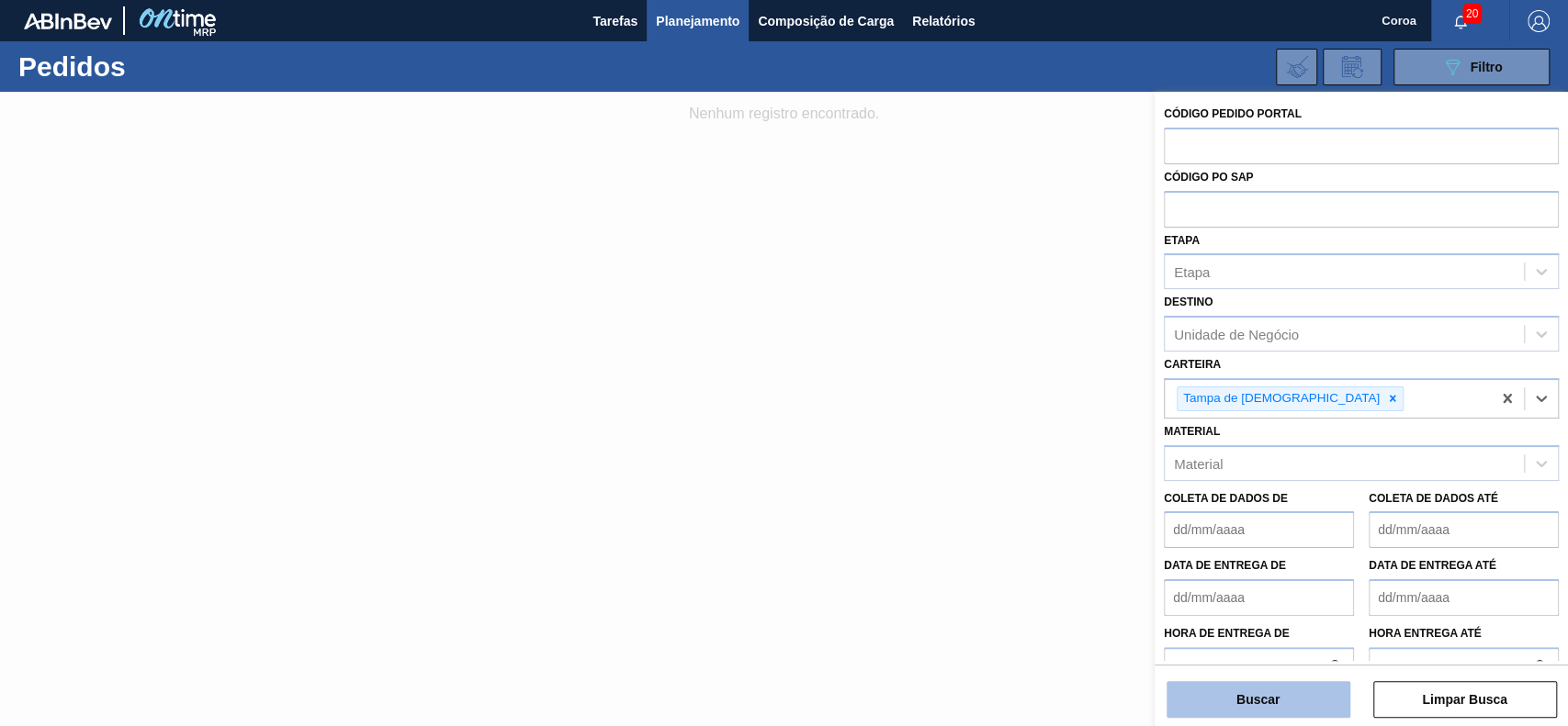
click at [1175, 544] on button "Buscar" at bounding box center [1258, 699] width 184 height 36
